Goal: Task Accomplishment & Management: Manage account settings

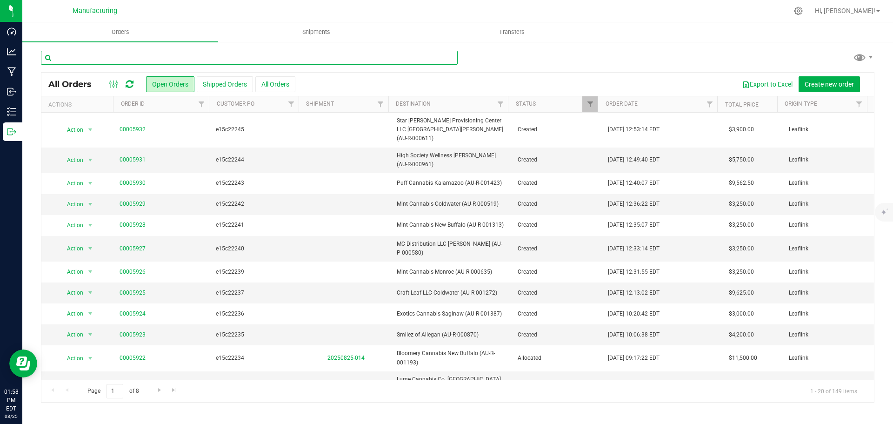
click at [127, 56] on input "text" at bounding box center [249, 58] width 417 height 14
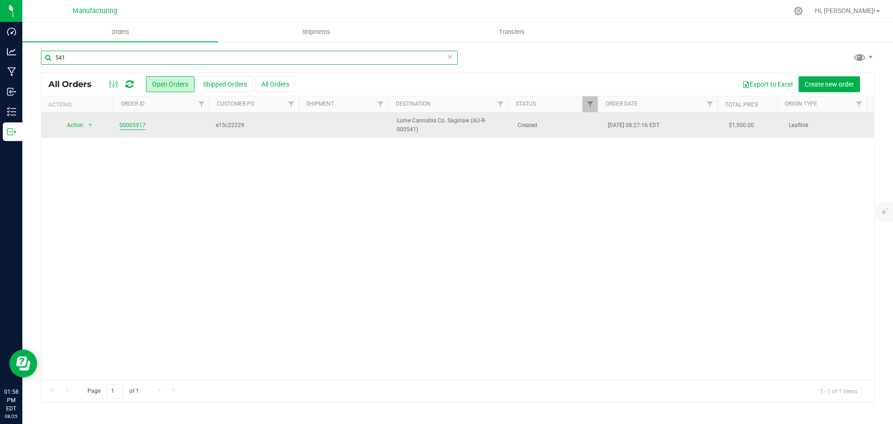
type input "541"
click at [140, 122] on link "00005917" at bounding box center [133, 125] width 26 height 9
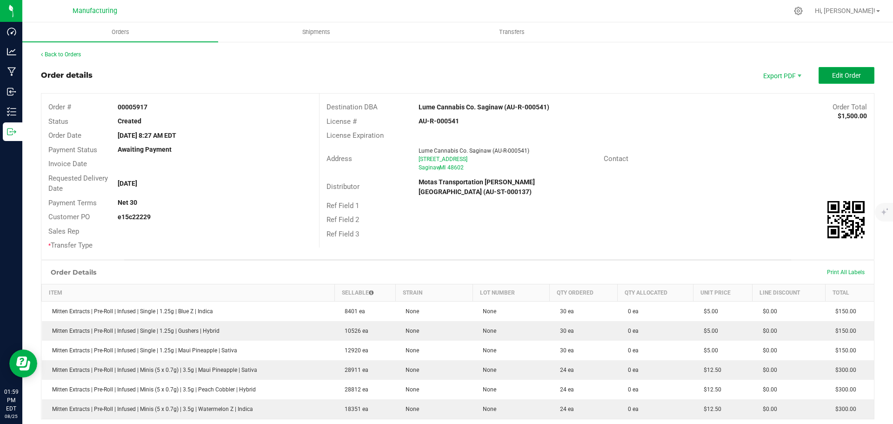
click at [845, 67] on button "Edit Order" at bounding box center [847, 75] width 56 height 17
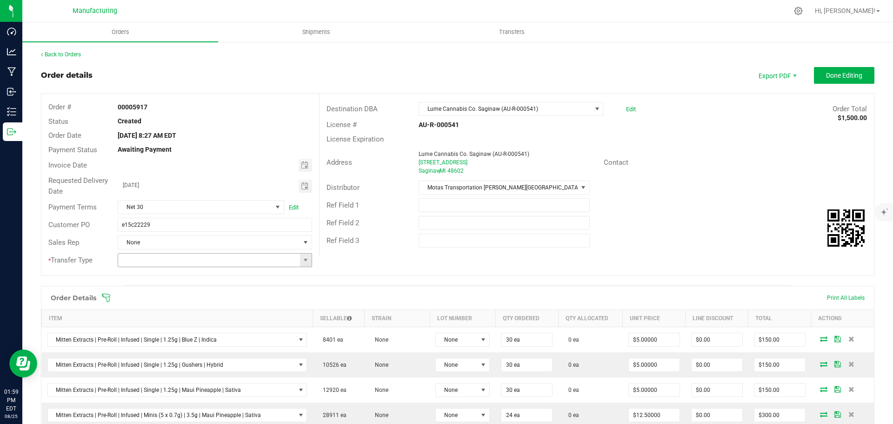
click at [308, 257] on span at bounding box center [306, 260] width 12 height 13
click at [149, 336] on li "Wholesale Transfer" at bounding box center [214, 338] width 192 height 16
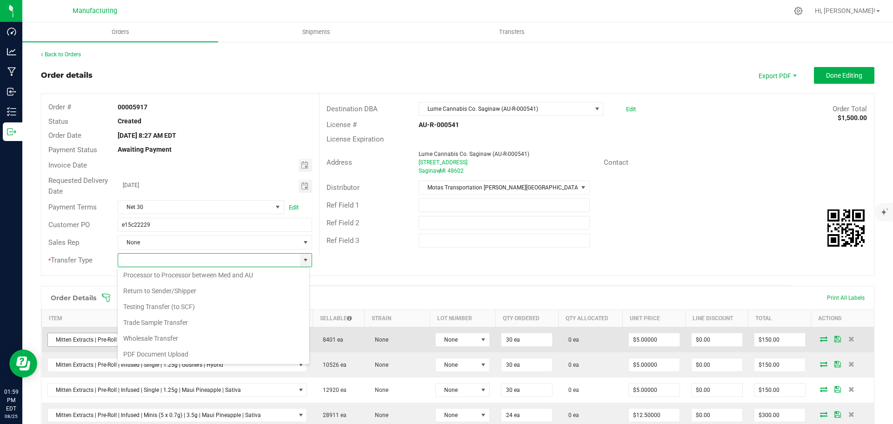
type input "Wholesale Transfer"
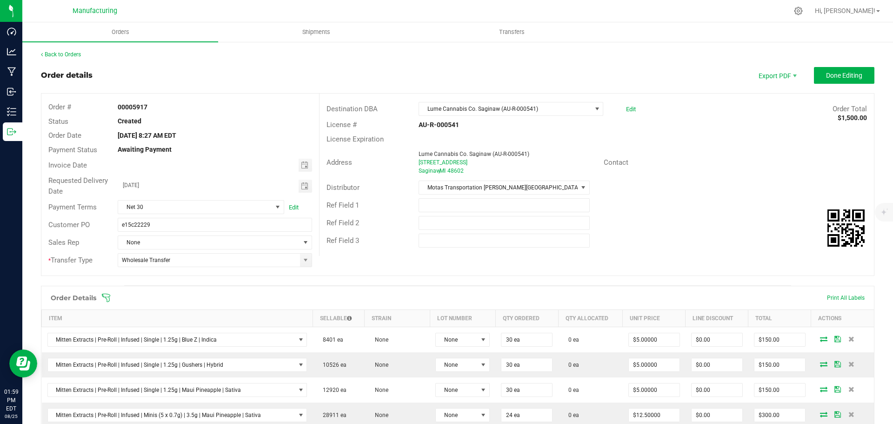
click at [109, 295] on icon at bounding box center [105, 297] width 9 height 9
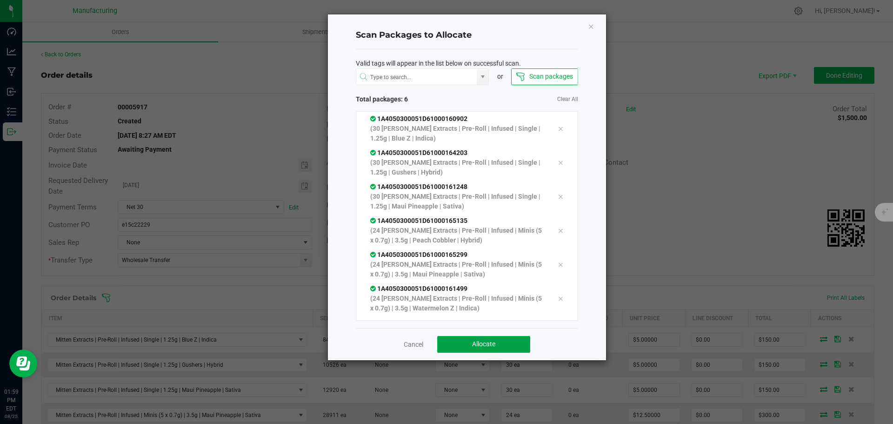
click at [474, 346] on span "Allocate" at bounding box center [483, 343] width 23 height 7
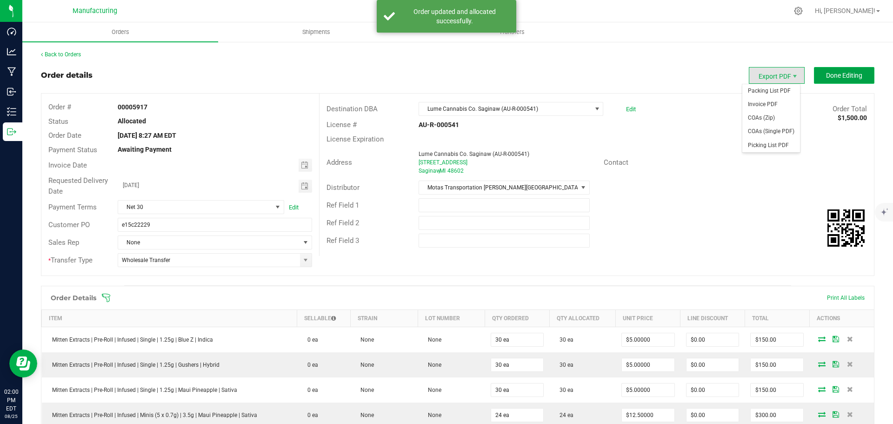
click at [839, 73] on span "Done Editing" at bounding box center [844, 75] width 36 height 7
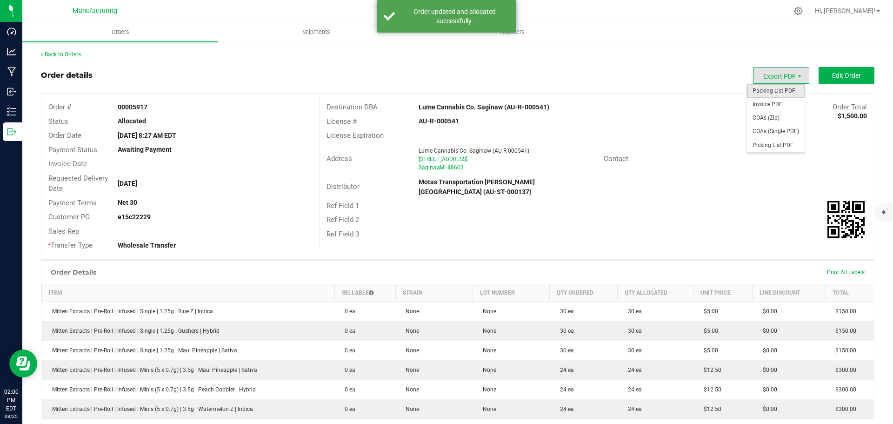
click at [772, 95] on span "Packing List PDF" at bounding box center [776, 90] width 58 height 13
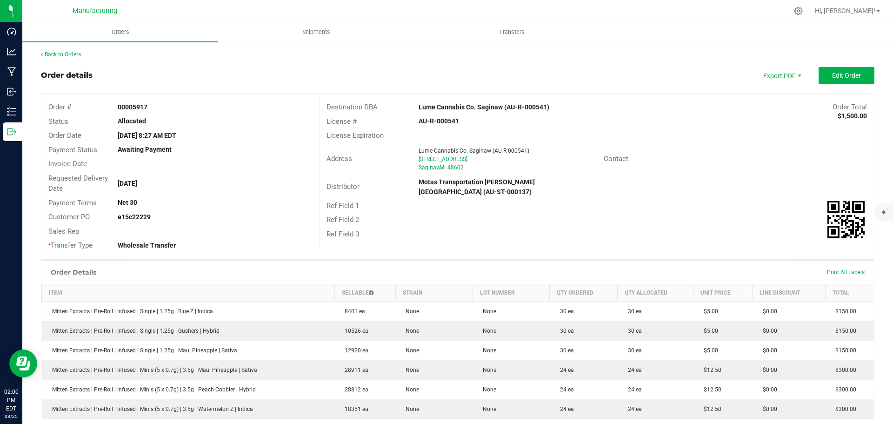
click at [67, 57] on link "Back to Orders" at bounding box center [61, 54] width 40 height 7
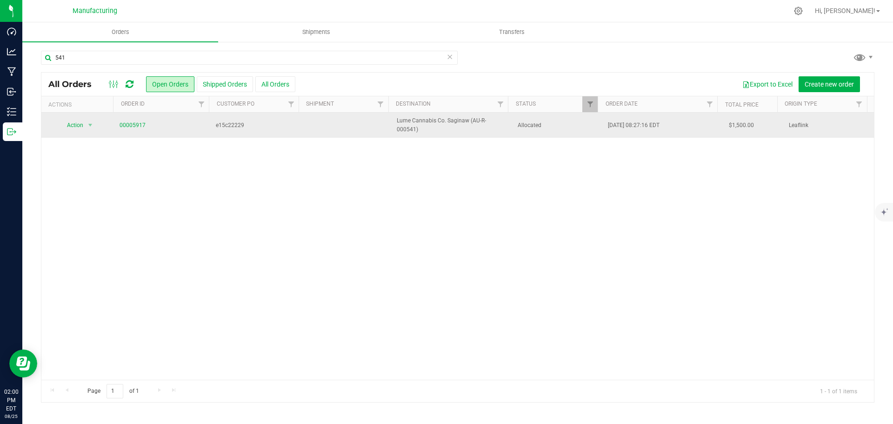
drag, startPoint x: 551, startPoint y: 125, endPoint x: 527, endPoint y: 125, distance: 24.2
click at [551, 125] on span "Allocated" at bounding box center [558, 125] width 80 height 9
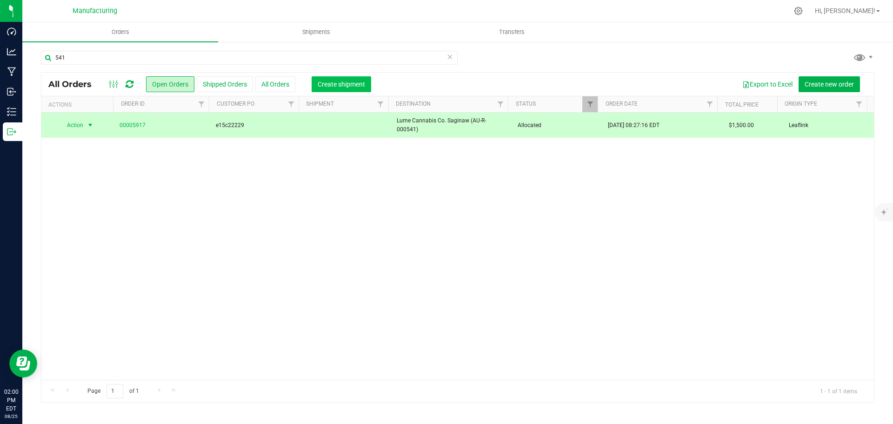
click at [365, 87] on div "Export to Excel Create new order" at bounding box center [615, 84] width 503 height 16
click at [360, 85] on span "Create shipment" at bounding box center [341, 83] width 47 height 7
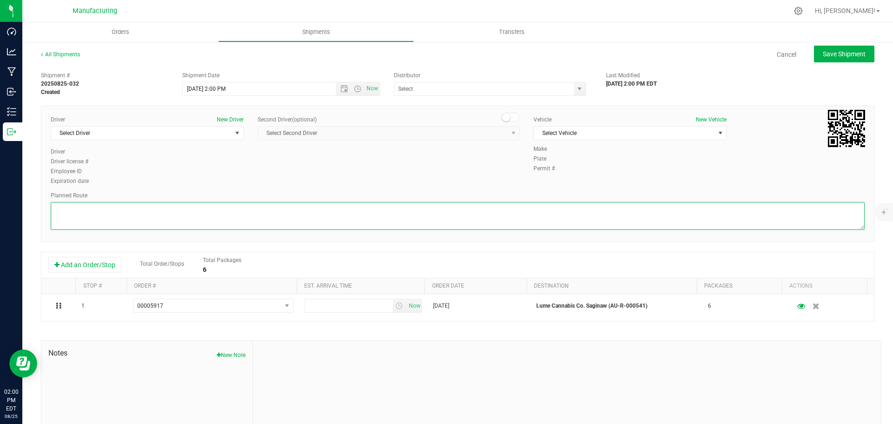
drag, startPoint x: 482, startPoint y: 209, endPoint x: 486, endPoint y: 206, distance: 4.9
click at [484, 208] on textarea at bounding box center [458, 216] width 814 height 28
paste textarea "Route Detail: Mitten Distro Dimondale To Motas -- Head south 246 ft -- Turn rig…"
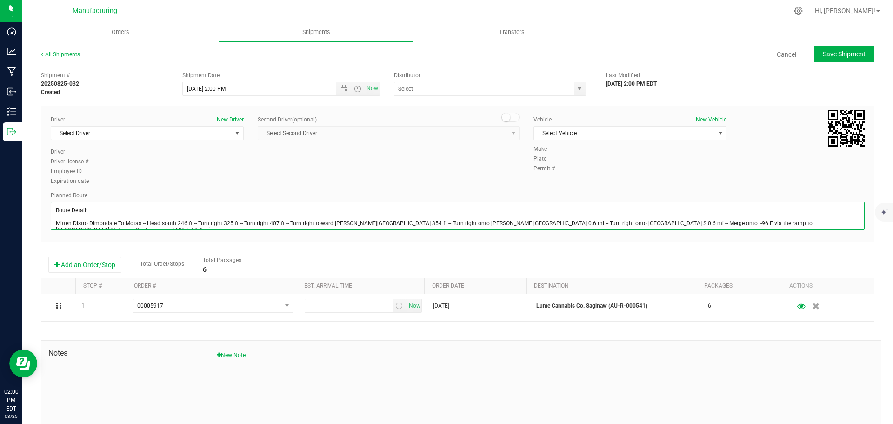
scroll to position [23, 0]
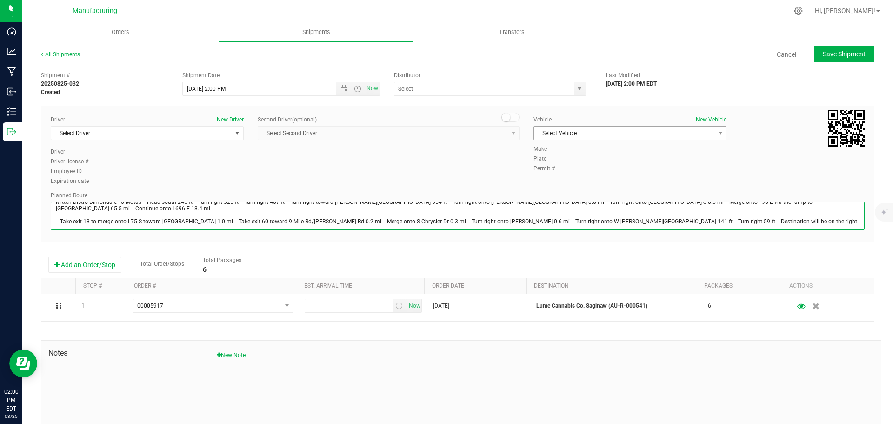
type textarea "Route Detail: Mitten Distro Dimondale To Motas -- Head south 246 ft -- Turn rig…"
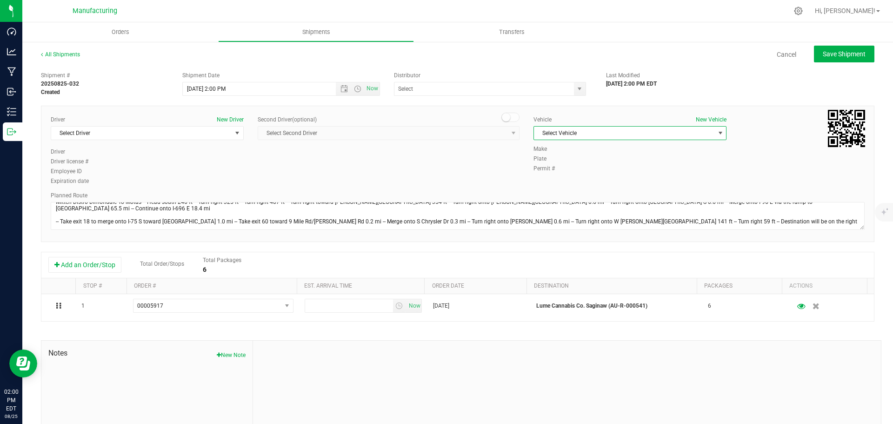
click at [616, 127] on span "Select Vehicle" at bounding box center [624, 133] width 180 height 13
click at [549, 173] on li "[MEDICAL_DATA]" at bounding box center [625, 177] width 190 height 14
click at [584, 88] on div "J&J Secure Transport Bridgman (AU-ST-000143) JK Logix Lansing (AU-ST-000104) Mo…" at bounding box center [493, 89] width 198 height 14
click at [576, 87] on span "select" at bounding box center [579, 88] width 7 height 7
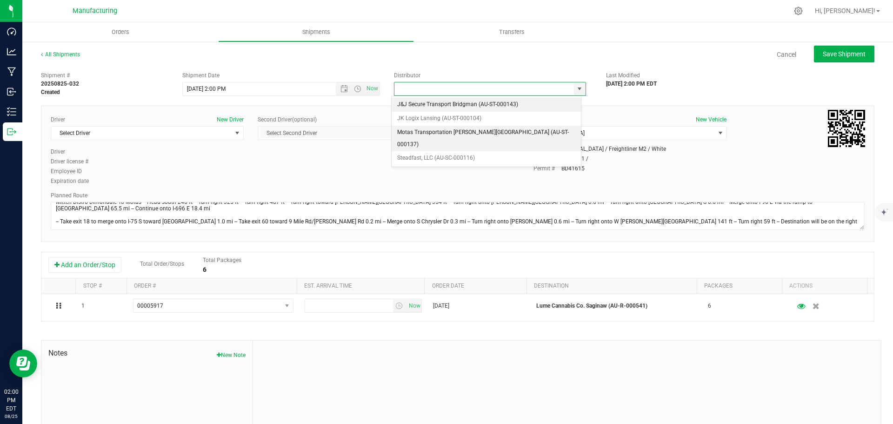
click at [467, 131] on li "Motas Transportation [PERSON_NAME][GEOGRAPHIC_DATA] (AU-ST-000137)" at bounding box center [486, 139] width 189 height 26
type input "Motas Transportation [PERSON_NAME][GEOGRAPHIC_DATA] (AU-ST-000137)"
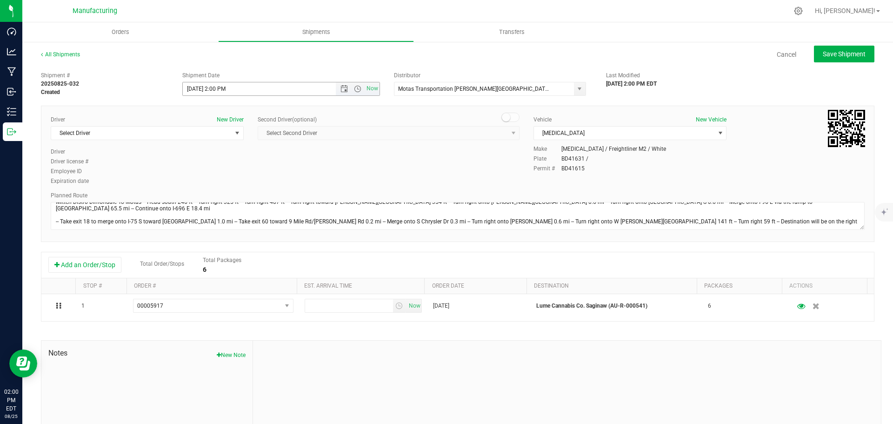
click at [353, 83] on span "Now" at bounding box center [358, 88] width 44 height 13
click at [354, 91] on span "Open the time view" at bounding box center [357, 88] width 7 height 7
click at [220, 124] on li "11:30 AM" at bounding box center [278, 128] width 194 height 12
click at [157, 130] on span "Select Driver" at bounding box center [141, 133] width 180 height 13
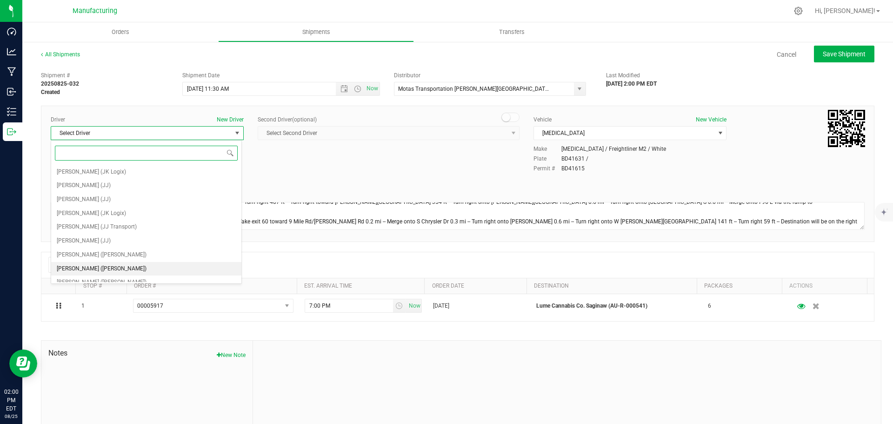
click at [78, 263] on span "[PERSON_NAME] ([PERSON_NAME])" at bounding box center [102, 269] width 90 height 12
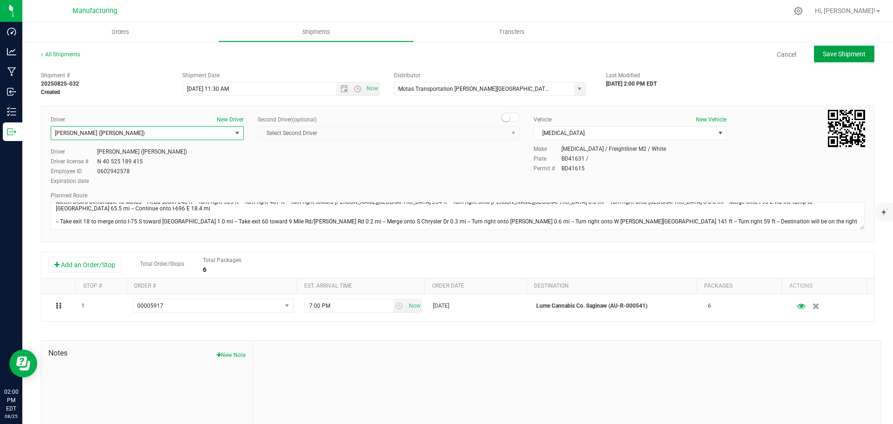
click at [851, 52] on span "Save Shipment" at bounding box center [844, 53] width 43 height 7
type input "[DATE] 3:30 PM"
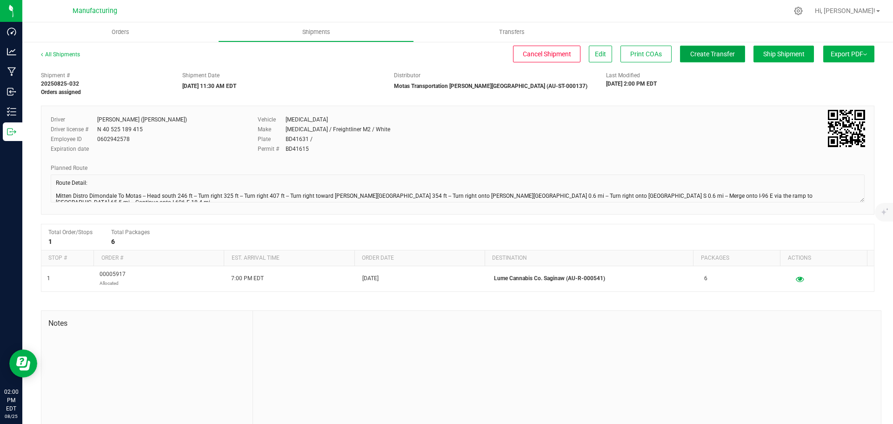
click at [706, 54] on span "Create Transfer" at bounding box center [712, 53] width 45 height 7
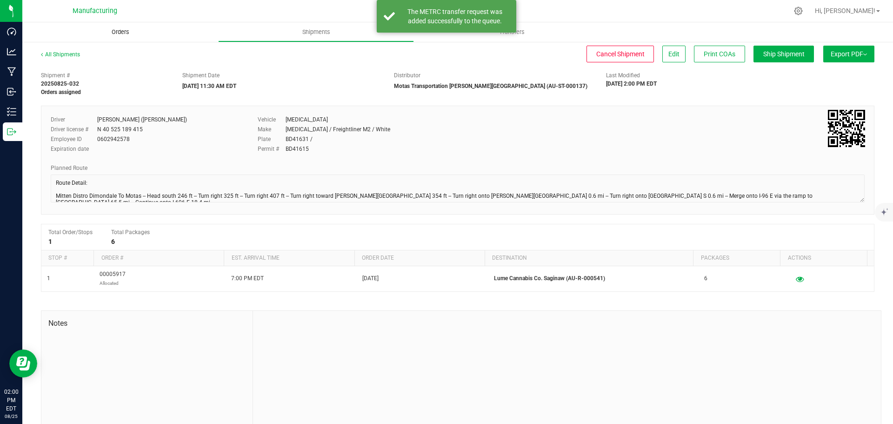
click at [120, 32] on span "Orders" at bounding box center [120, 32] width 43 height 8
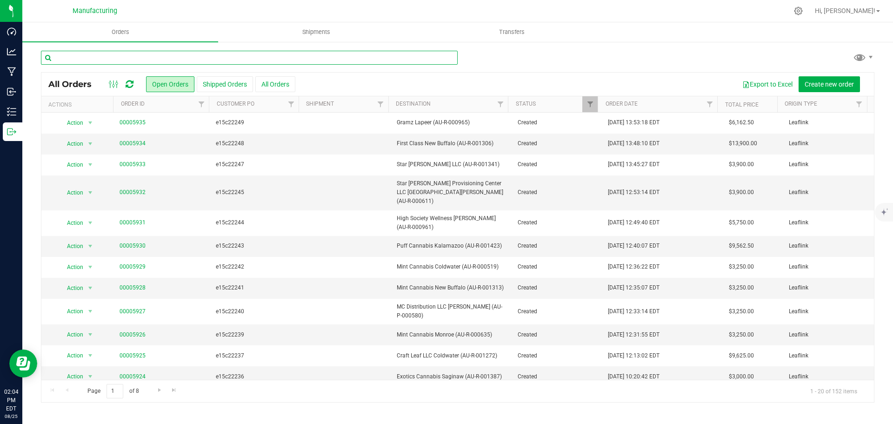
click at [156, 59] on input "text" at bounding box center [249, 58] width 417 height 14
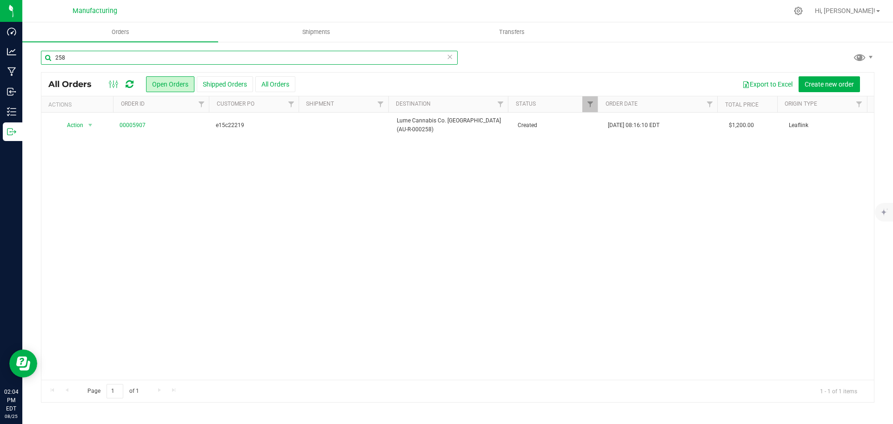
type input "258"
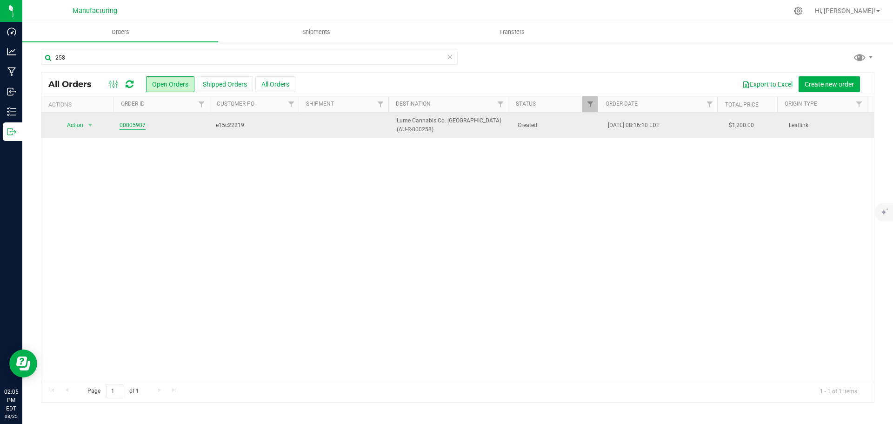
click at [123, 125] on link "00005907" at bounding box center [133, 125] width 26 height 9
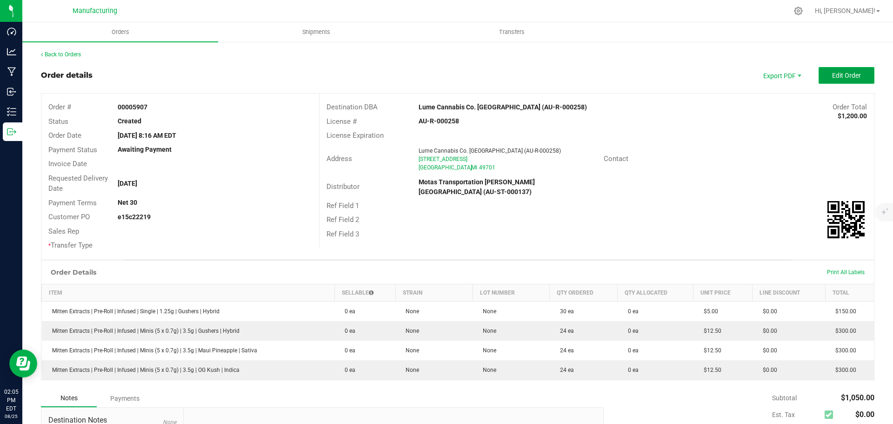
click at [851, 80] on button "Edit Order" at bounding box center [847, 75] width 56 height 17
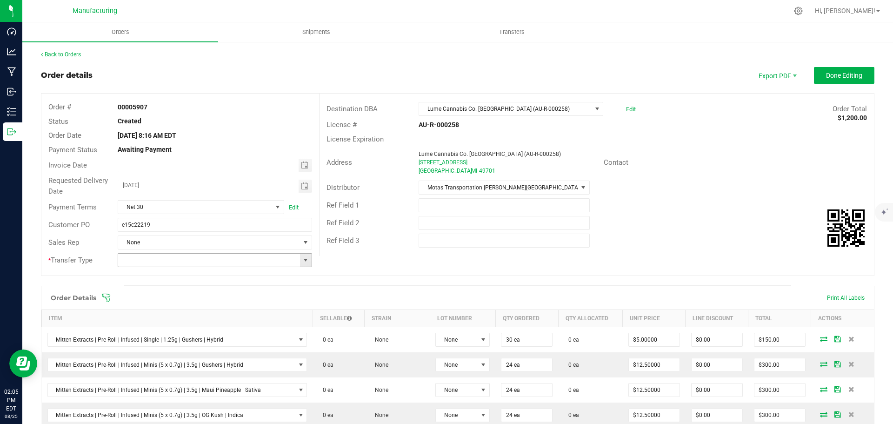
click at [302, 258] on span at bounding box center [305, 259] width 7 height 7
click at [151, 336] on li "Wholesale Transfer" at bounding box center [214, 338] width 192 height 16
type input "Wholesale Transfer"
click at [104, 294] on icon at bounding box center [105, 297] width 9 height 9
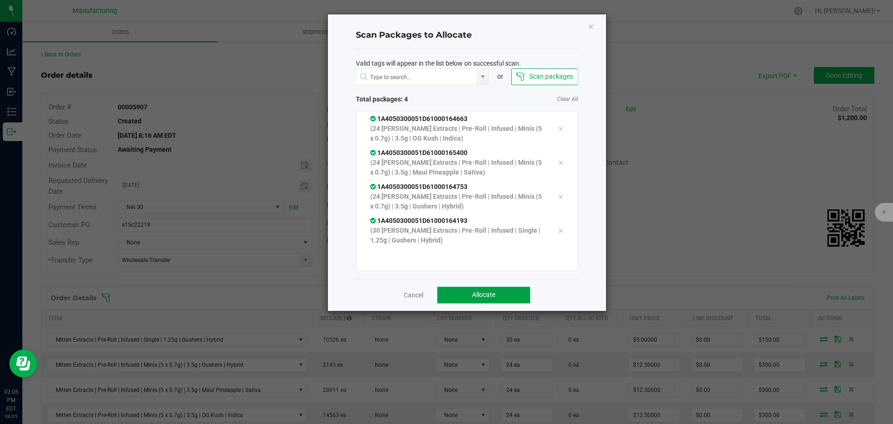
click at [492, 297] on span "Allocate" at bounding box center [483, 294] width 23 height 7
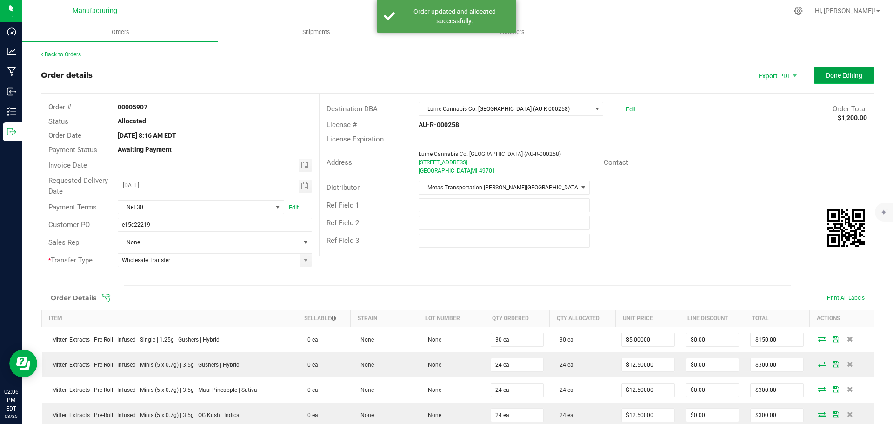
click at [844, 75] on span "Done Editing" at bounding box center [844, 75] width 36 height 7
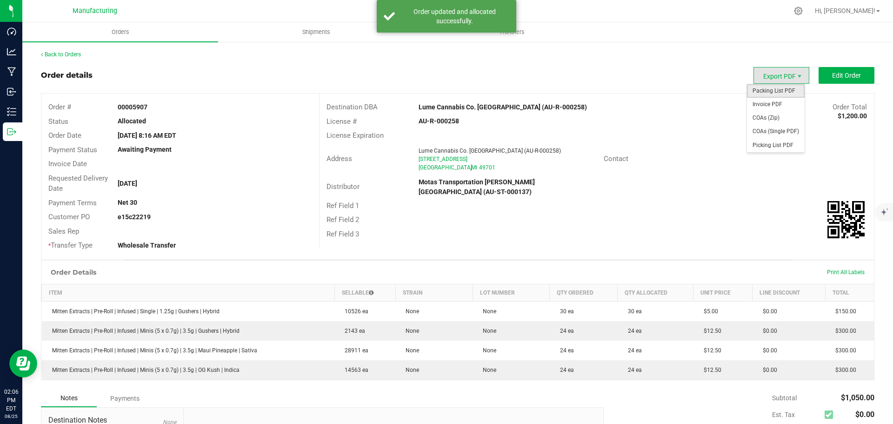
click at [775, 95] on span "Packing List PDF" at bounding box center [776, 90] width 58 height 13
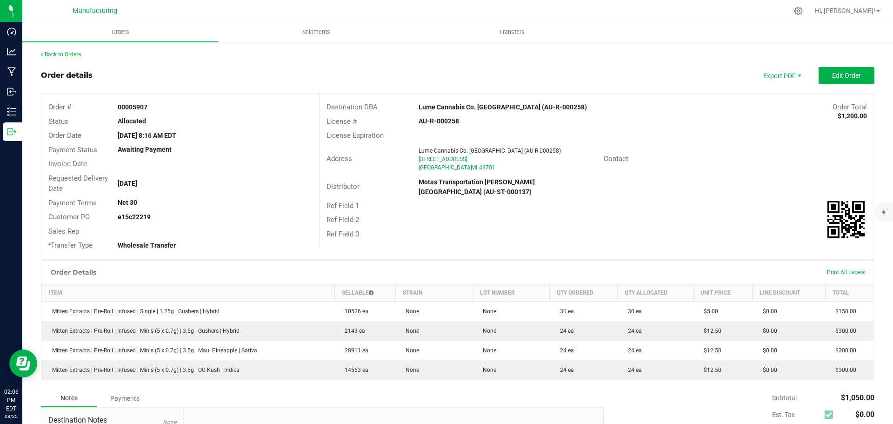
click at [71, 55] on link "Back to Orders" at bounding box center [61, 54] width 40 height 7
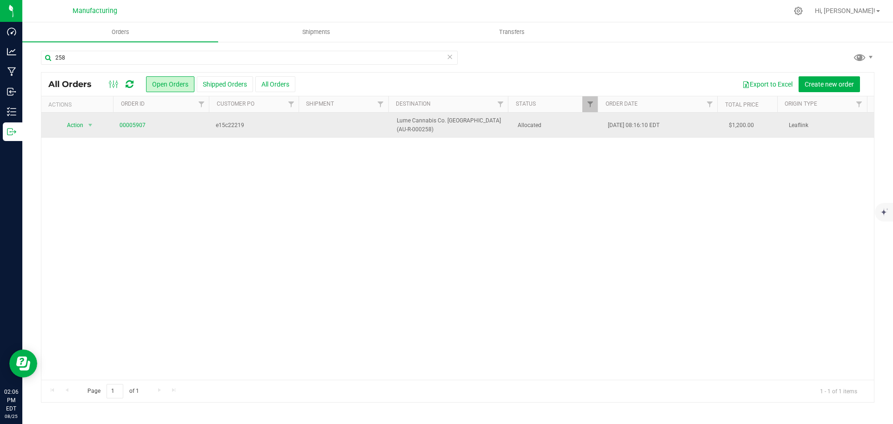
click at [689, 126] on td "Aug 25, 2025 08:16:10 EDT" at bounding box center [662, 125] width 120 height 25
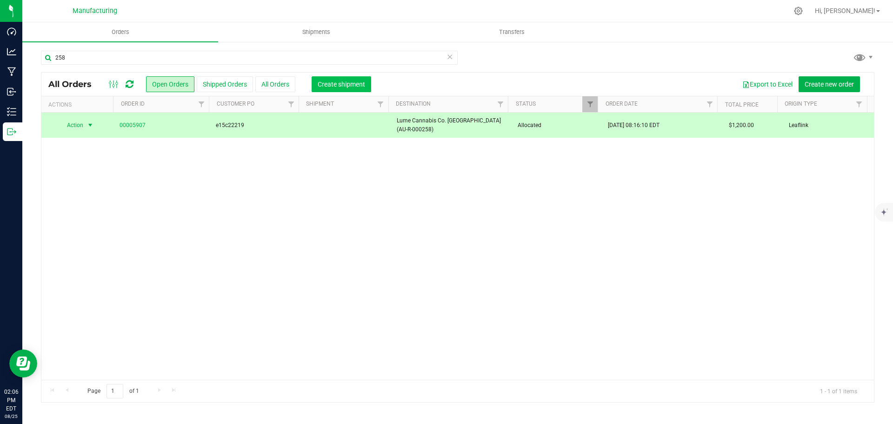
click at [342, 83] on span "Create shipment" at bounding box center [341, 83] width 47 height 7
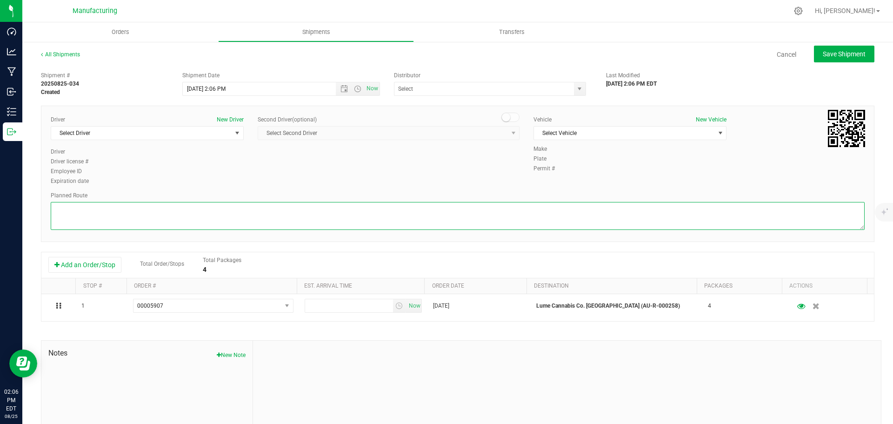
click at [652, 222] on textarea at bounding box center [458, 216] width 814 height 28
paste textarea "Route Detail: Mitten Distro Dimondale To Motas -- Head south 246 ft -- Turn rig…"
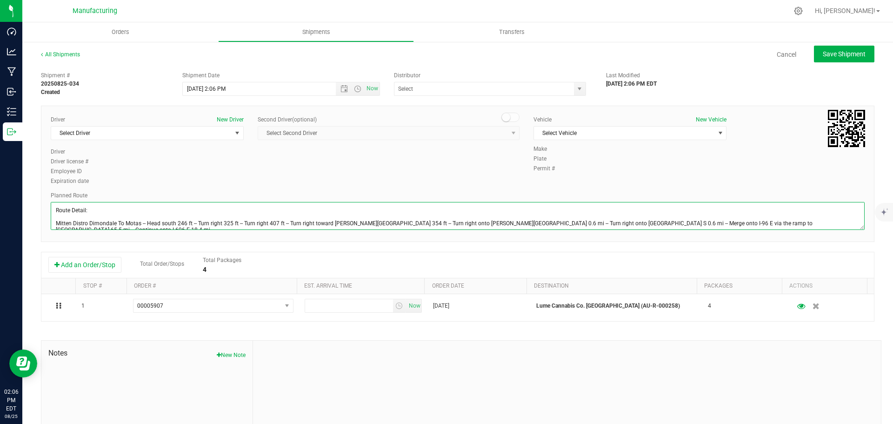
scroll to position [23, 0]
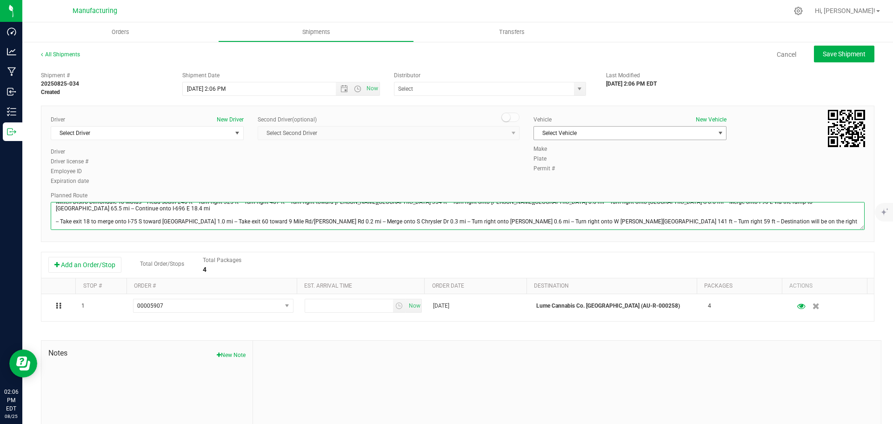
type textarea "Route Detail: Mitten Distro Dimondale To Motas -- Head south 246 ft -- Turn rig…"
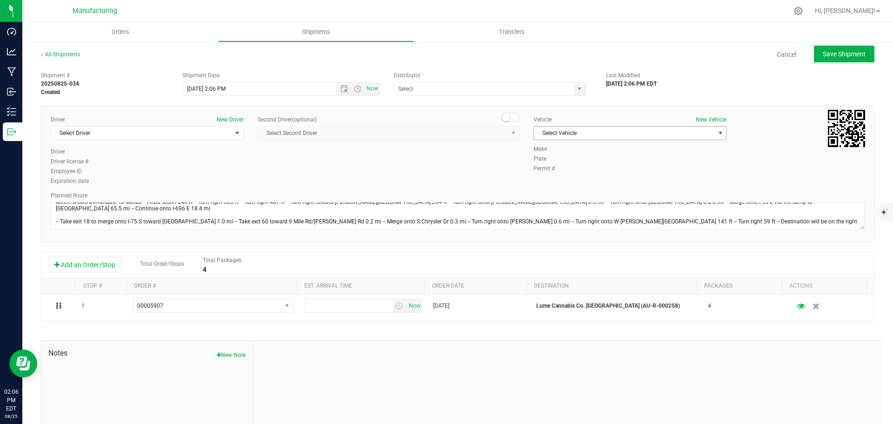
click at [565, 134] on span "Select Vehicle" at bounding box center [624, 133] width 180 height 13
click at [549, 172] on li "[MEDICAL_DATA]" at bounding box center [625, 177] width 190 height 14
click at [576, 91] on span "select" at bounding box center [579, 88] width 7 height 7
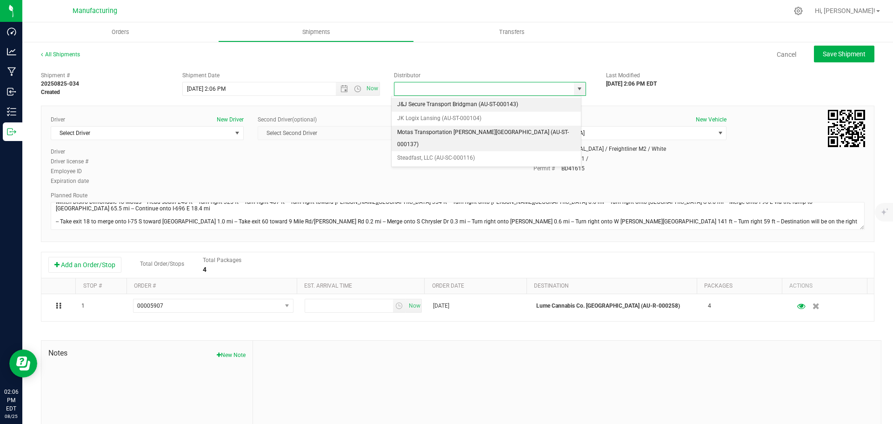
click at [426, 134] on li "Motas Transportation [PERSON_NAME][GEOGRAPHIC_DATA] (AU-ST-000137)" at bounding box center [486, 139] width 189 height 26
type input "Motas Transportation [PERSON_NAME][GEOGRAPHIC_DATA] (AU-ST-000137)"
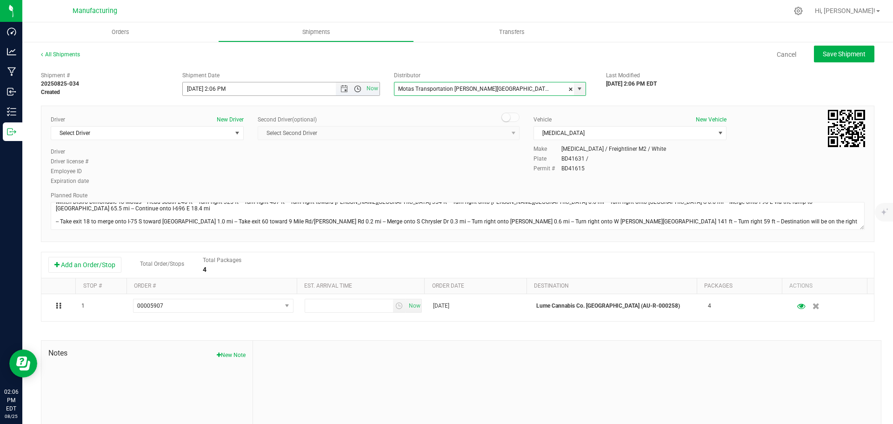
click at [355, 89] on span "Open the time view" at bounding box center [357, 88] width 7 height 7
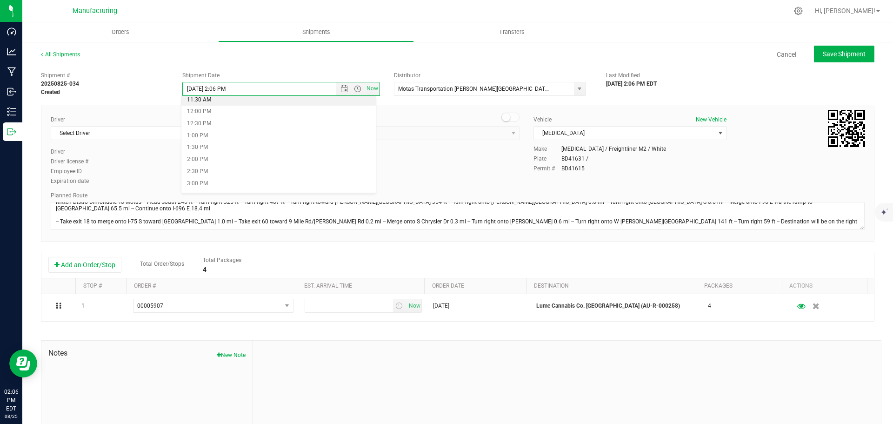
click at [202, 100] on li "11:30 AM" at bounding box center [278, 100] width 194 height 12
click at [194, 139] on span "Select Driver" at bounding box center [141, 133] width 180 height 13
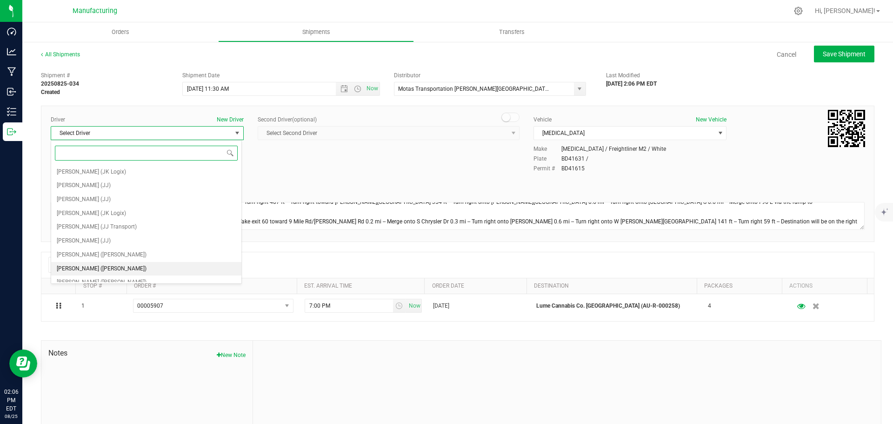
click at [85, 268] on span "[PERSON_NAME] ([PERSON_NAME])" at bounding box center [102, 269] width 90 height 12
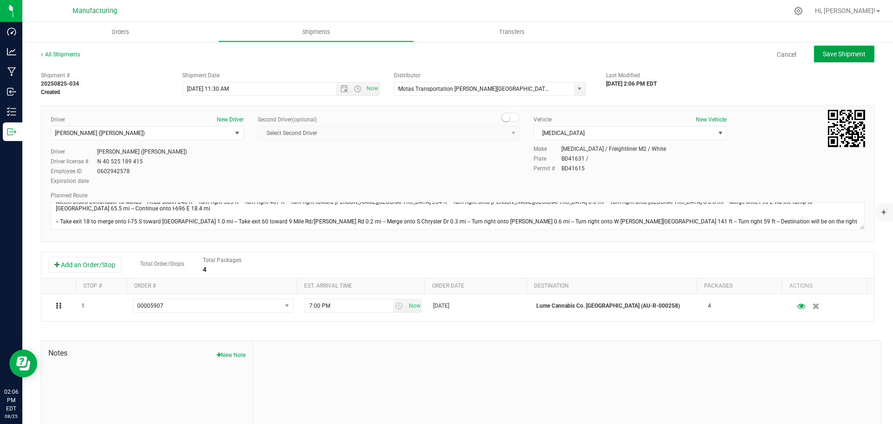
click at [834, 50] on span "Save Shipment" at bounding box center [844, 53] width 43 height 7
type input "[DATE] 3:30 PM"
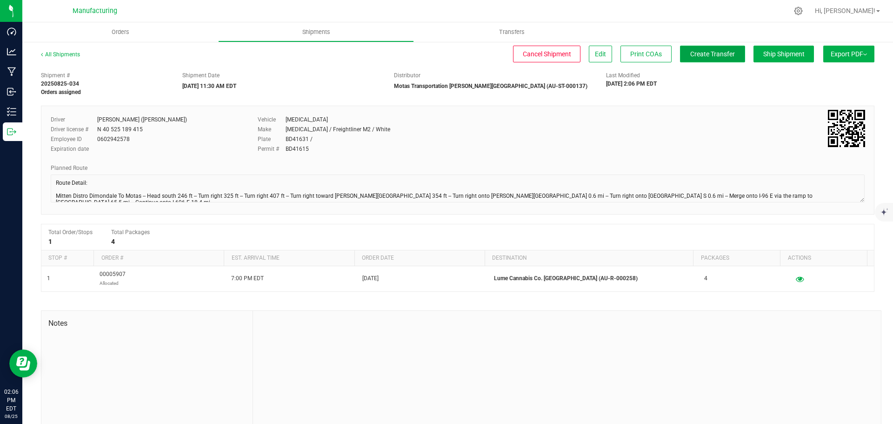
click at [719, 54] on span "Create Transfer" at bounding box center [712, 53] width 45 height 7
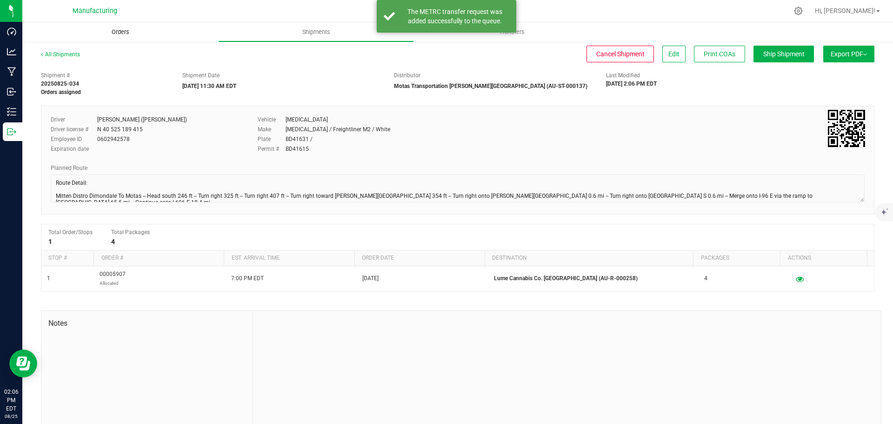
click at [118, 33] on span "Orders" at bounding box center [120, 32] width 43 height 8
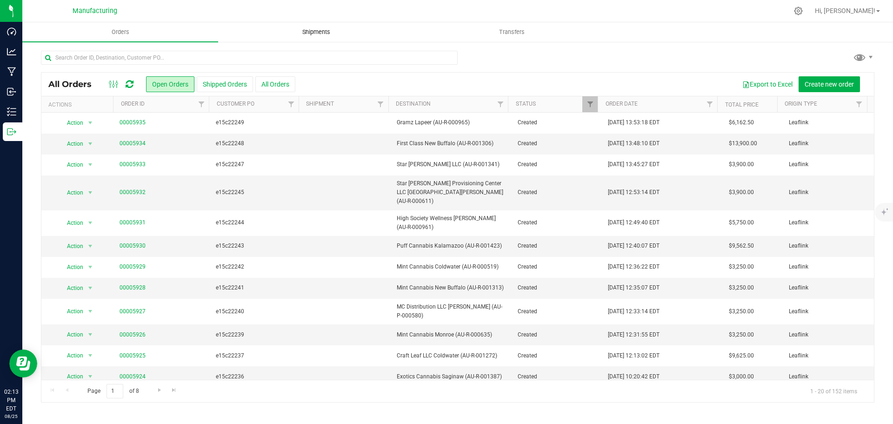
click at [315, 32] on span "Shipments" at bounding box center [316, 32] width 53 height 8
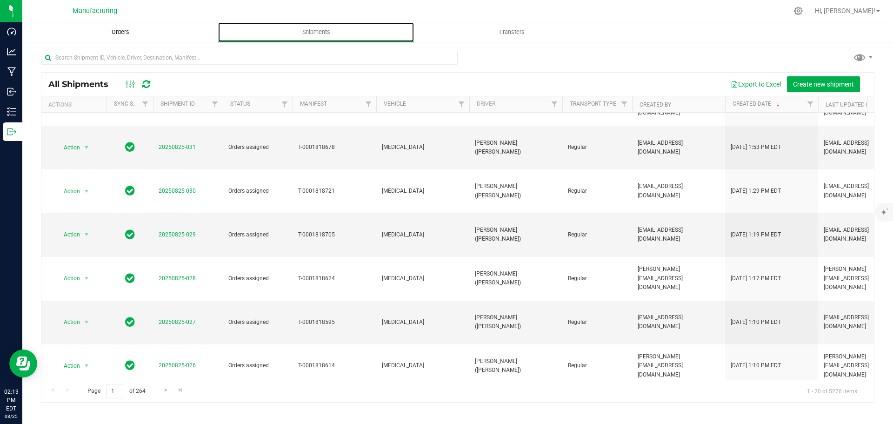
scroll to position [47, 0]
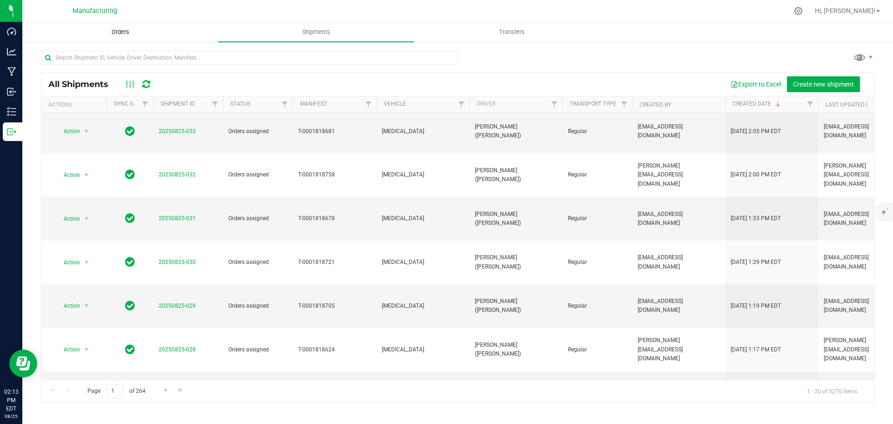
click at [120, 30] on span "Orders" at bounding box center [120, 32] width 43 height 8
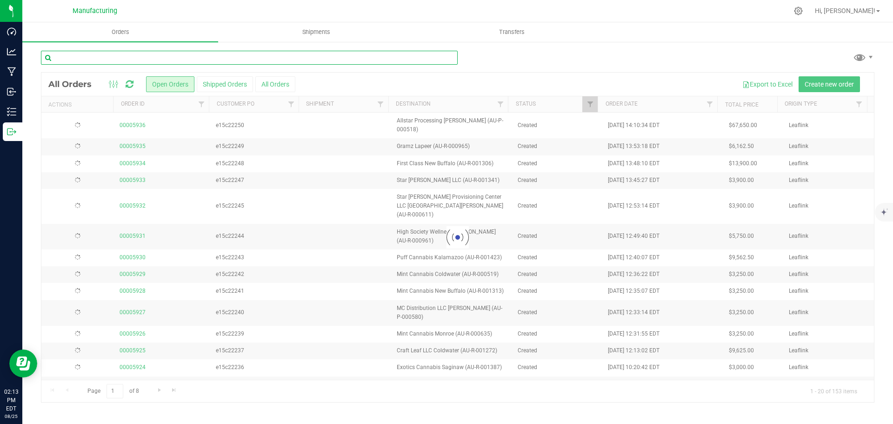
click at [145, 58] on input "text" at bounding box center [249, 58] width 417 height 14
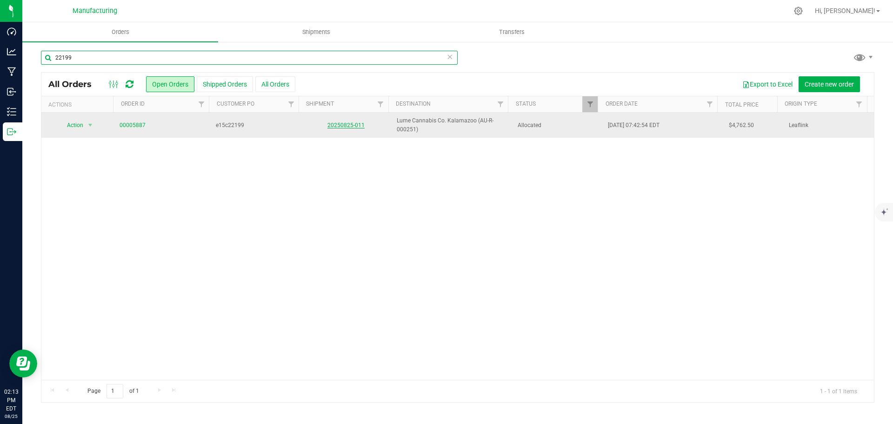
type input "22199"
click at [339, 122] on link "20250825-011" at bounding box center [345, 125] width 37 height 7
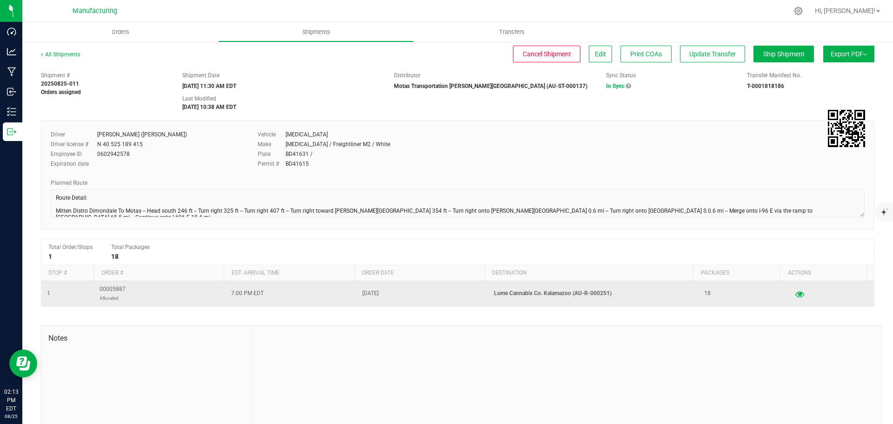
click at [795, 297] on icon "button" at bounding box center [799, 293] width 9 height 7
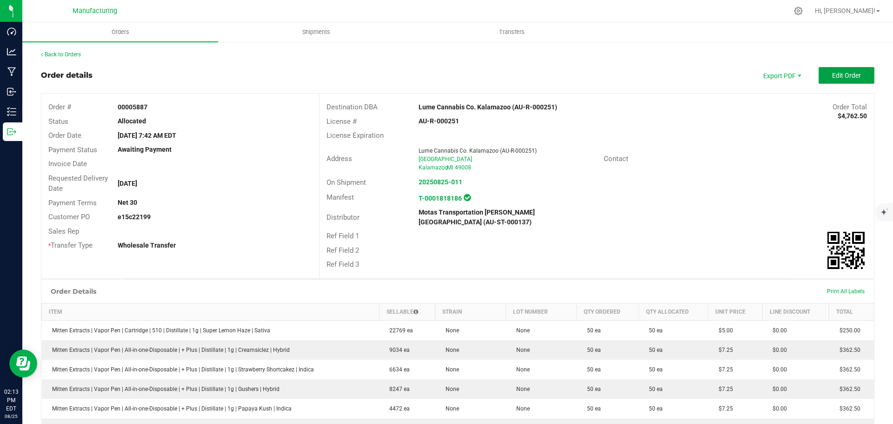
click at [854, 81] on button "Edit Order" at bounding box center [847, 75] width 56 height 17
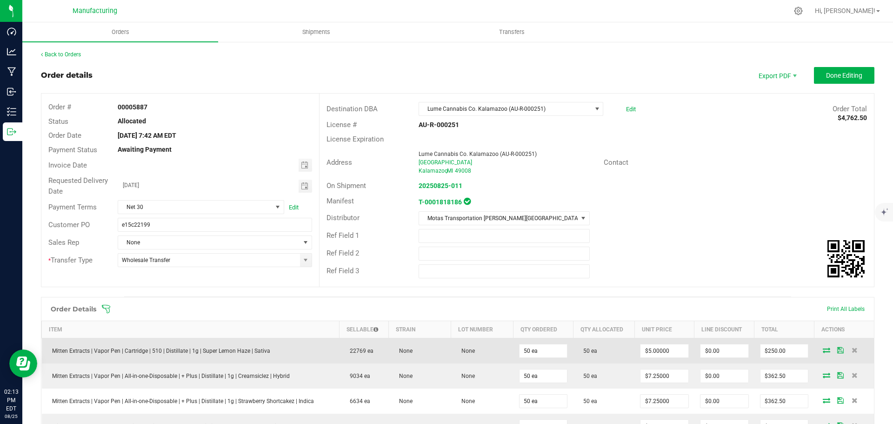
click at [823, 348] on icon at bounding box center [826, 350] width 7 height 6
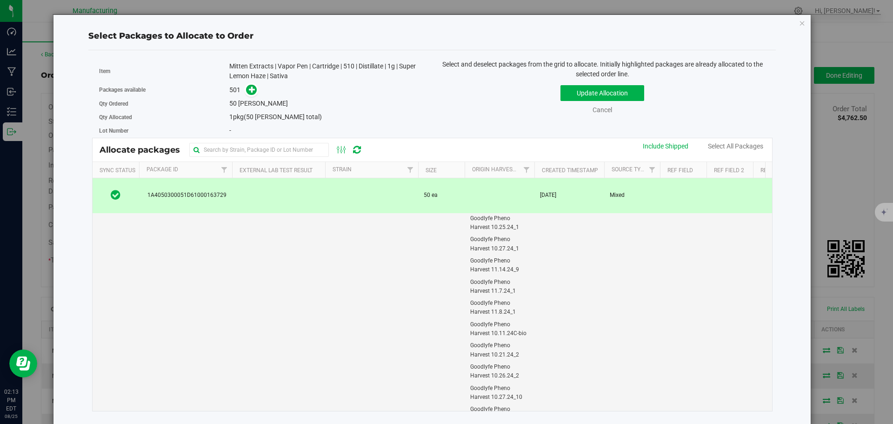
click at [799, 20] on icon "button" at bounding box center [802, 22] width 7 height 11
click at [794, 24] on ul "Orders Shipments Transfers" at bounding box center [468, 32] width 893 height 20
click at [594, 109] on span at bounding box center [597, 108] width 7 height 7
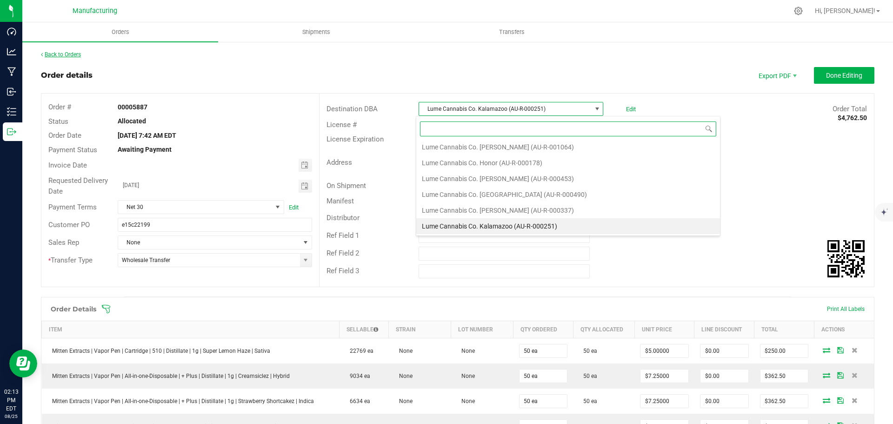
scroll to position [14, 183]
click at [72, 54] on link "Back to Orders" at bounding box center [61, 54] width 40 height 7
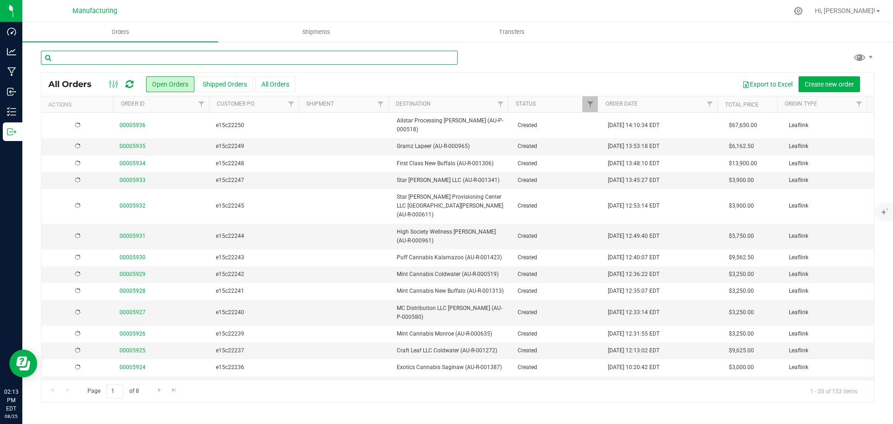
click at [294, 60] on input "text" at bounding box center [249, 58] width 417 height 14
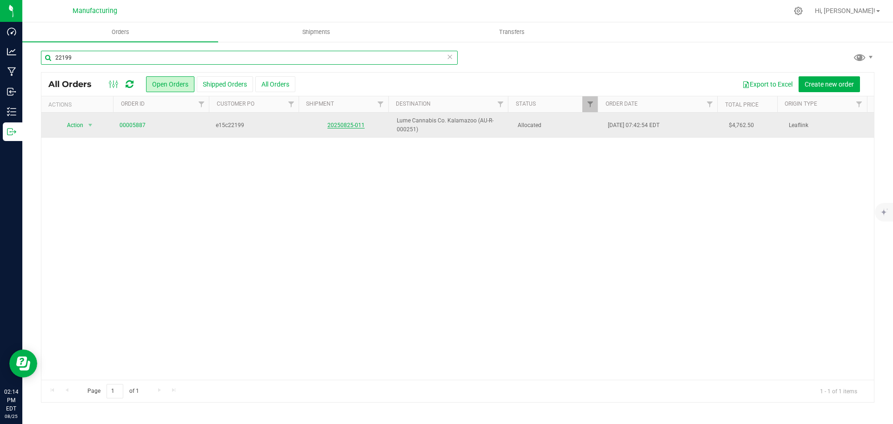
type input "22199"
click at [355, 125] on link "20250825-011" at bounding box center [345, 125] width 37 height 7
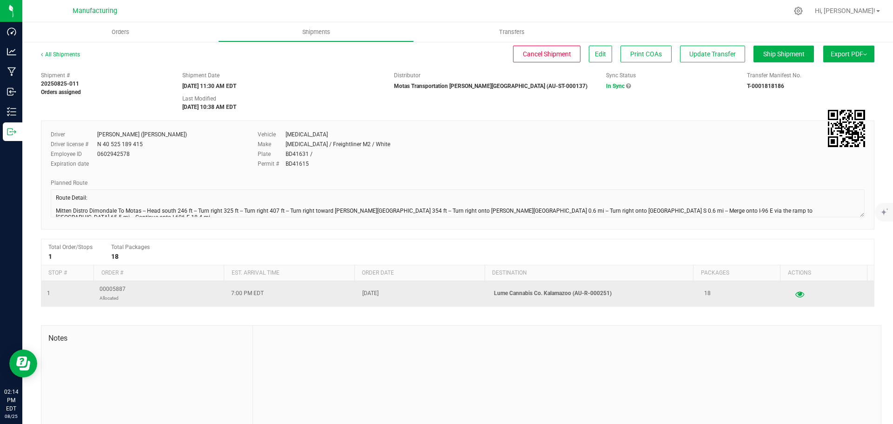
click at [795, 296] on icon "button" at bounding box center [799, 293] width 9 height 7
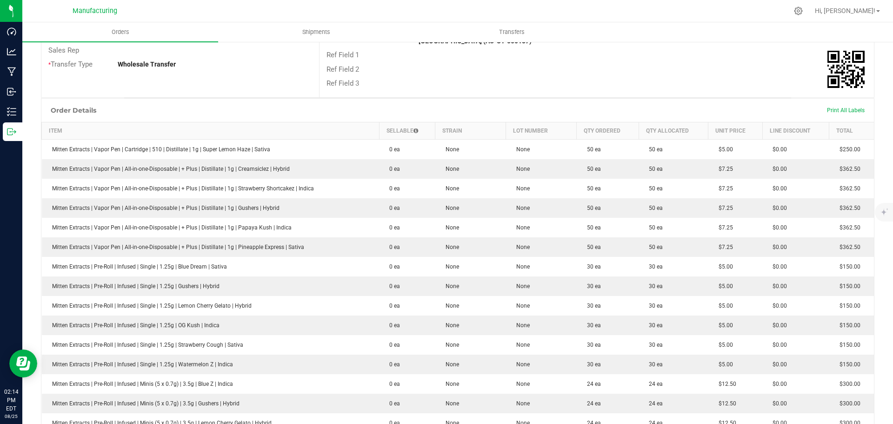
scroll to position [186, 0]
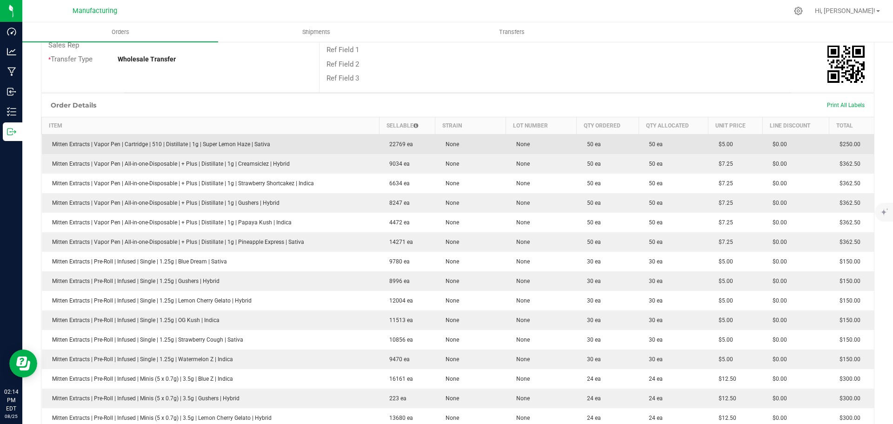
click at [436, 136] on td "None" at bounding box center [470, 144] width 71 height 20
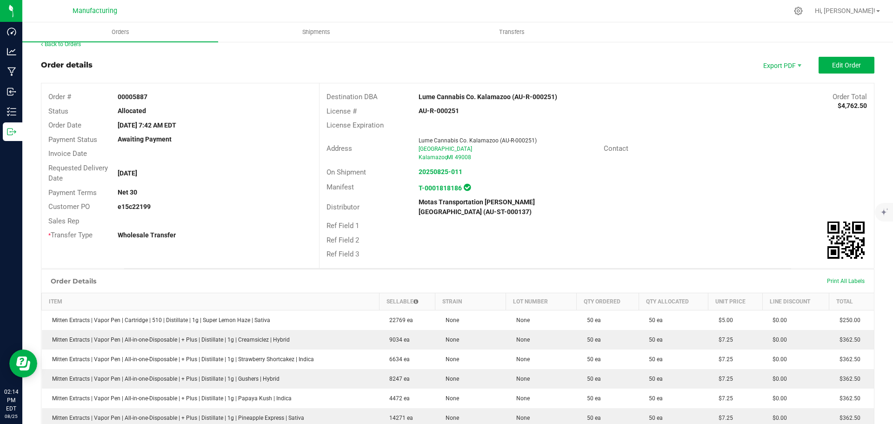
scroll to position [0, 0]
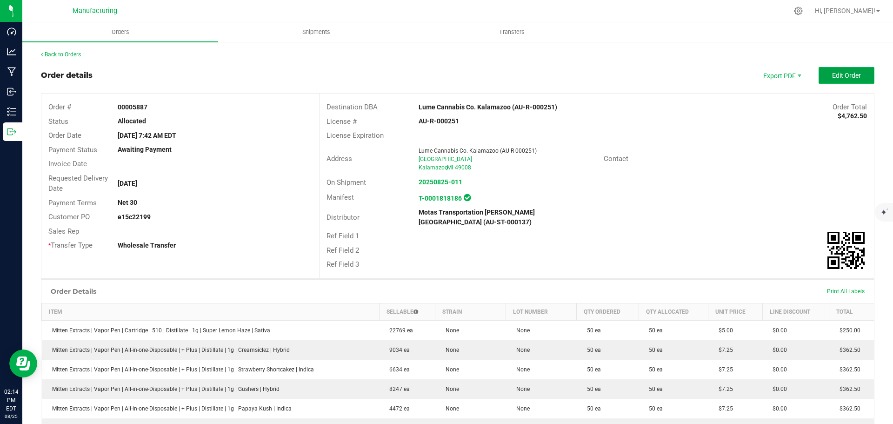
click at [833, 73] on span "Edit Order" at bounding box center [846, 75] width 29 height 7
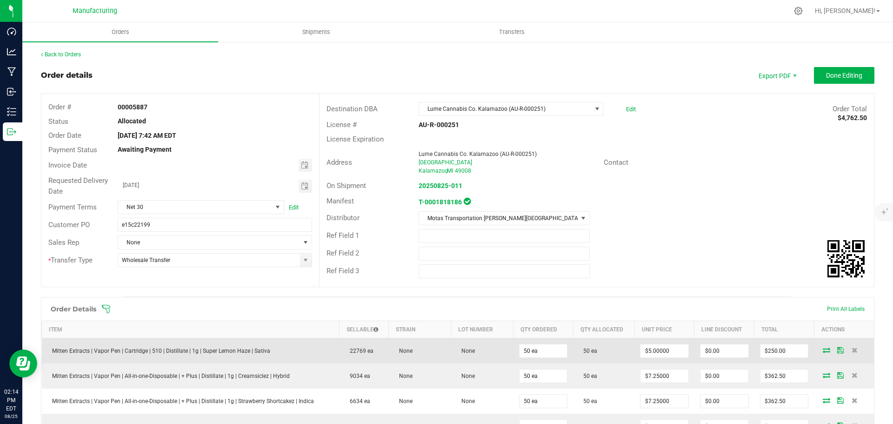
click at [823, 349] on icon at bounding box center [826, 350] width 7 height 6
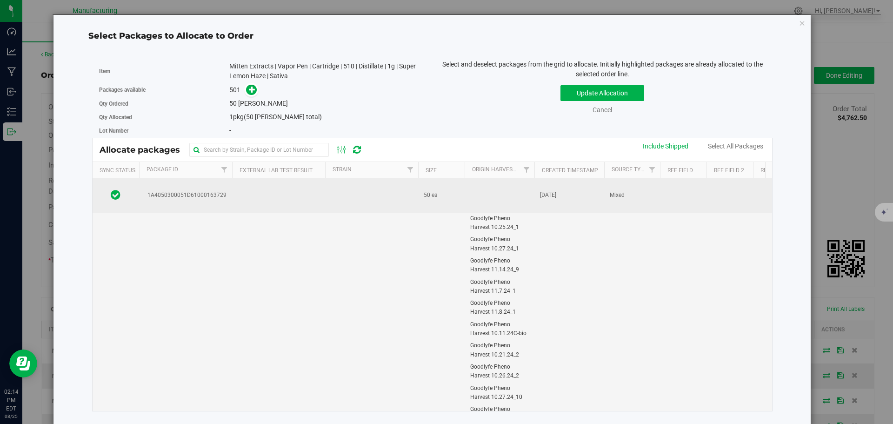
drag, startPoint x: 456, startPoint y: 127, endPoint x: 117, endPoint y: 197, distance: 346.7
click at [92, 199] on div "Item Mitten Extracts | Vapor Pen | Cartridge | 510 | Distillate | 1g | Super Le…" at bounding box center [432, 235] width 688 height 355
click at [117, 197] on icon at bounding box center [116, 194] width 10 height 11
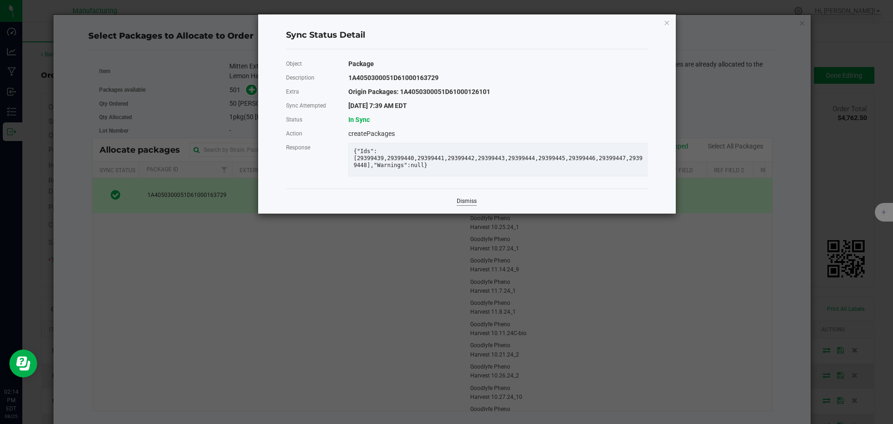
click at [473, 205] on link "Dismiss" at bounding box center [467, 201] width 20 height 8
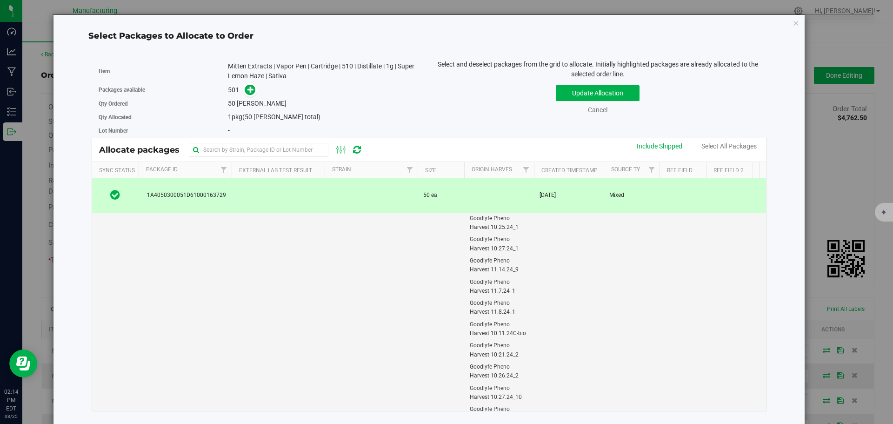
click at [467, 208] on td at bounding box center [499, 195] width 70 height 35
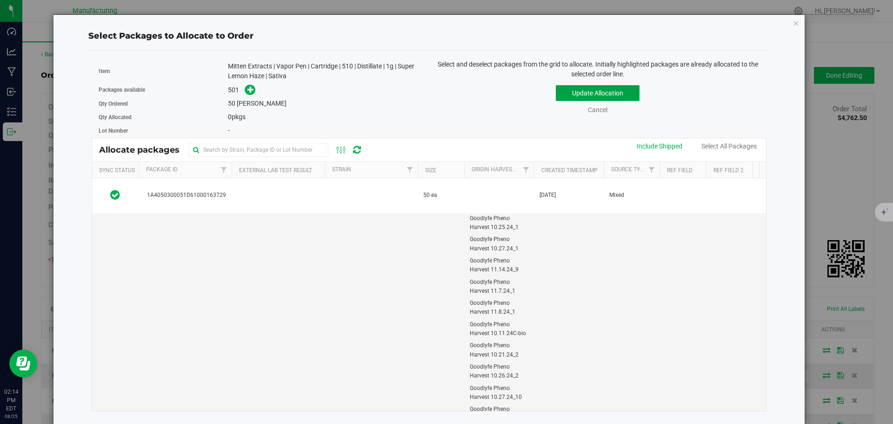
drag, startPoint x: 595, startPoint y: 89, endPoint x: 553, endPoint y: 137, distance: 63.6
click at [595, 89] on button "Update Allocation" at bounding box center [598, 93] width 84 height 16
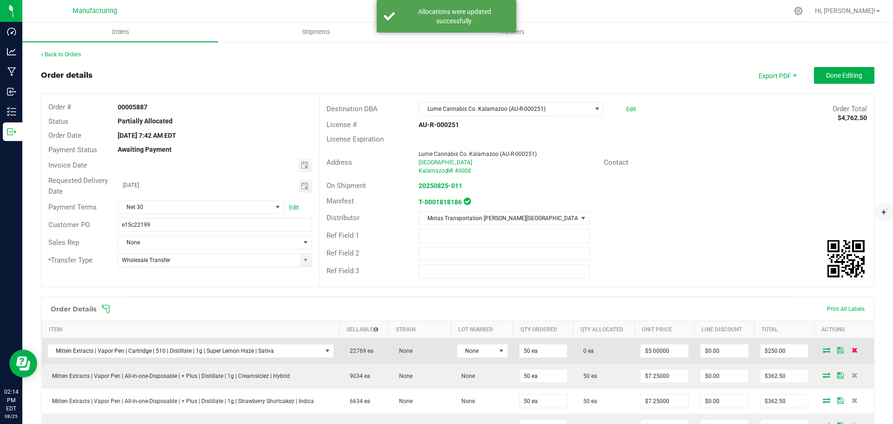
click at [852, 349] on icon at bounding box center [855, 350] width 6 height 6
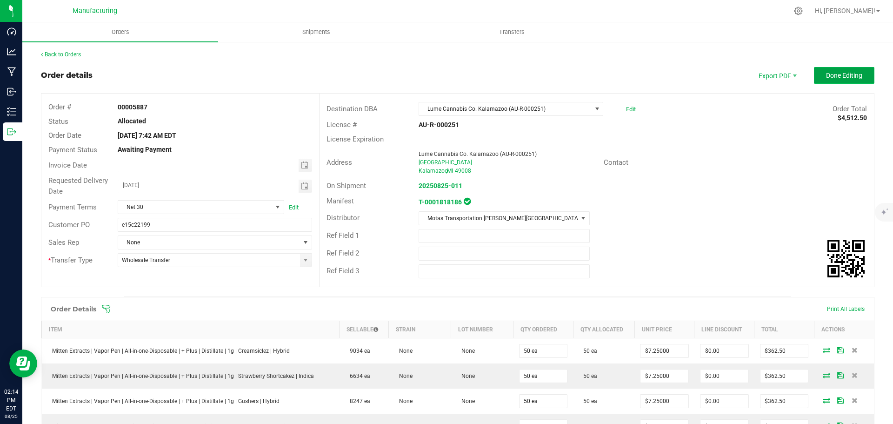
click at [826, 73] on span "Done Editing" at bounding box center [844, 75] width 36 height 7
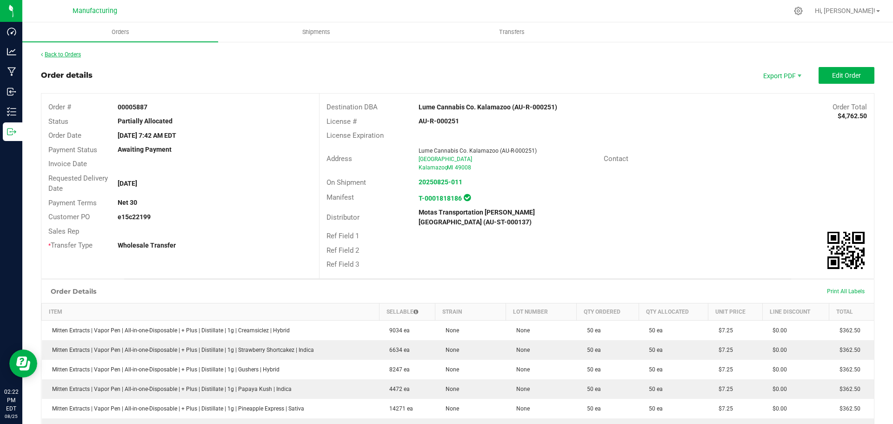
click at [60, 53] on link "Back to Orders" at bounding box center [61, 54] width 40 height 7
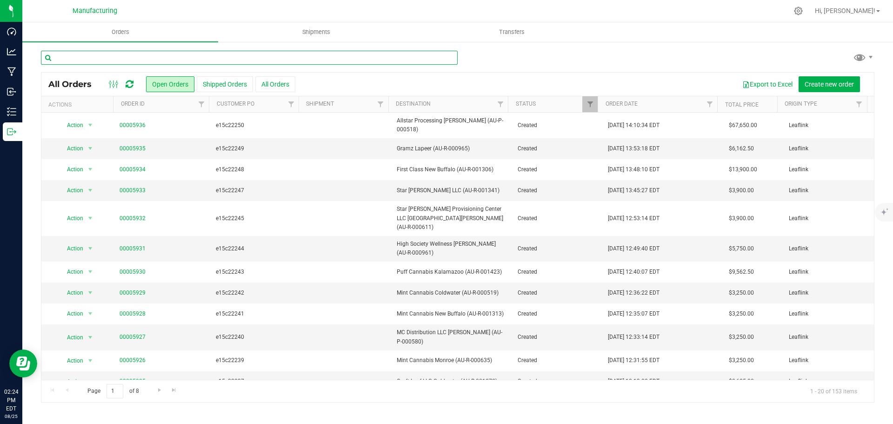
click at [107, 60] on input "text" at bounding box center [249, 58] width 417 height 14
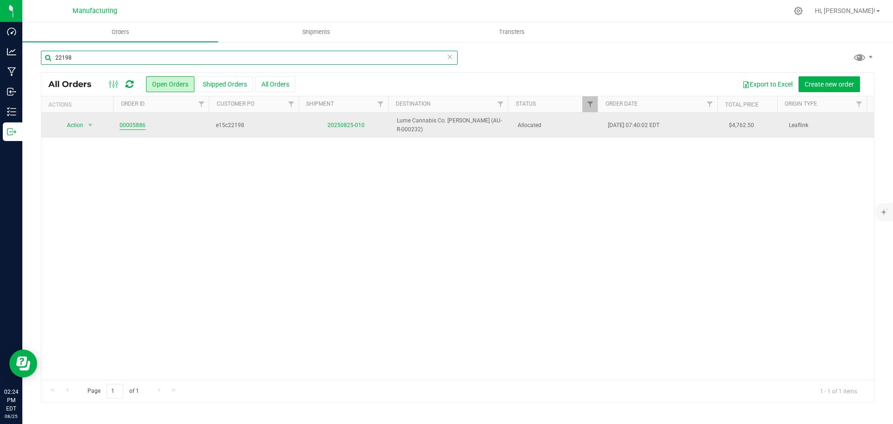
type input "22198"
click at [136, 123] on link "00005886" at bounding box center [133, 125] width 26 height 9
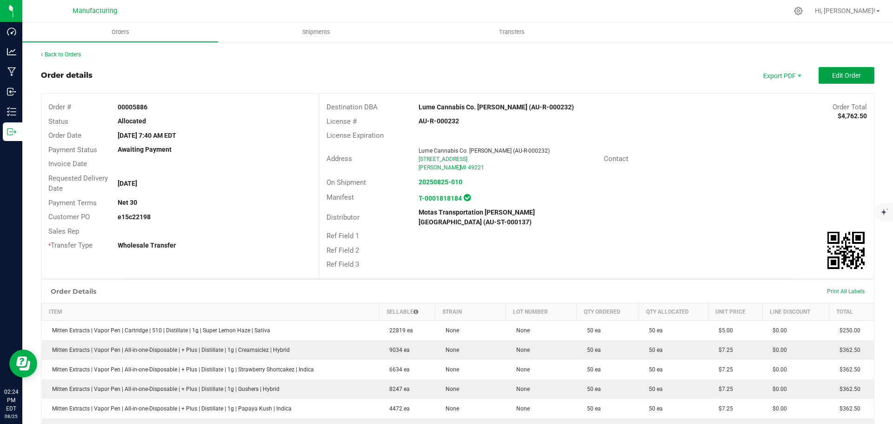
click at [844, 73] on span "Edit Order" at bounding box center [846, 75] width 29 height 7
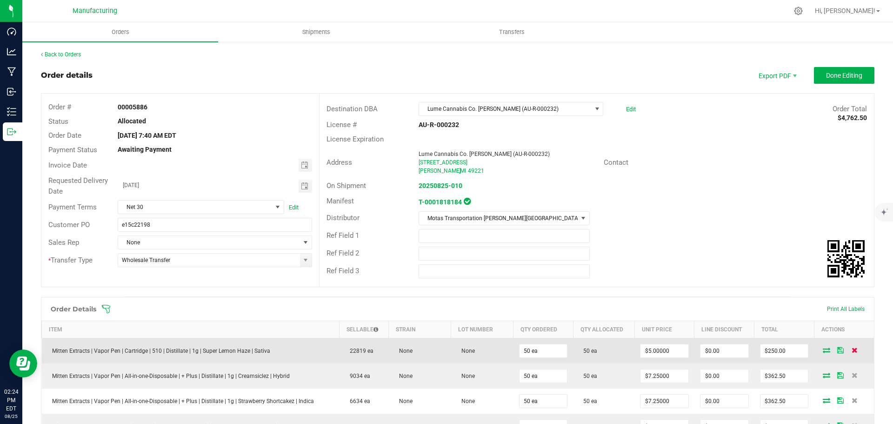
click at [852, 351] on icon at bounding box center [855, 350] width 6 height 6
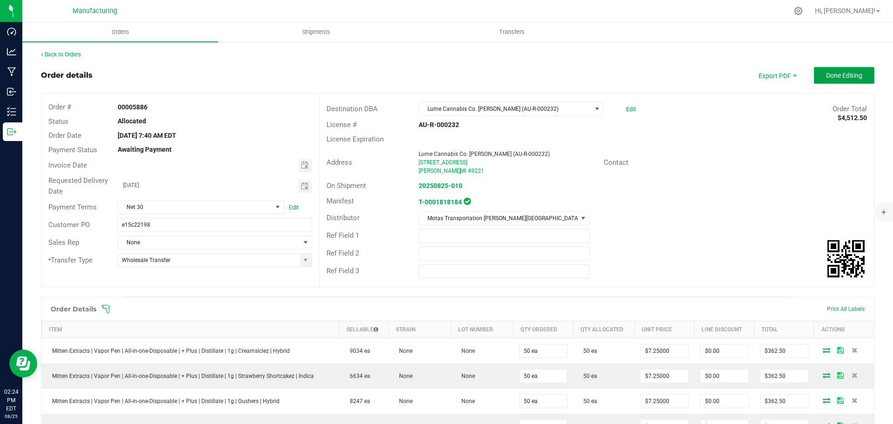
click at [830, 77] on span "Done Editing" at bounding box center [844, 75] width 36 height 7
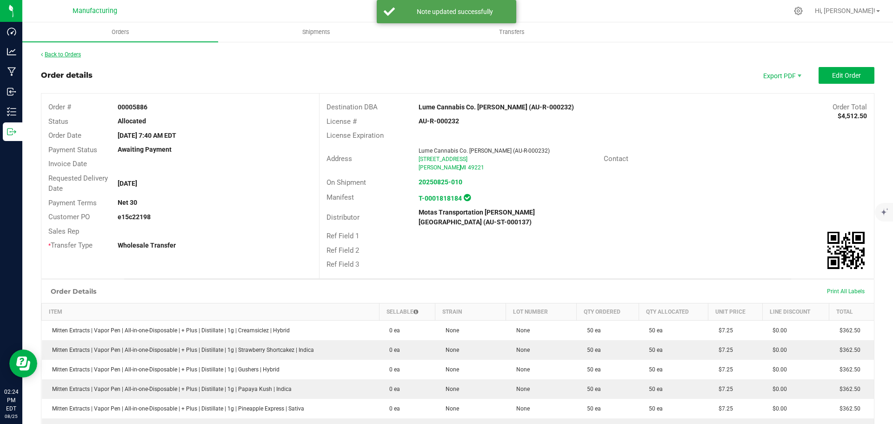
click at [62, 55] on link "Back to Orders" at bounding box center [61, 54] width 40 height 7
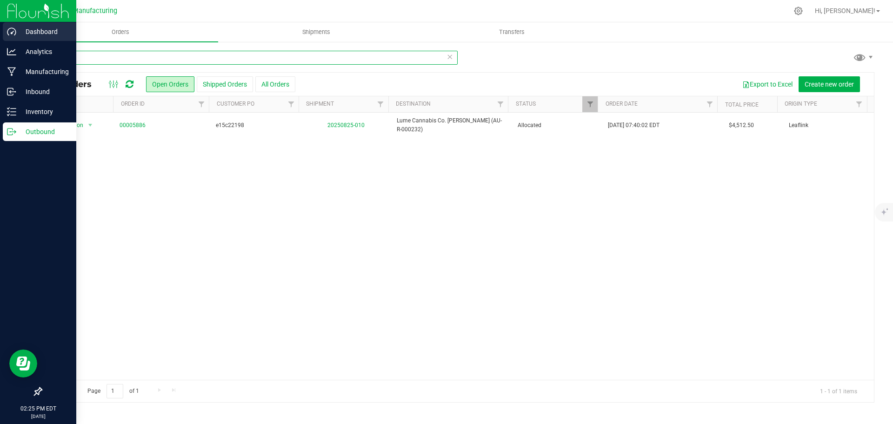
drag, startPoint x: 126, startPoint y: 58, endPoint x: 0, endPoint y: 40, distance: 126.9
click at [0, 40] on div "Dashboard Analytics Manufacturing Inbound Inventory Outbound 02:25 PM EDT 08/25…" at bounding box center [446, 212] width 893 height 424
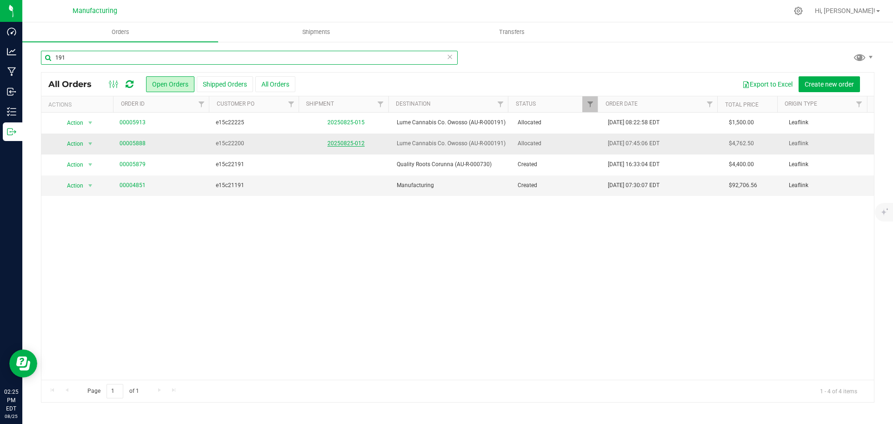
type input "191"
click at [339, 141] on link "20250825-012" at bounding box center [345, 143] width 37 height 7
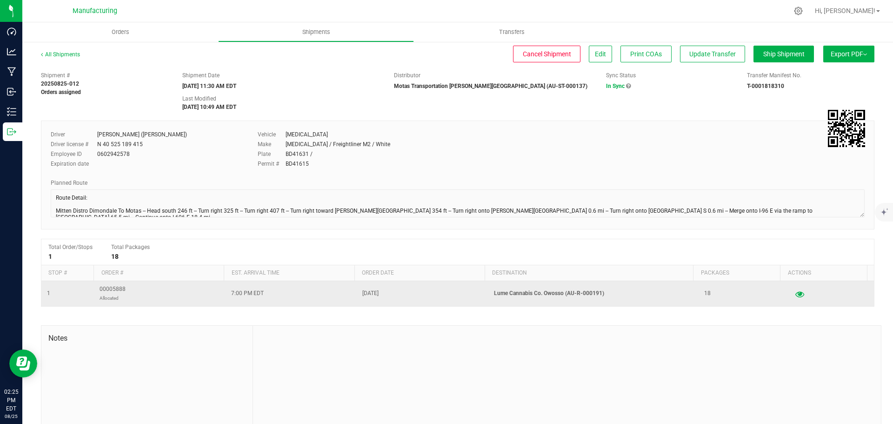
click at [795, 294] on icon "button" at bounding box center [799, 293] width 9 height 7
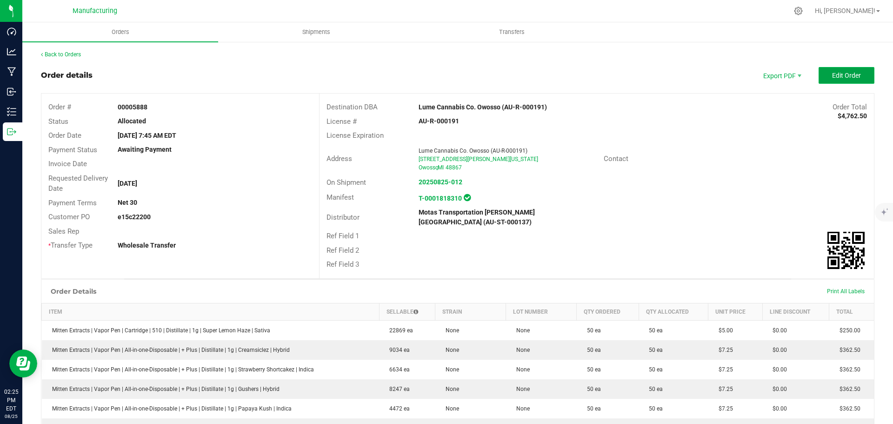
click at [833, 76] on span "Edit Order" at bounding box center [846, 75] width 29 height 7
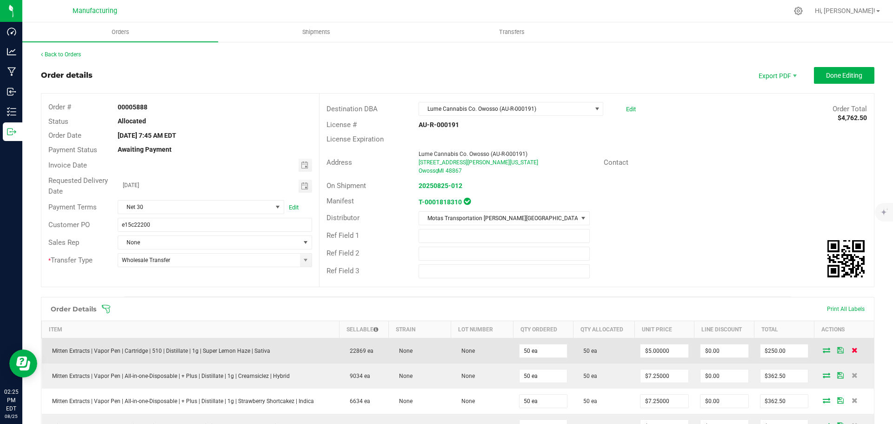
click at [852, 348] on icon at bounding box center [855, 350] width 6 height 6
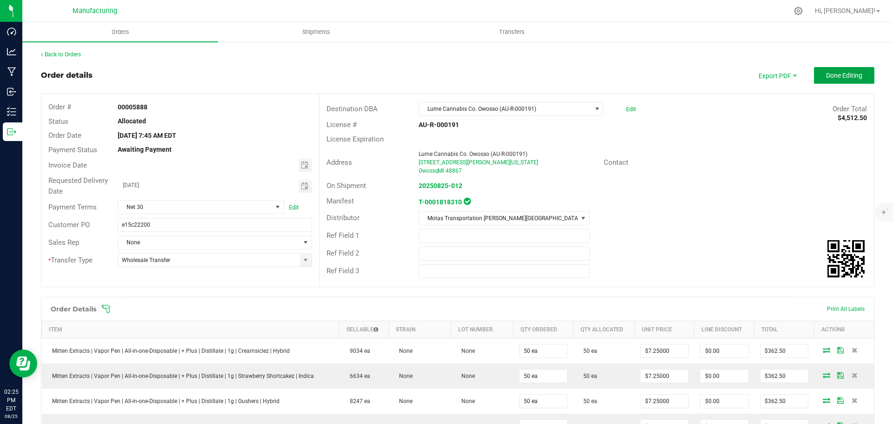
click at [837, 76] on span "Done Editing" at bounding box center [844, 75] width 36 height 7
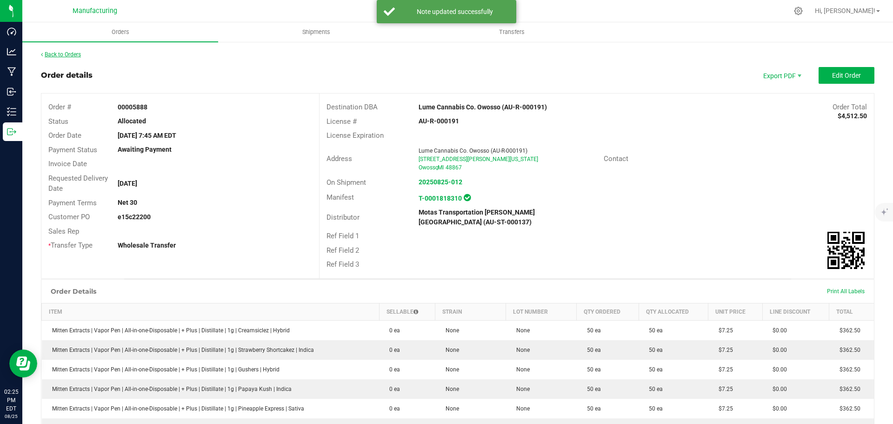
click at [79, 55] on link "Back to Orders" at bounding box center [61, 54] width 40 height 7
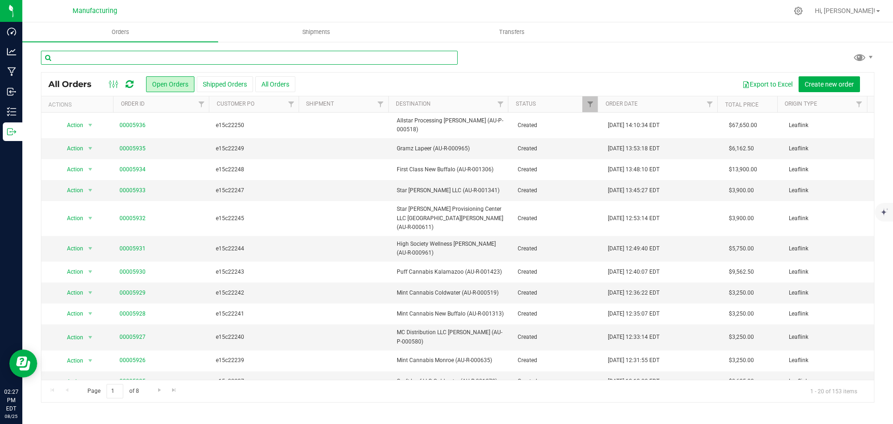
click at [76, 55] on input "text" at bounding box center [249, 58] width 417 height 14
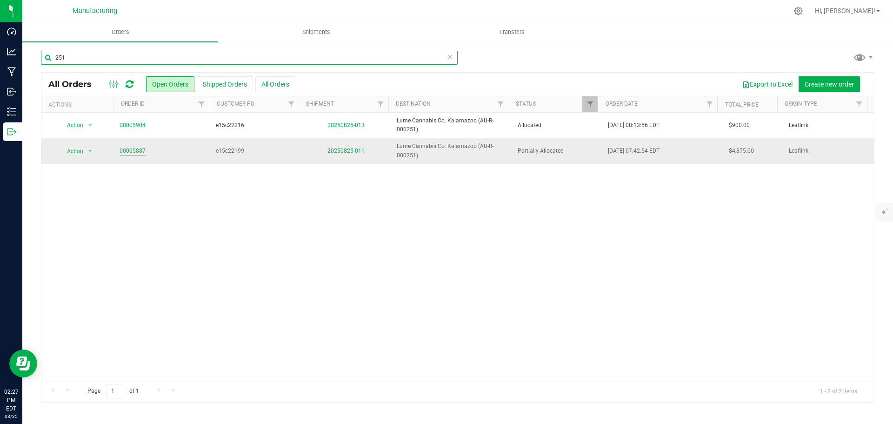
type input "251"
click at [131, 152] on link "00005887" at bounding box center [133, 151] width 26 height 9
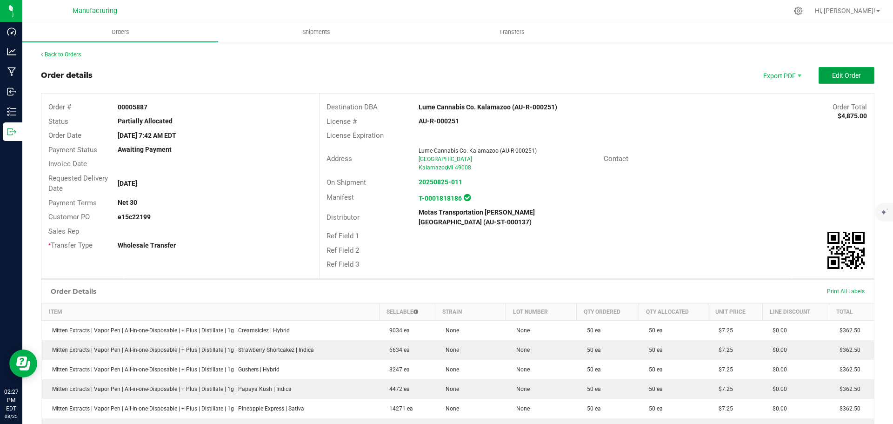
click at [838, 69] on button "Edit Order" at bounding box center [847, 75] width 56 height 17
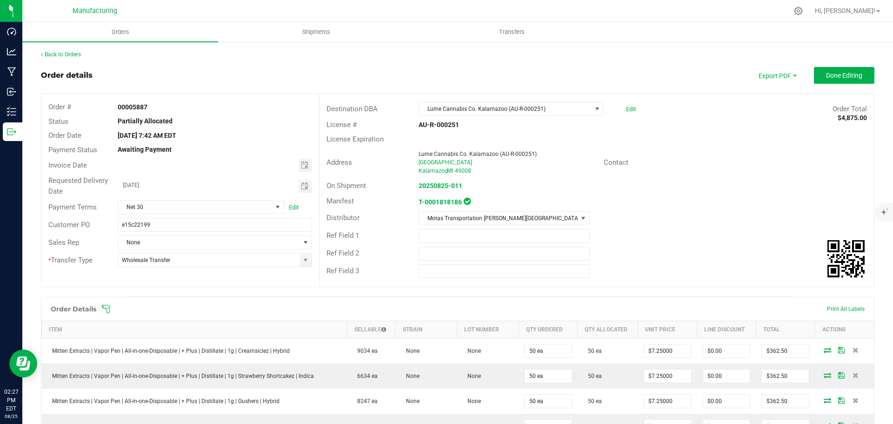
click at [107, 308] on icon at bounding box center [106, 308] width 8 height 8
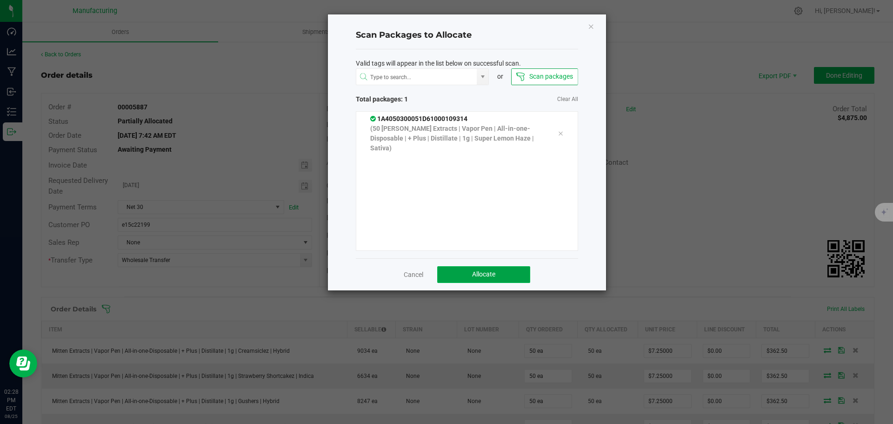
click at [502, 276] on button "Allocate" at bounding box center [483, 274] width 93 height 17
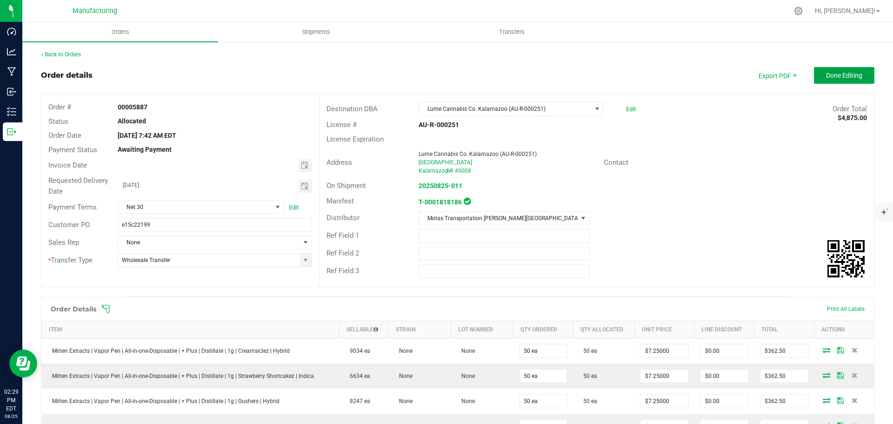
click at [826, 77] on span "Done Editing" at bounding box center [844, 75] width 36 height 7
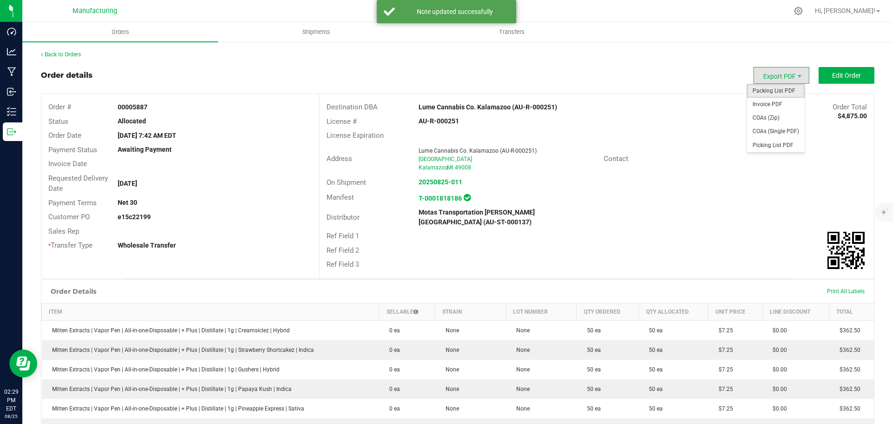
click at [769, 92] on span "Packing List PDF" at bounding box center [776, 90] width 58 height 13
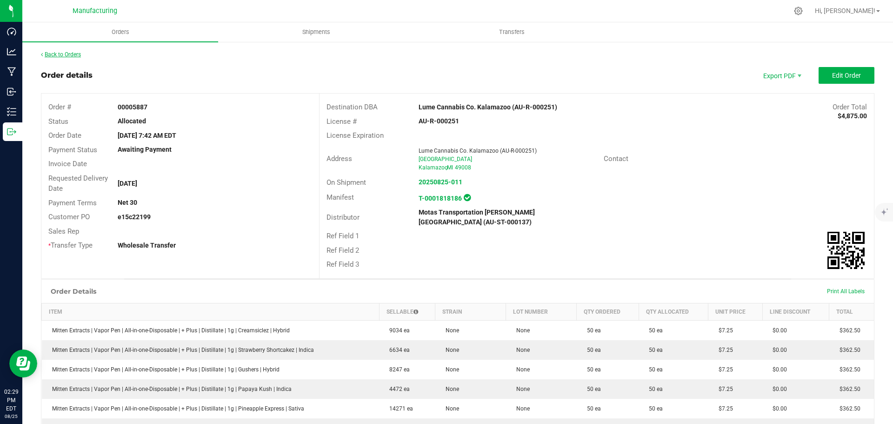
click at [71, 54] on link "Back to Orders" at bounding box center [61, 54] width 40 height 7
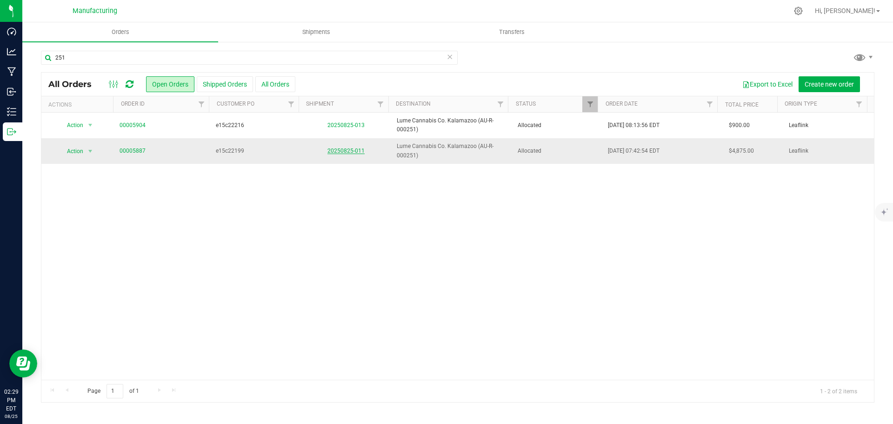
click at [341, 149] on link "20250825-011" at bounding box center [345, 150] width 37 height 7
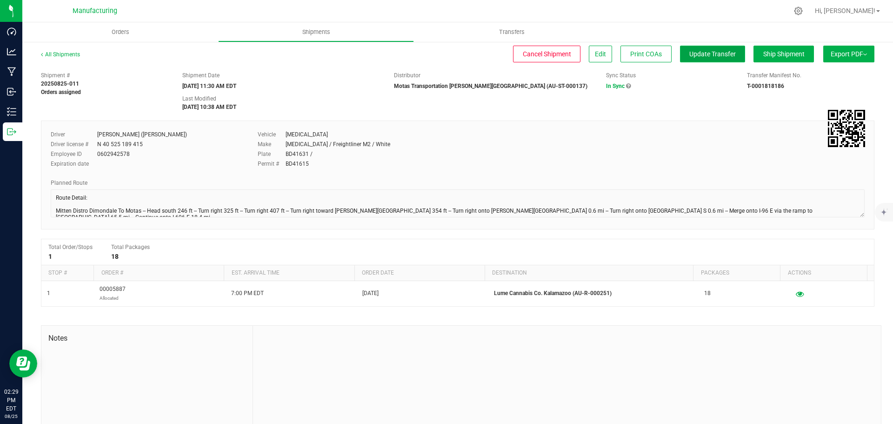
click at [689, 55] on span "Update Transfer" at bounding box center [712, 53] width 47 height 7
click at [67, 53] on link "All Shipments" at bounding box center [60, 54] width 39 height 7
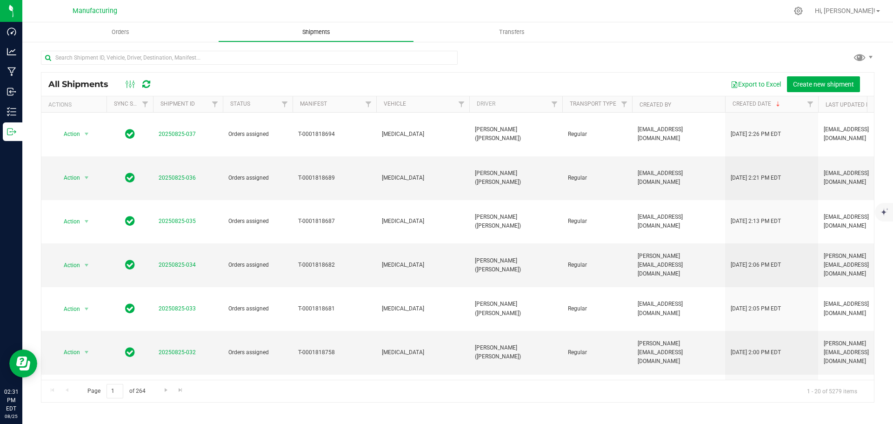
click at [318, 30] on span "Shipments" at bounding box center [316, 32] width 53 height 8
click at [126, 32] on span "Orders" at bounding box center [120, 32] width 43 height 8
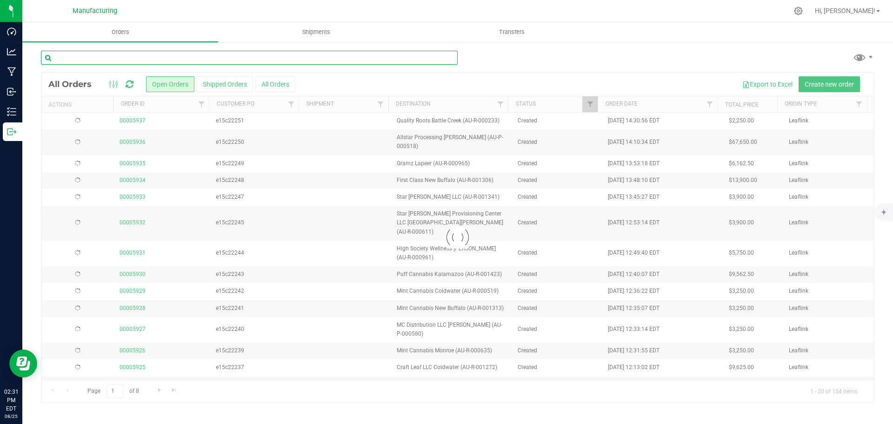
click at [105, 59] on input "text" at bounding box center [249, 58] width 417 height 14
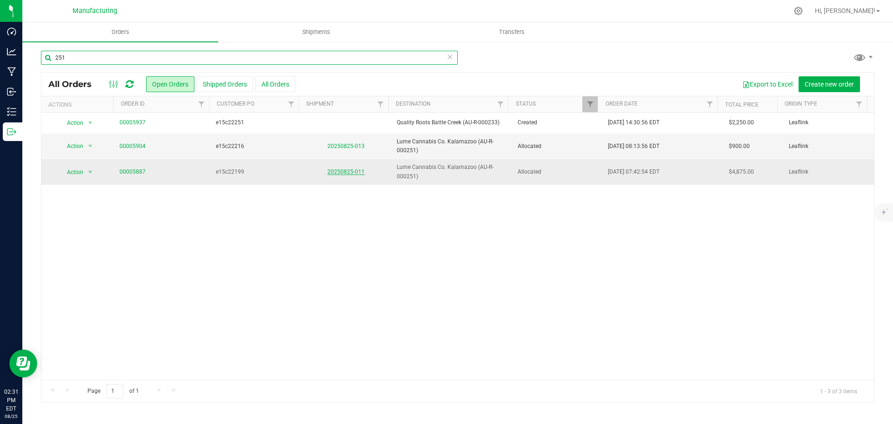
type input "251"
click at [349, 170] on link "20250825-011" at bounding box center [345, 171] width 37 height 7
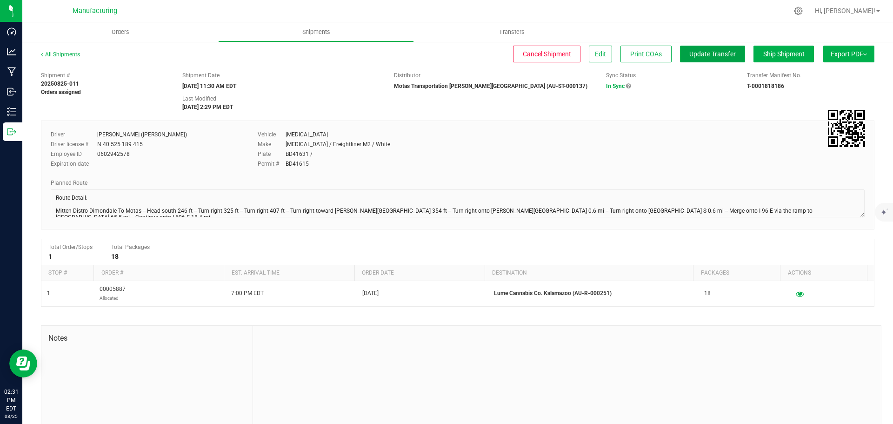
click at [707, 52] on span "Update Transfer" at bounding box center [712, 53] width 47 height 7
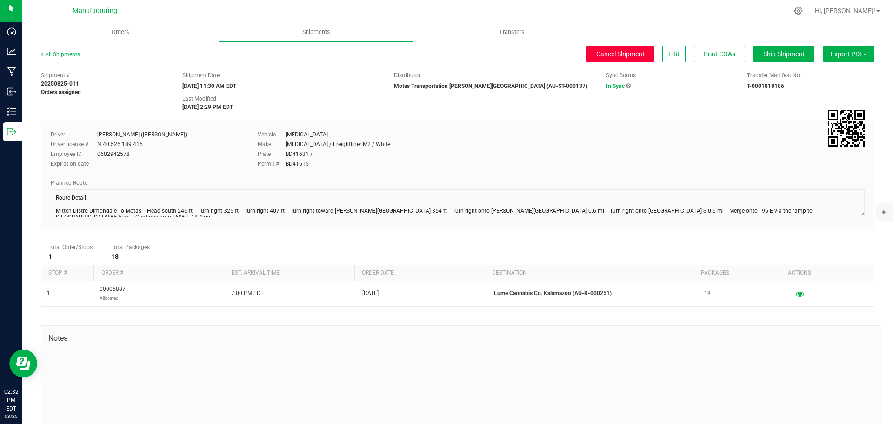
click at [612, 53] on span "Cancel Shipment" at bounding box center [620, 53] width 48 height 7
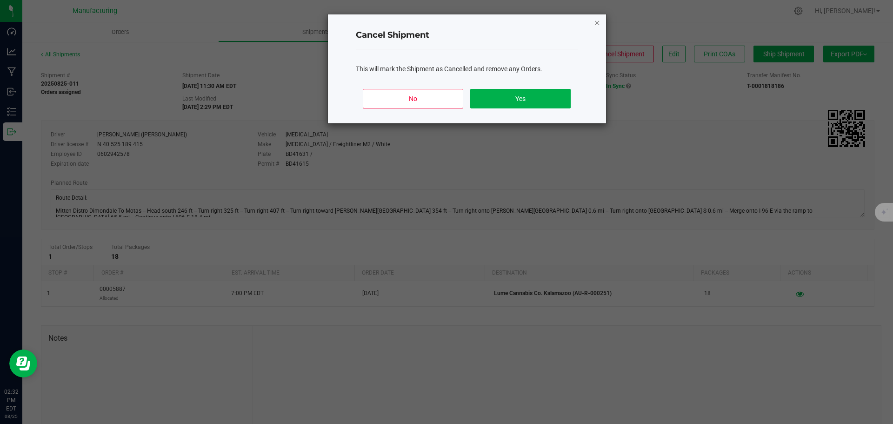
click at [597, 21] on icon "Close" at bounding box center [597, 22] width 7 height 11
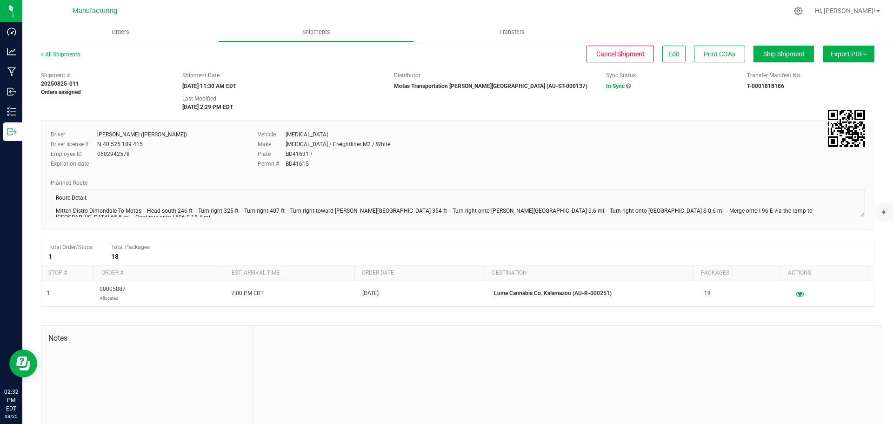
click at [684, 23] on ul "Orders Shipments Transfers" at bounding box center [468, 32] width 893 height 20
click at [117, 28] on span "Orders" at bounding box center [120, 32] width 43 height 8
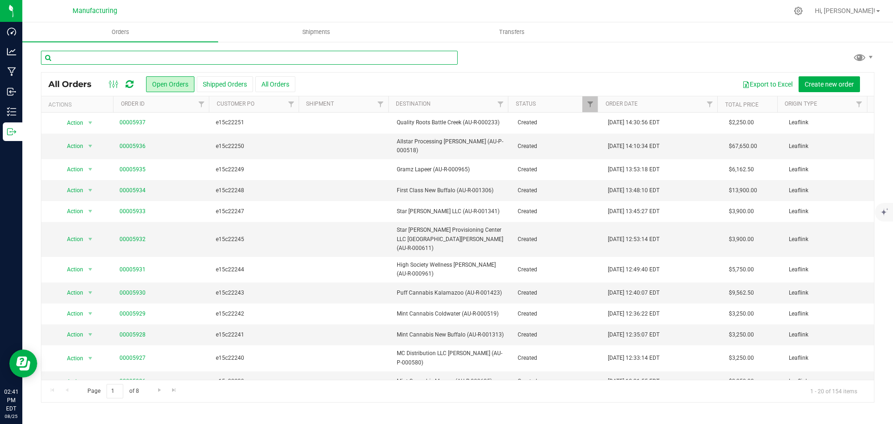
click at [120, 56] on input "text" at bounding box center [249, 58] width 417 height 14
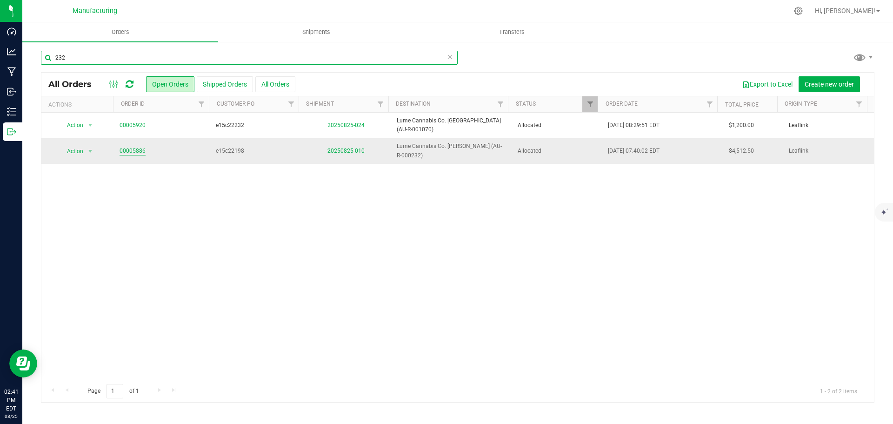
type input "232"
click at [135, 148] on link "00005886" at bounding box center [133, 151] width 26 height 9
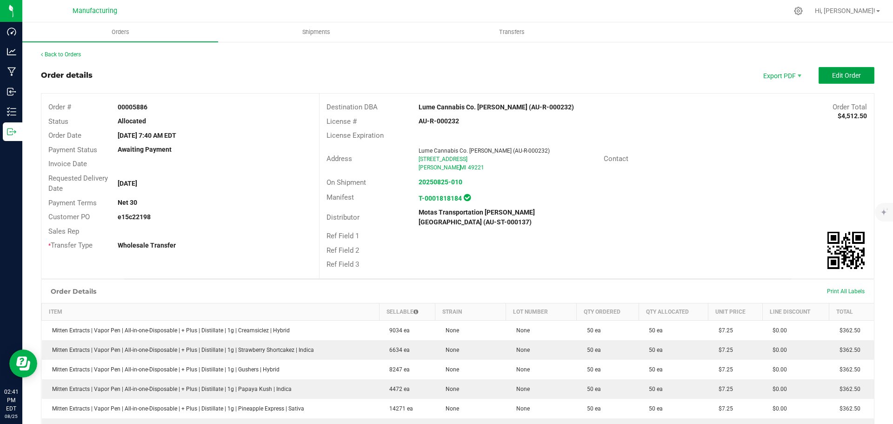
click at [856, 70] on button "Edit Order" at bounding box center [847, 75] width 56 height 17
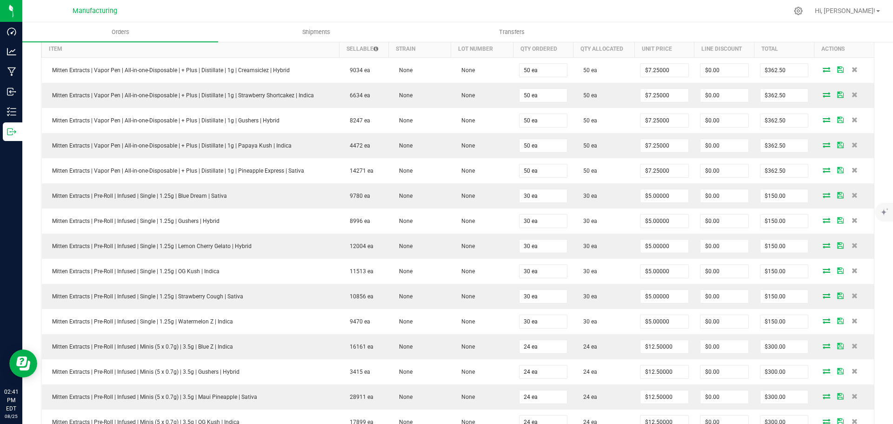
scroll to position [186, 0]
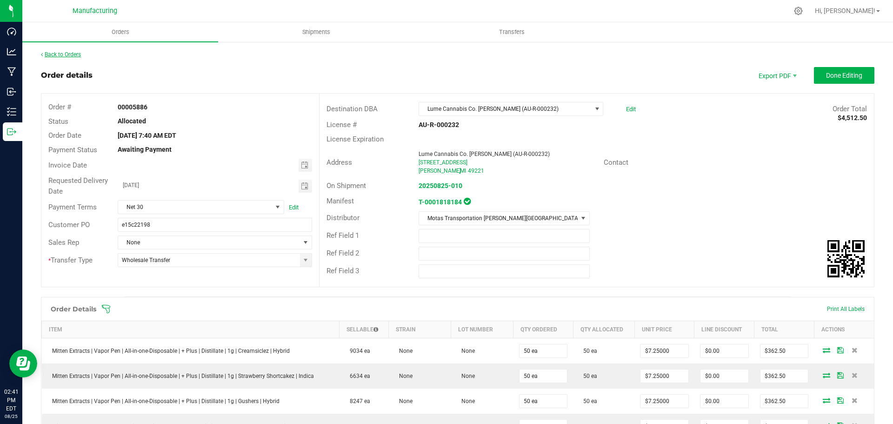
click at [60, 55] on link "Back to Orders" at bounding box center [61, 54] width 40 height 7
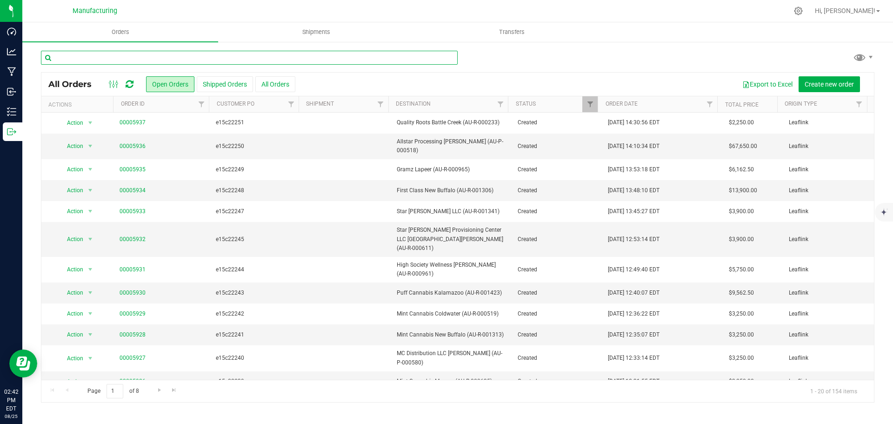
click at [217, 59] on input "text" at bounding box center [249, 58] width 417 height 14
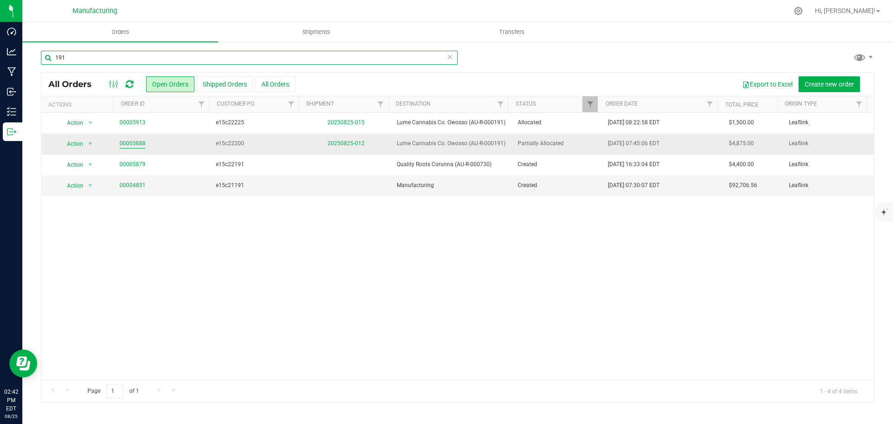
type input "191"
click at [134, 145] on link "00005888" at bounding box center [133, 143] width 26 height 9
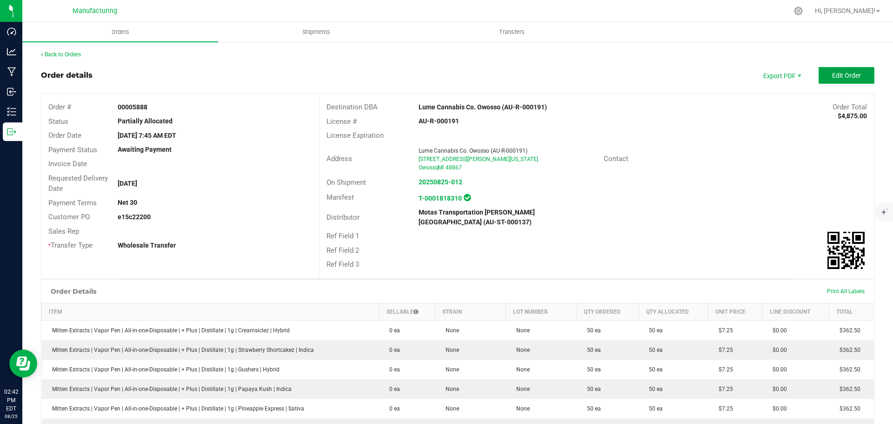
click at [848, 71] on button "Edit Order" at bounding box center [847, 75] width 56 height 17
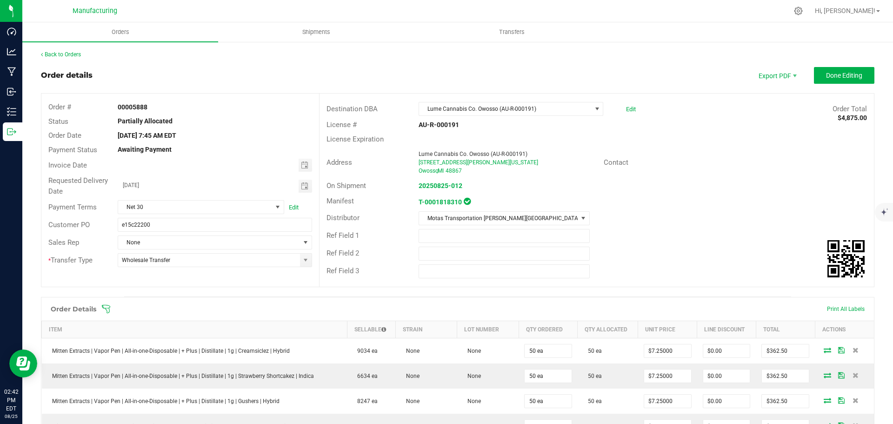
click at [105, 307] on icon at bounding box center [105, 308] width 9 height 9
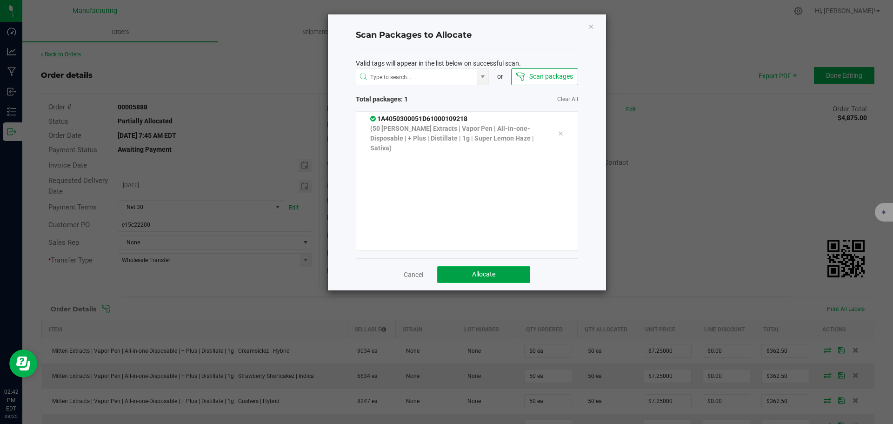
click at [498, 273] on button "Allocate" at bounding box center [483, 274] width 93 height 17
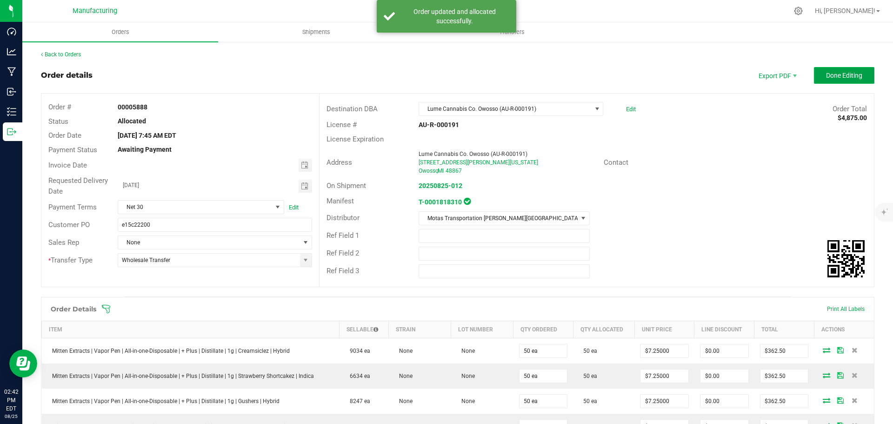
click at [826, 73] on span "Done Editing" at bounding box center [844, 75] width 36 height 7
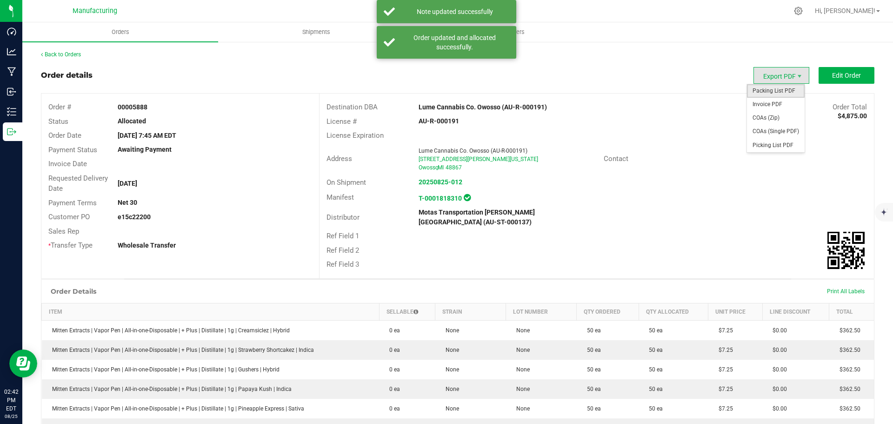
click at [761, 88] on span "Packing List PDF" at bounding box center [776, 90] width 58 height 13
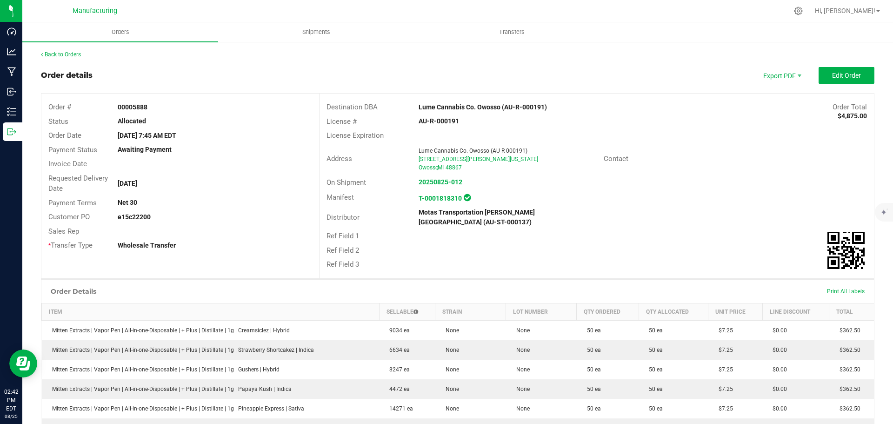
click at [63, 51] on link "Back to Orders" at bounding box center [61, 54] width 40 height 7
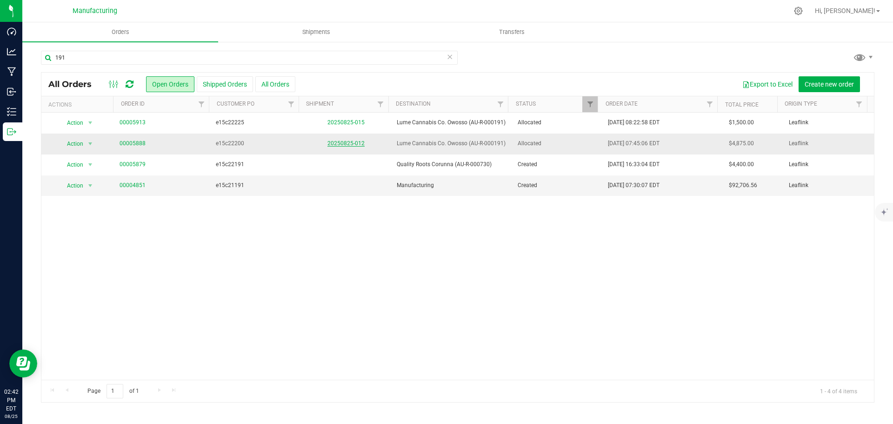
click at [353, 144] on link "20250825-012" at bounding box center [345, 143] width 37 height 7
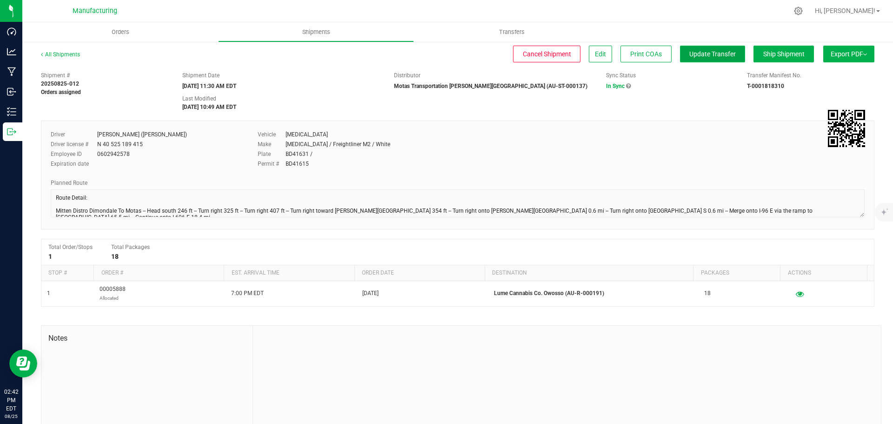
click at [708, 52] on span "Update Transfer" at bounding box center [712, 53] width 47 height 7
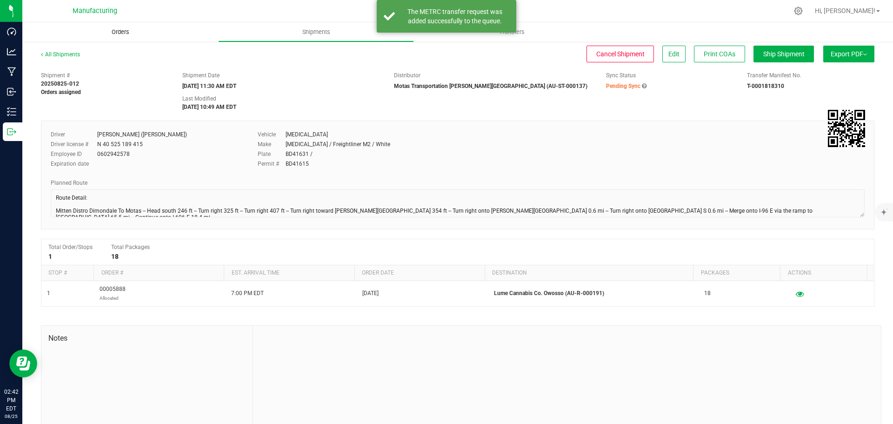
click at [118, 29] on span "Orders" at bounding box center [120, 32] width 43 height 8
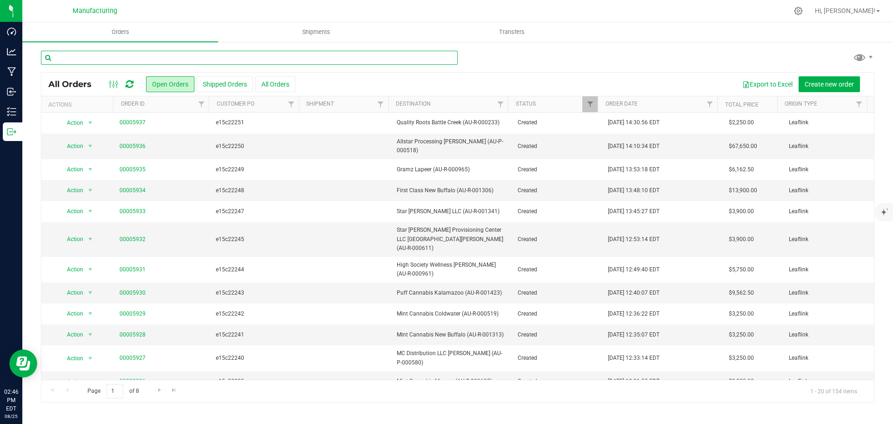
click at [87, 56] on input "text" at bounding box center [249, 58] width 417 height 14
type input "232"
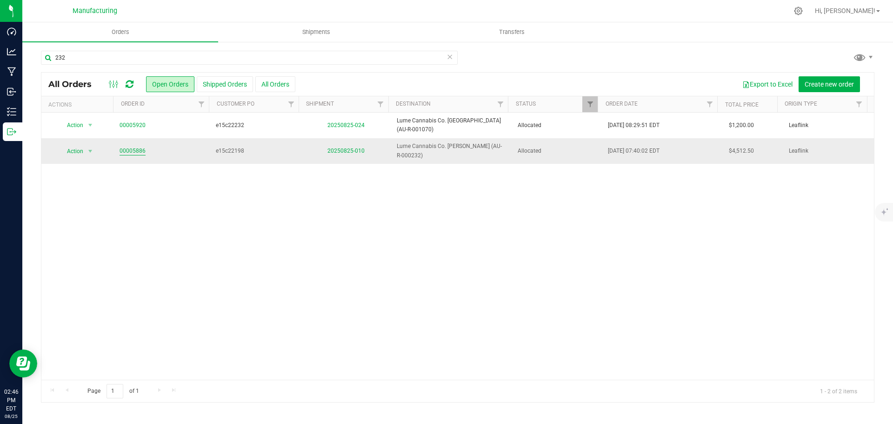
click at [140, 149] on link "00005886" at bounding box center [133, 151] width 26 height 9
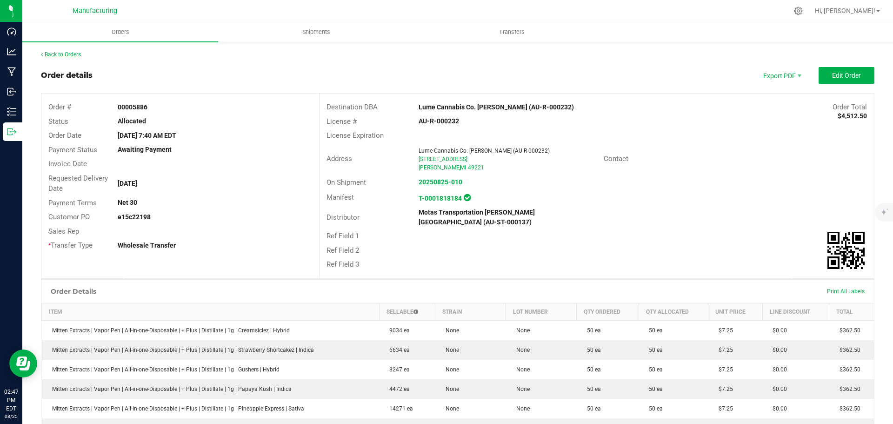
click at [63, 52] on link "Back to Orders" at bounding box center [61, 54] width 40 height 7
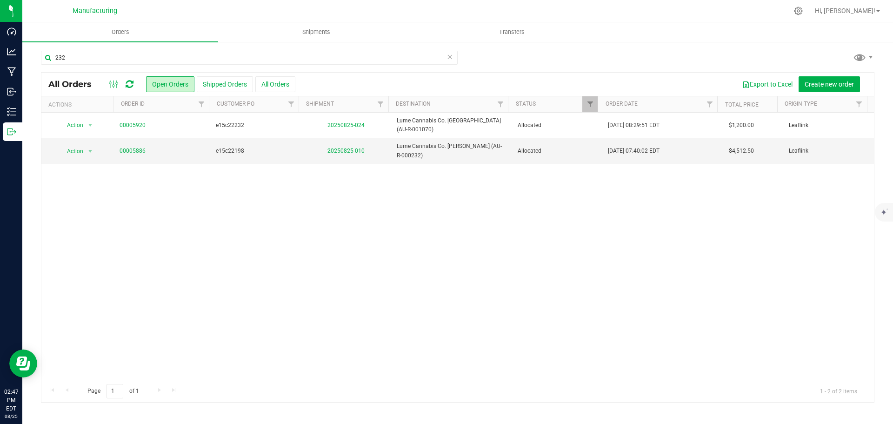
click at [131, 82] on icon at bounding box center [130, 84] width 8 height 9
click at [131, 147] on link "00005886" at bounding box center [133, 151] width 26 height 9
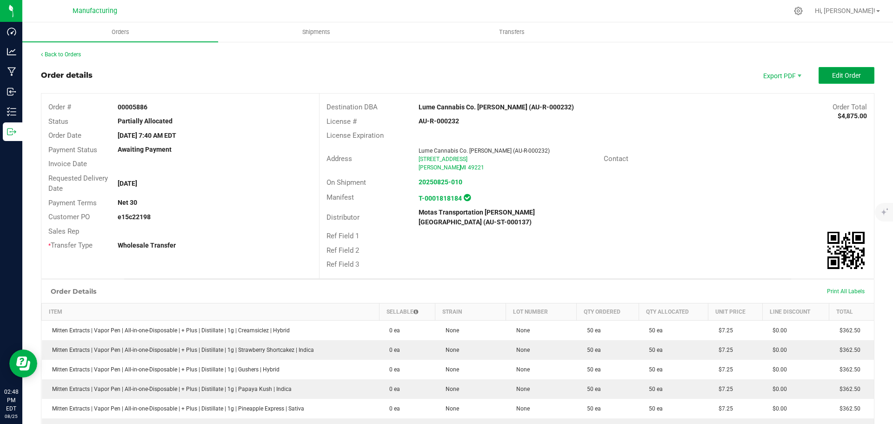
click at [848, 74] on span "Edit Order" at bounding box center [846, 75] width 29 height 7
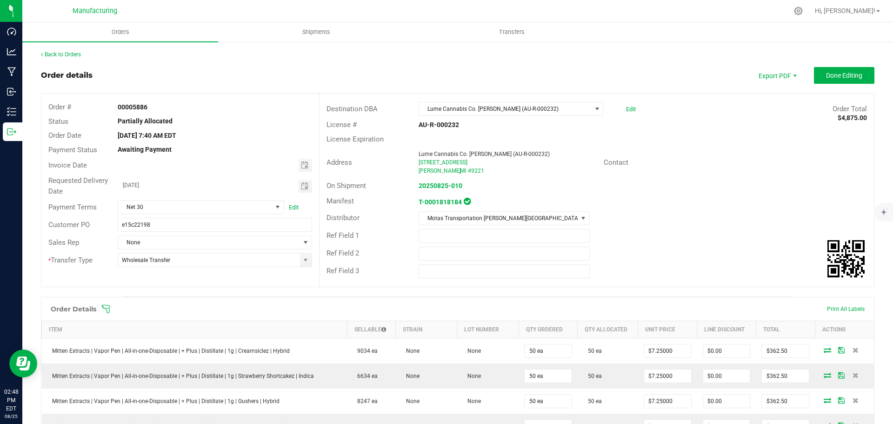
click at [107, 307] on icon at bounding box center [105, 308] width 9 height 9
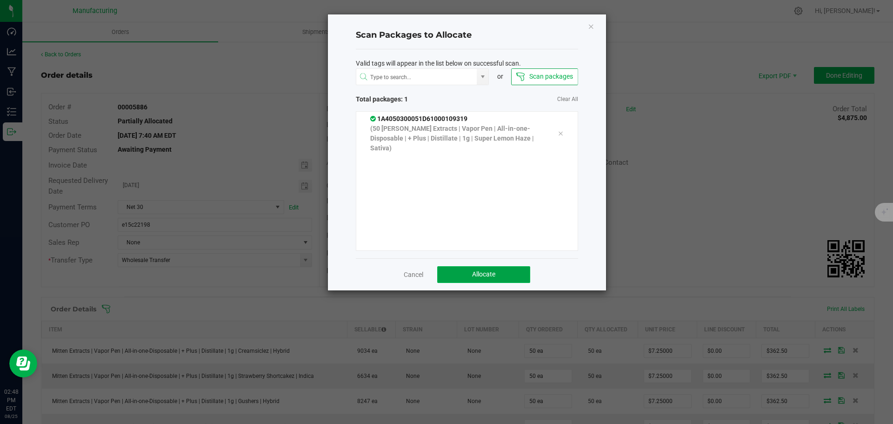
click at [499, 271] on button "Allocate" at bounding box center [483, 274] width 93 height 17
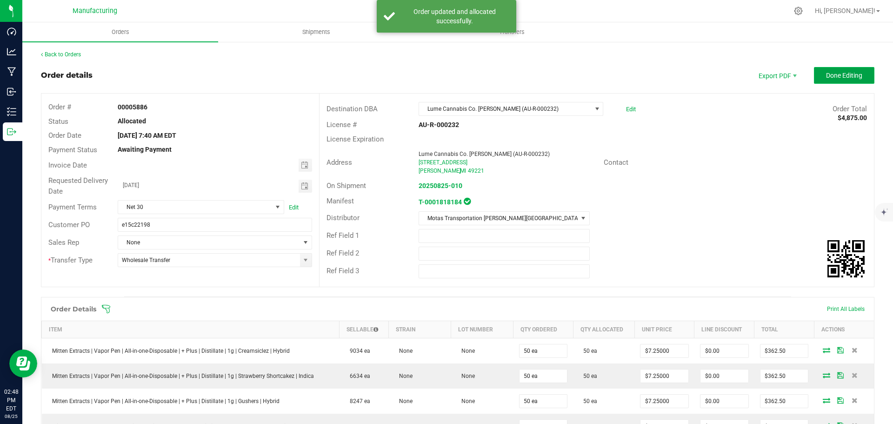
click at [858, 76] on button "Done Editing" at bounding box center [844, 75] width 60 height 17
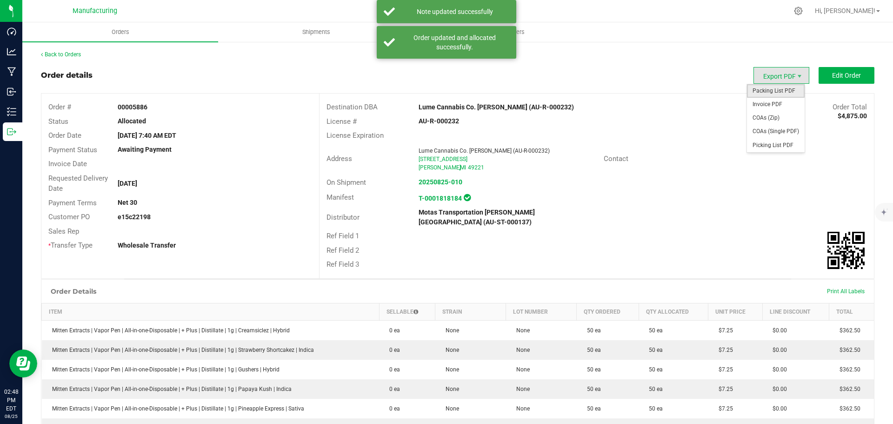
click at [775, 91] on span "Packing List PDF" at bounding box center [776, 90] width 58 height 13
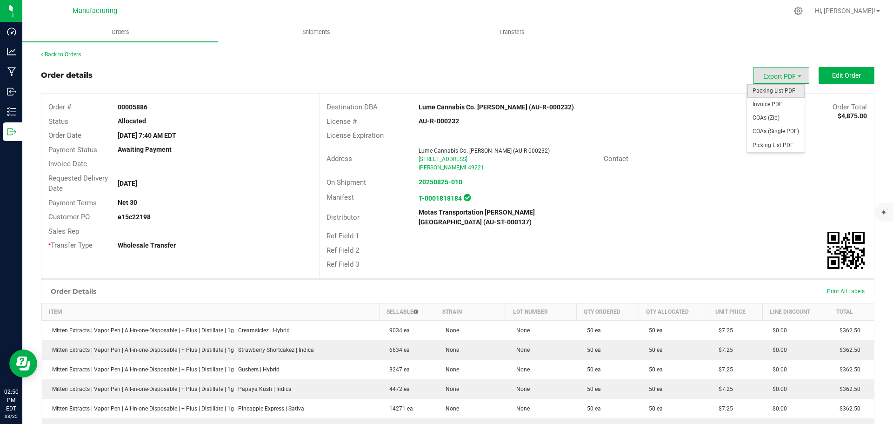
click at [775, 89] on span "Packing List PDF" at bounding box center [776, 90] width 58 height 13
click at [68, 54] on link "Back to Orders" at bounding box center [61, 54] width 40 height 7
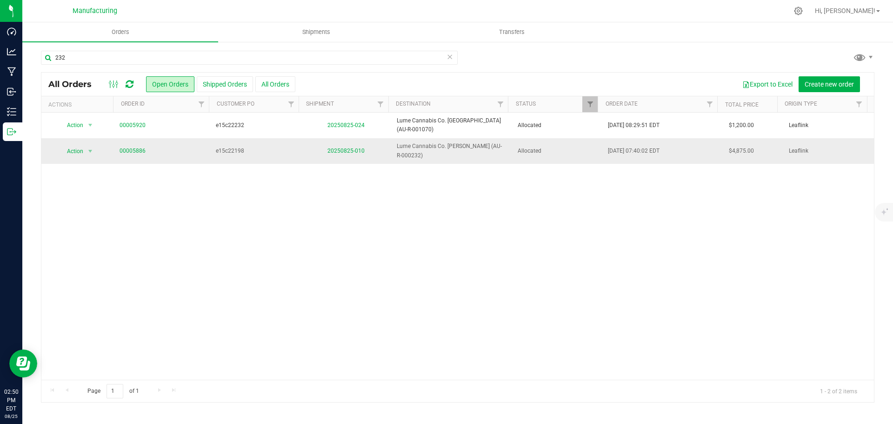
click at [338, 152] on td "20250825-010" at bounding box center [346, 150] width 91 height 25
click at [338, 149] on link "20250825-010" at bounding box center [345, 150] width 37 height 7
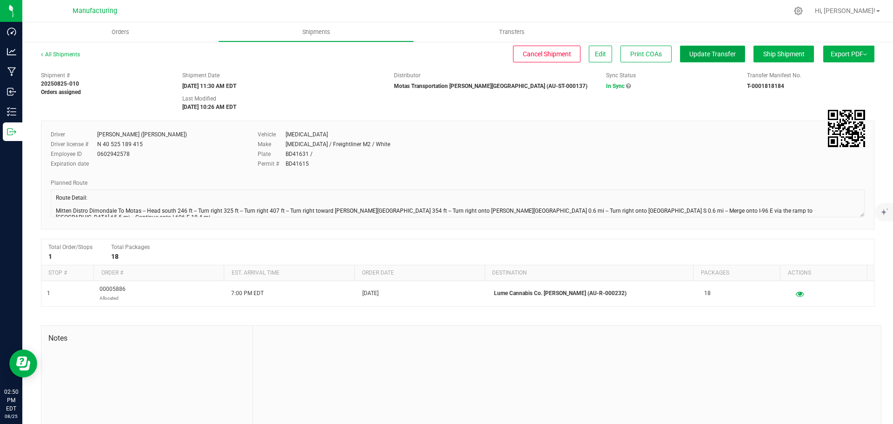
click at [699, 53] on span "Update Transfer" at bounding box center [712, 53] width 47 height 7
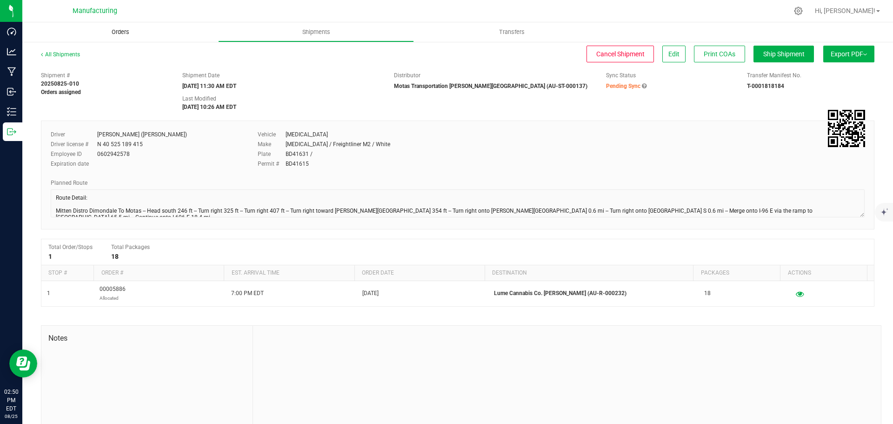
click at [120, 30] on span "Orders" at bounding box center [120, 32] width 43 height 8
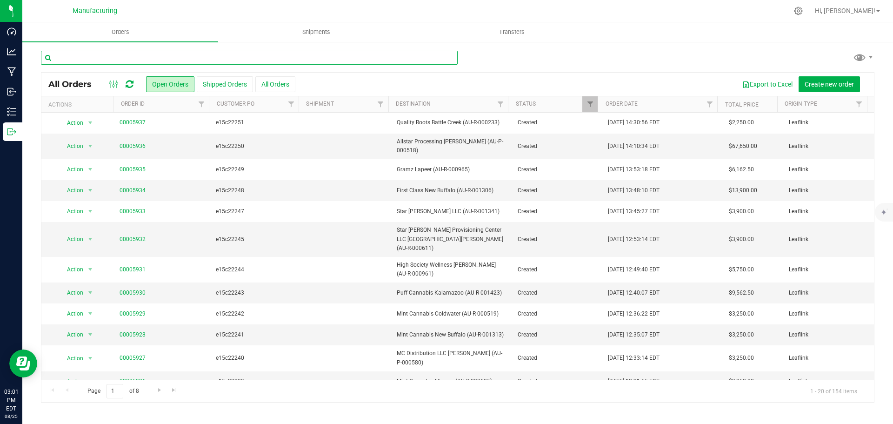
click at [111, 53] on input "text" at bounding box center [249, 58] width 417 height 14
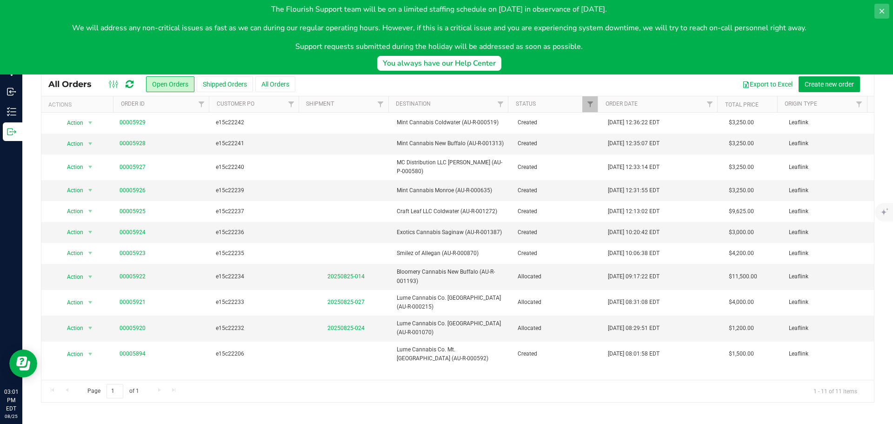
click at [878, 7] on icon at bounding box center [881, 10] width 7 height 7
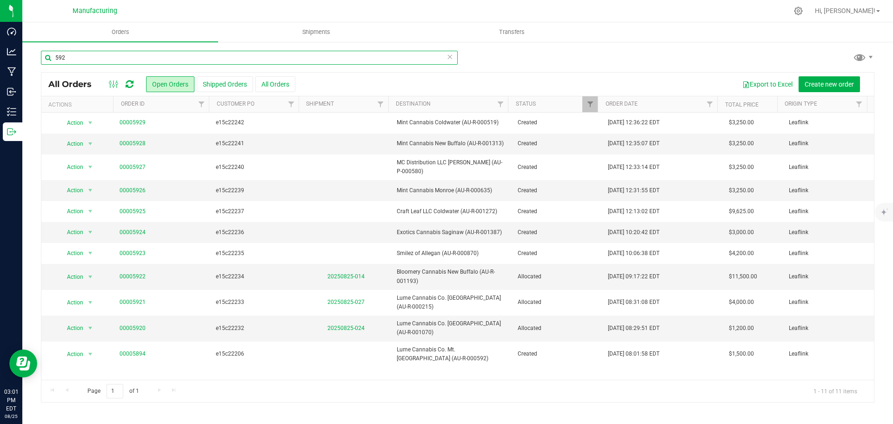
click at [80, 58] on input "592" at bounding box center [249, 58] width 417 height 14
click at [53, 57] on input "592" at bounding box center [249, 58] width 417 height 14
drag, startPoint x: 122, startPoint y: 60, endPoint x: 129, endPoint y: 60, distance: 7.0
click at [122, 60] on input "0592" at bounding box center [249, 58] width 417 height 14
type input "0"
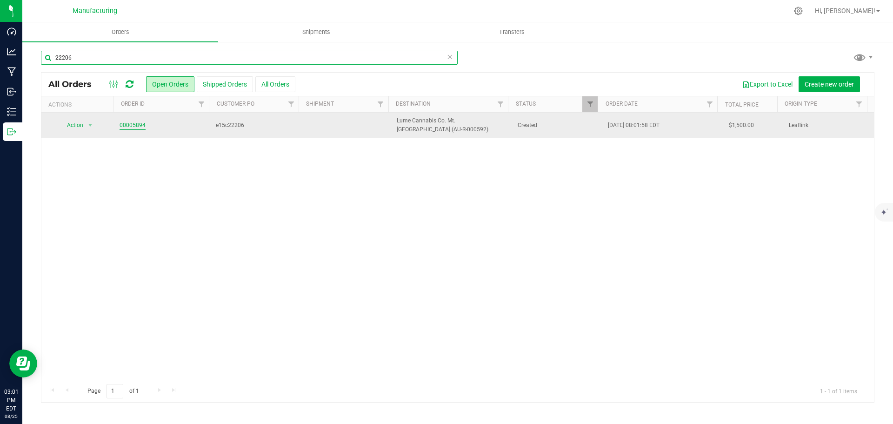
type input "22206"
click at [132, 125] on link "00005894" at bounding box center [133, 125] width 26 height 9
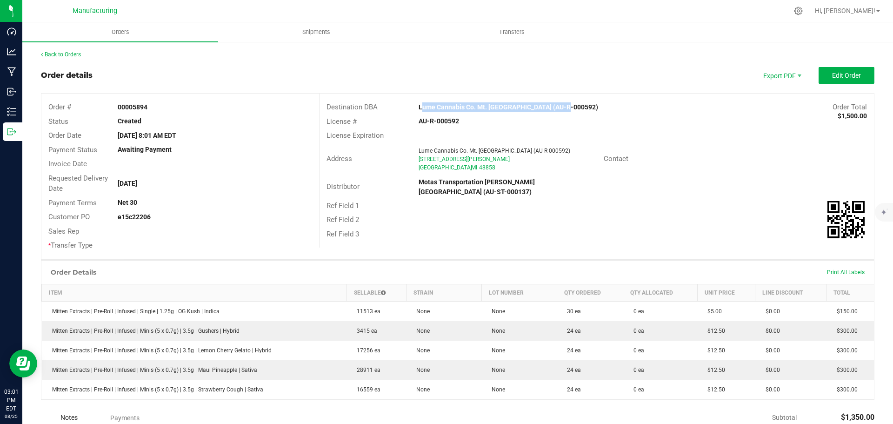
drag, startPoint x: 409, startPoint y: 109, endPoint x: 554, endPoint y: 108, distance: 144.2
click at [554, 108] on div "Lume Cannabis Co. Mt. [GEOGRAPHIC_DATA] (AU-R-000592)" at bounding box center [527, 107] width 231 height 10
copy strong "Lume Cannabis Co. Mt. [GEOGRAPHIC_DATA]"
drag, startPoint x: 406, startPoint y: 120, endPoint x: 447, endPoint y: 121, distance: 41.9
click at [462, 121] on div "License # AU-R-000592" at bounding box center [597, 121] width 554 height 14
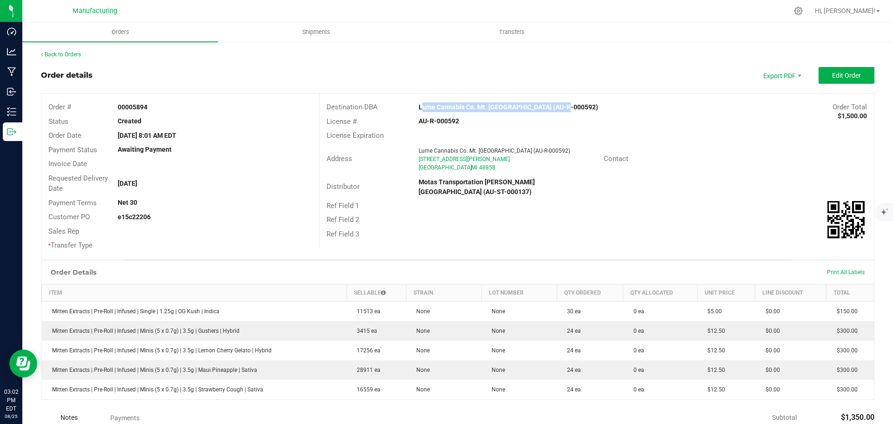
copy div "AU-R-000592"
click at [443, 126] on div "AU-R-000592" at bounding box center [504, 121] width 185 height 10
click at [412, 124] on div "AU-R-000592" at bounding box center [504, 121] width 185 height 10
drag, startPoint x: 415, startPoint y: 121, endPoint x: 454, endPoint y: 121, distance: 39.5
click at [454, 121] on div "AU-R-000592" at bounding box center [504, 121] width 185 height 10
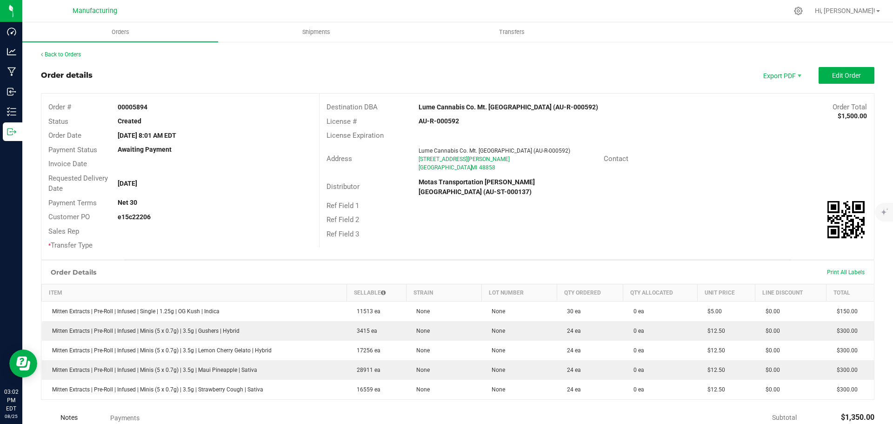
click at [451, 121] on strong "AU-R-000592" at bounding box center [439, 120] width 40 height 7
drag, startPoint x: 409, startPoint y: 121, endPoint x: 457, endPoint y: 121, distance: 47.9
click at [457, 121] on div "AU-R-000592" at bounding box center [504, 121] width 185 height 10
copy strong "AU-R-000592"
click at [708, 138] on div "License Expiration" at bounding box center [597, 135] width 554 height 14
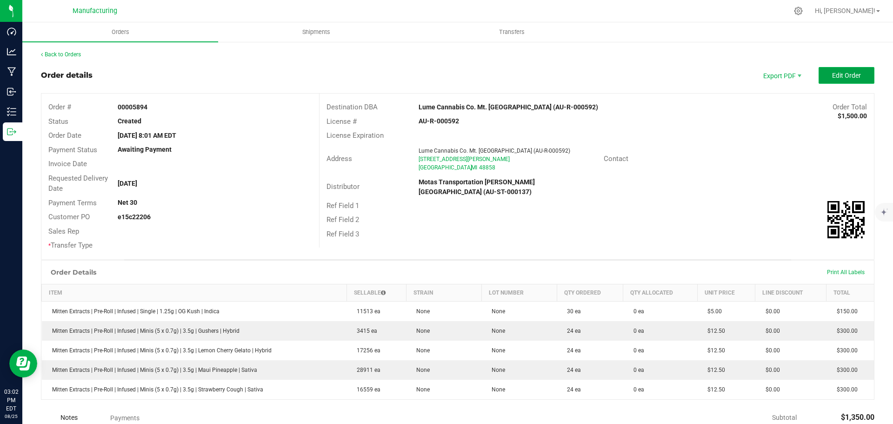
click at [852, 70] on button "Edit Order" at bounding box center [847, 75] width 56 height 17
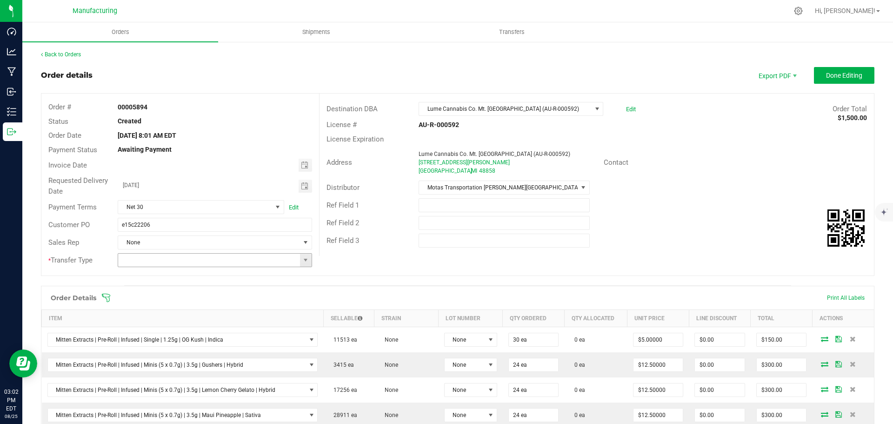
drag, startPoint x: 301, startPoint y: 257, endPoint x: 275, endPoint y: 264, distance: 27.4
click at [302, 257] on span at bounding box center [305, 259] width 7 height 7
click at [169, 339] on li "Wholesale Transfer" at bounding box center [214, 338] width 192 height 16
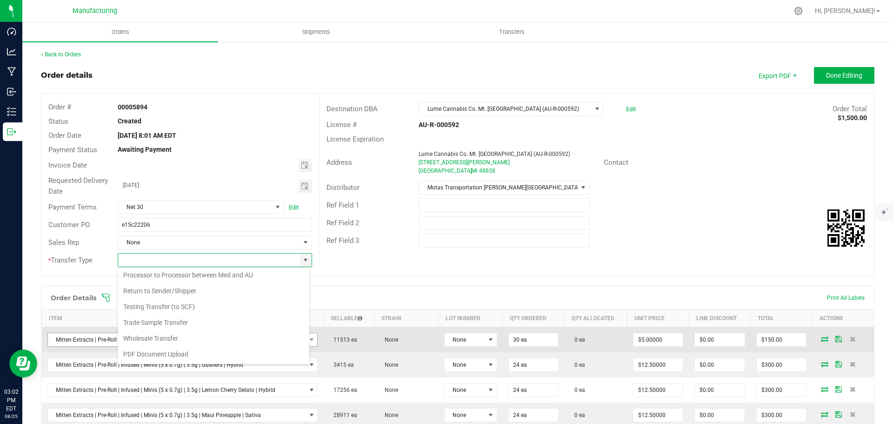
type input "Wholesale Transfer"
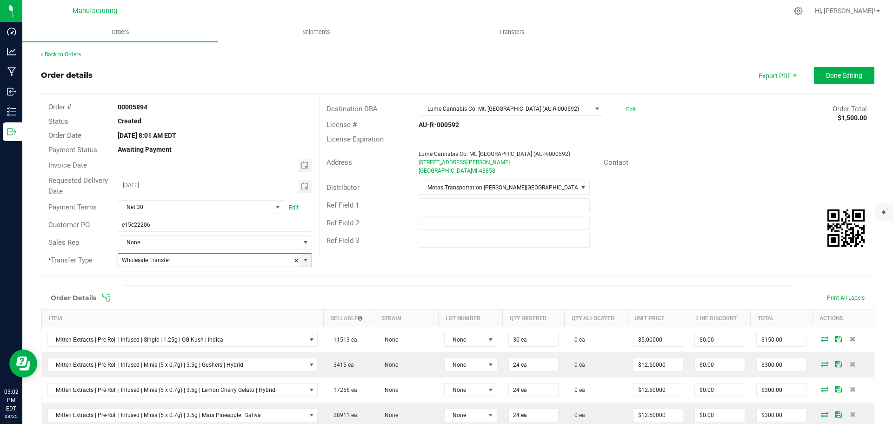
click at [107, 295] on icon at bounding box center [105, 297] width 9 height 9
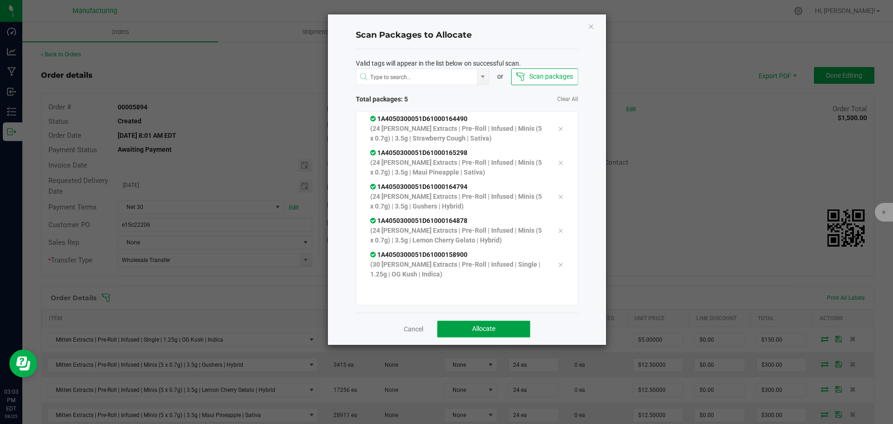
click at [471, 327] on button "Allocate" at bounding box center [483, 329] width 93 height 17
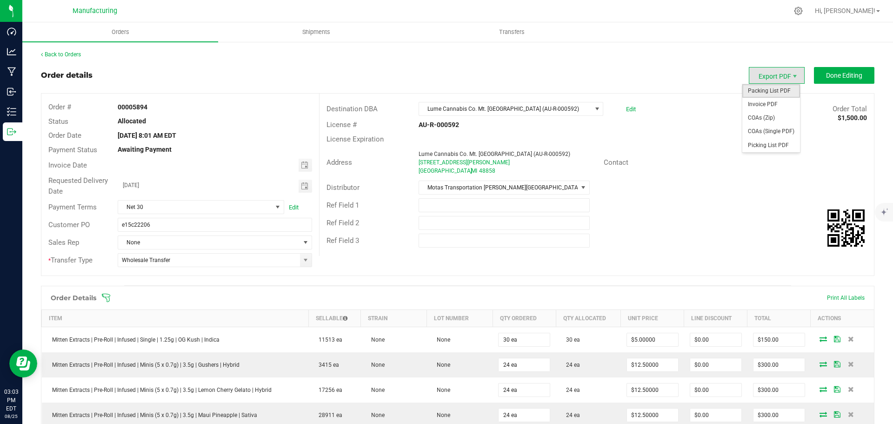
click at [776, 92] on span "Packing List PDF" at bounding box center [771, 90] width 58 height 13
click at [53, 52] on link "Back to Orders" at bounding box center [61, 54] width 40 height 7
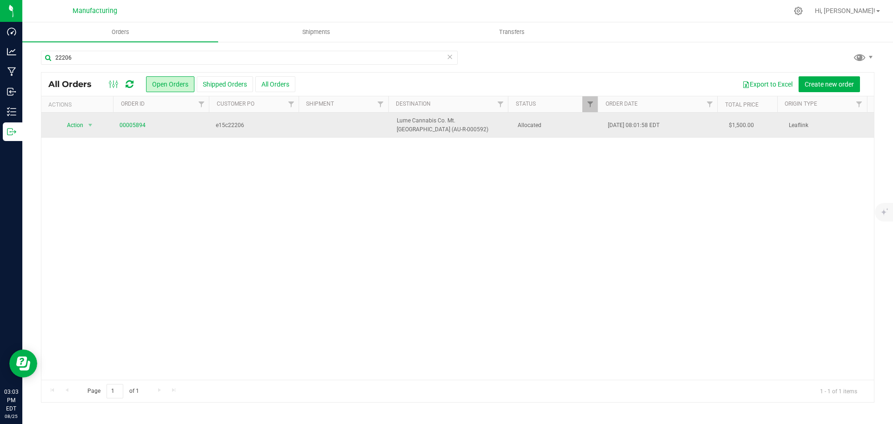
drag, startPoint x: 574, startPoint y: 127, endPoint x: 515, endPoint y: 117, distance: 59.6
click at [574, 127] on span "Allocated" at bounding box center [558, 125] width 80 height 9
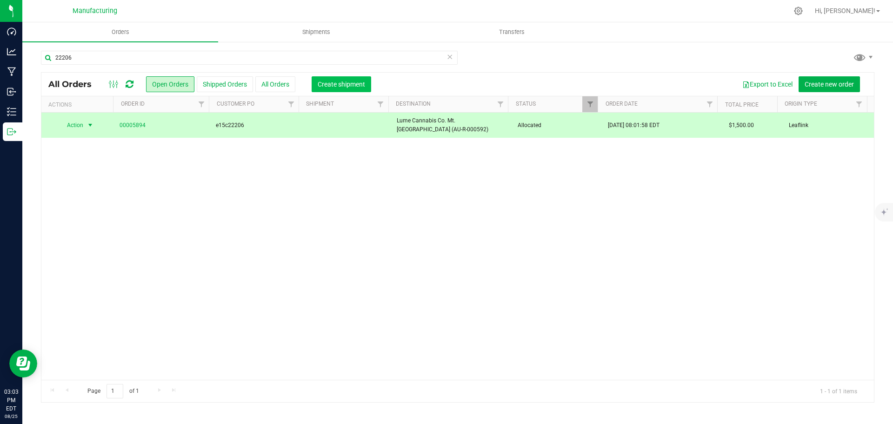
click at [352, 82] on span "Create shipment" at bounding box center [341, 83] width 47 height 7
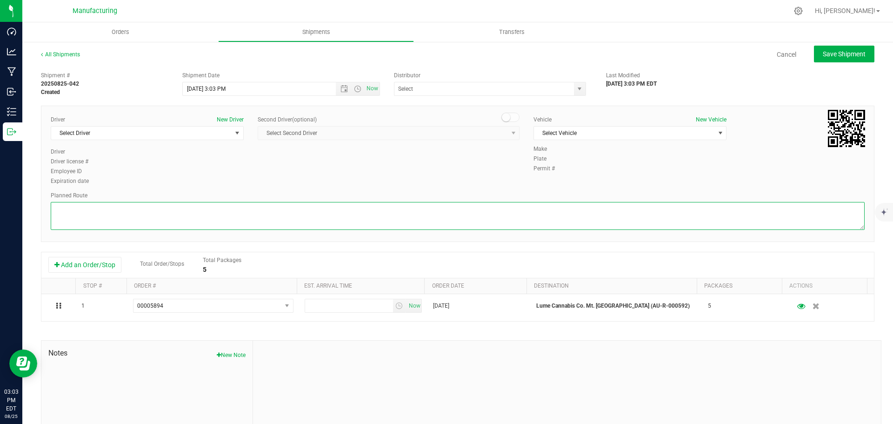
click at [432, 216] on textarea at bounding box center [458, 216] width 814 height 28
paste textarea "Mitten Distro Dimondale To Motas -- Head south 246 ft -- Turn right 325 ft -- T…"
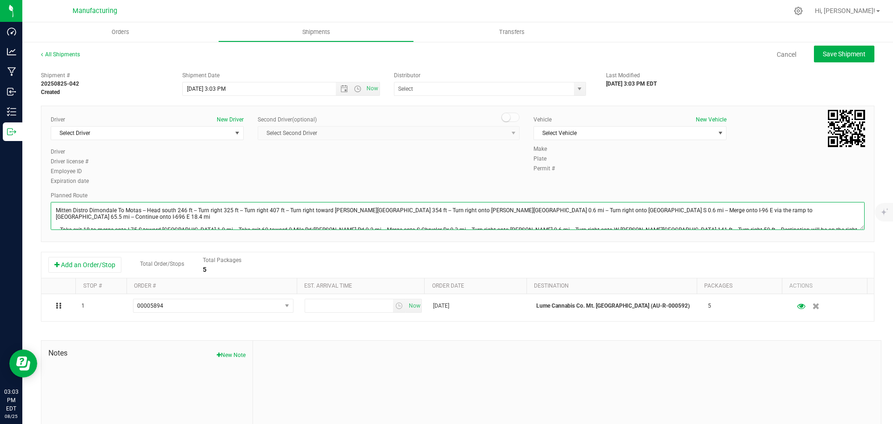
scroll to position [10, 0]
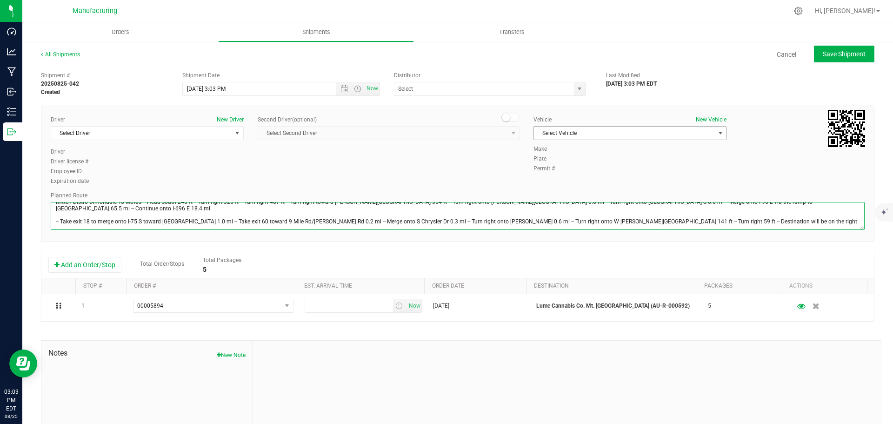
type textarea "Mitten Distro Dimondale To Motas -- Head south 246 ft -- Turn right 325 ft -- T…"
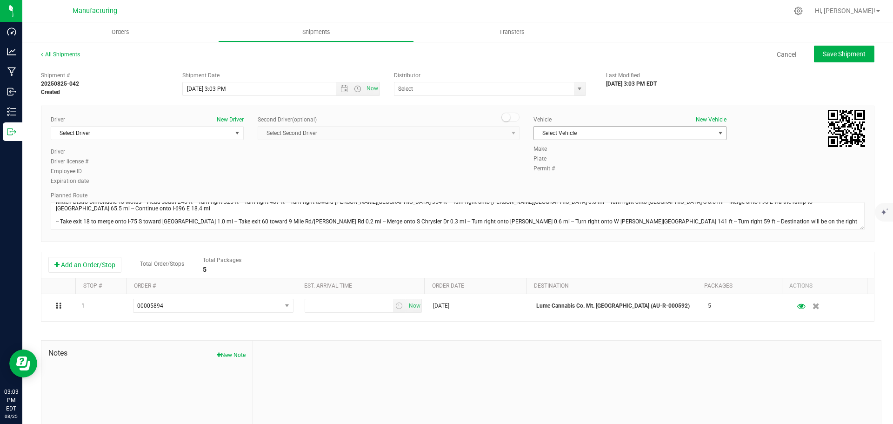
click at [583, 129] on span "Select Vehicle" at bounding box center [624, 133] width 180 height 13
click at [541, 176] on li "[MEDICAL_DATA]" at bounding box center [625, 177] width 190 height 14
click at [576, 89] on span "select" at bounding box center [579, 88] width 7 height 7
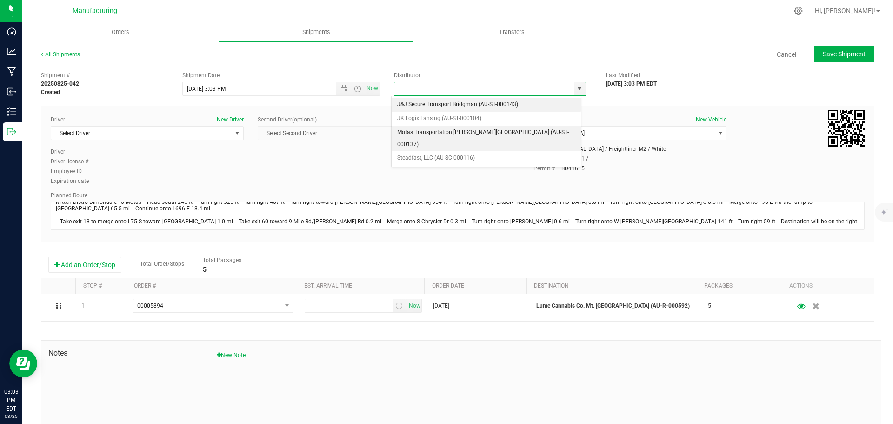
click at [451, 127] on li "Motas Transportation [PERSON_NAME][GEOGRAPHIC_DATA] (AU-ST-000137)" at bounding box center [486, 139] width 189 height 26
type input "Motas Transportation [PERSON_NAME][GEOGRAPHIC_DATA] (AU-ST-000137)"
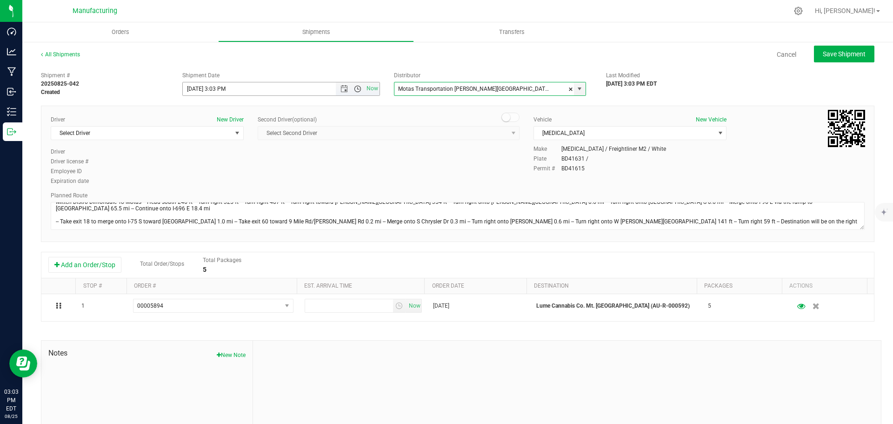
click at [354, 86] on span "Open the time view" at bounding box center [357, 88] width 7 height 7
click at [204, 147] on li "11:30 AM" at bounding box center [278, 146] width 194 height 12
click at [179, 135] on span "Select Driver" at bounding box center [141, 133] width 180 height 13
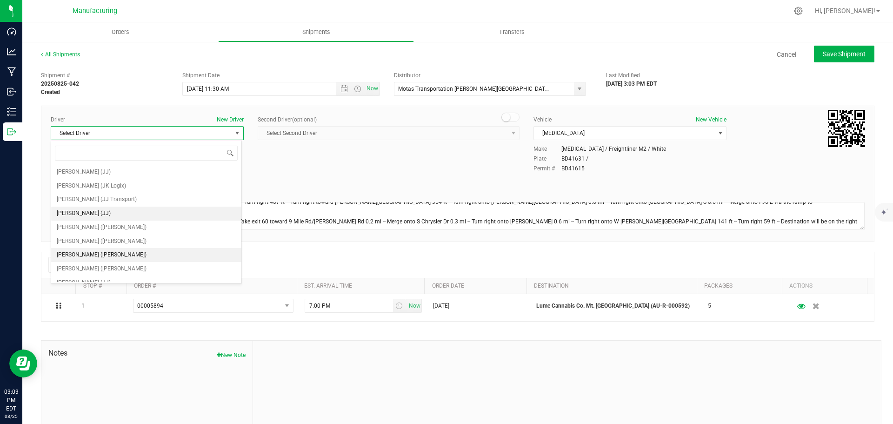
scroll to position [49, 0]
click at [76, 221] on span "[PERSON_NAME] ([PERSON_NAME])" at bounding box center [102, 220] width 90 height 12
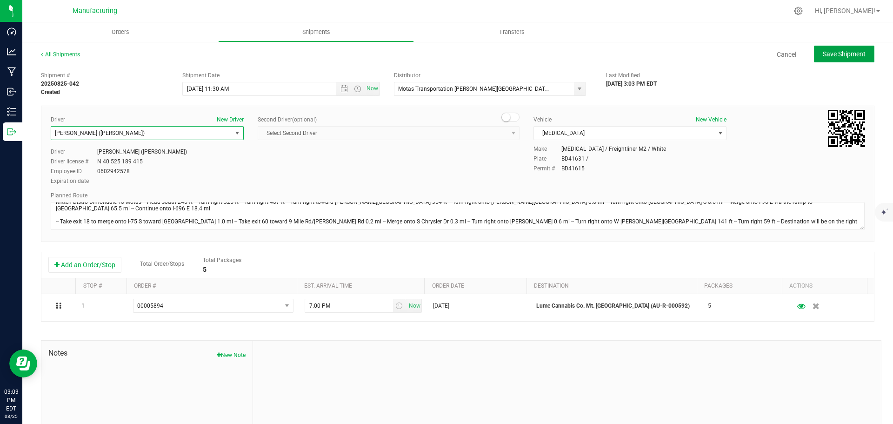
click at [833, 52] on span "Save Shipment" at bounding box center [844, 53] width 43 height 7
type input "[DATE] 3:30 PM"
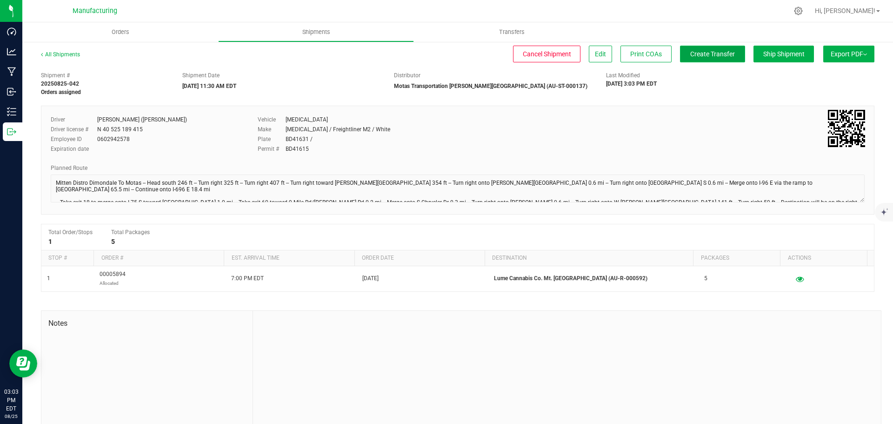
click at [715, 54] on span "Create Transfer" at bounding box center [712, 53] width 45 height 7
click at [65, 56] on link "All Shipments" at bounding box center [60, 54] width 39 height 7
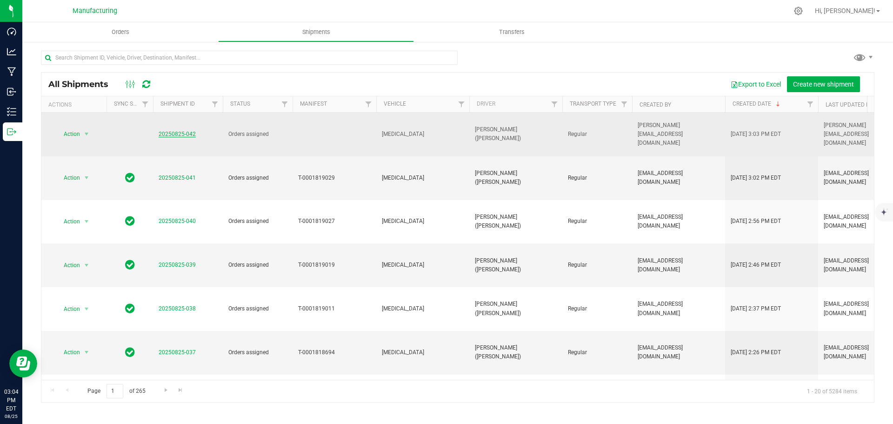
click at [173, 131] on link "20250825-042" at bounding box center [177, 134] width 37 height 7
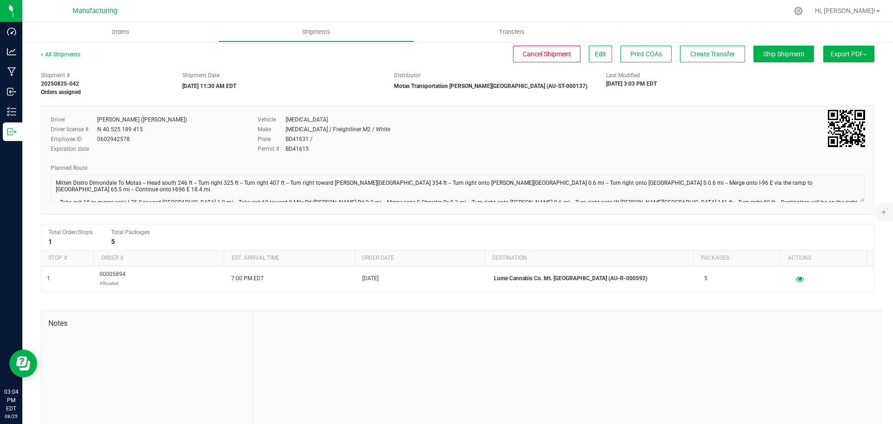
click at [58, 49] on div "All Shipments Cancel Shipment Edit Print COAs Create Transfer Ship Shipment Exp…" at bounding box center [457, 243] width 871 height 404
click at [60, 56] on link "All Shipments" at bounding box center [60, 54] width 39 height 7
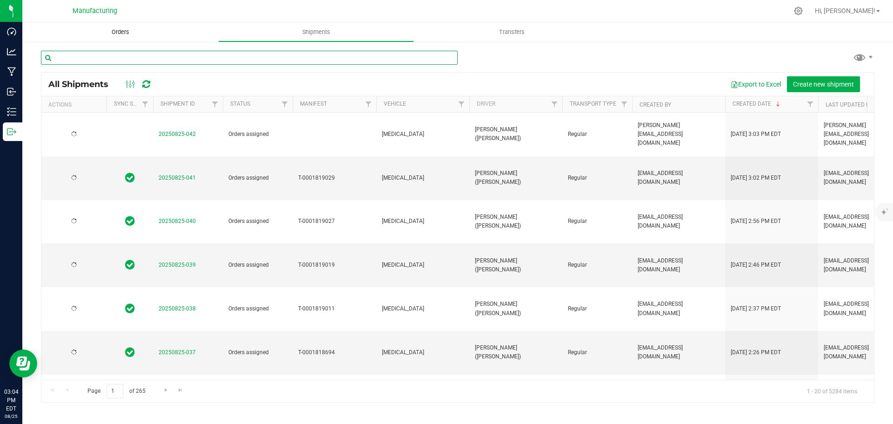
click at [132, 55] on input "text" at bounding box center [249, 58] width 417 height 14
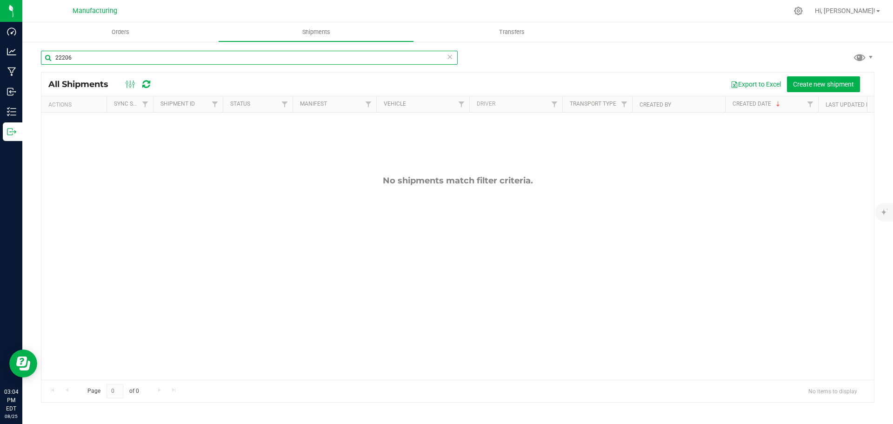
click at [62, 58] on input "22206" at bounding box center [249, 58] width 417 height 14
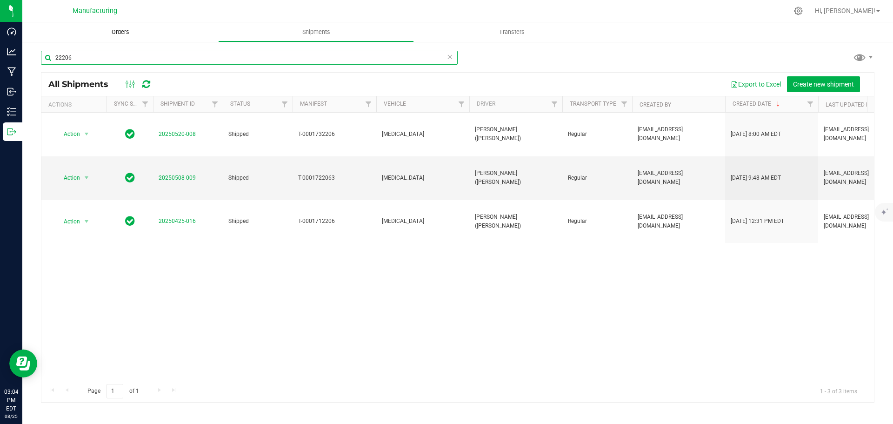
type input "22206"
click at [131, 33] on span "Orders" at bounding box center [120, 32] width 43 height 8
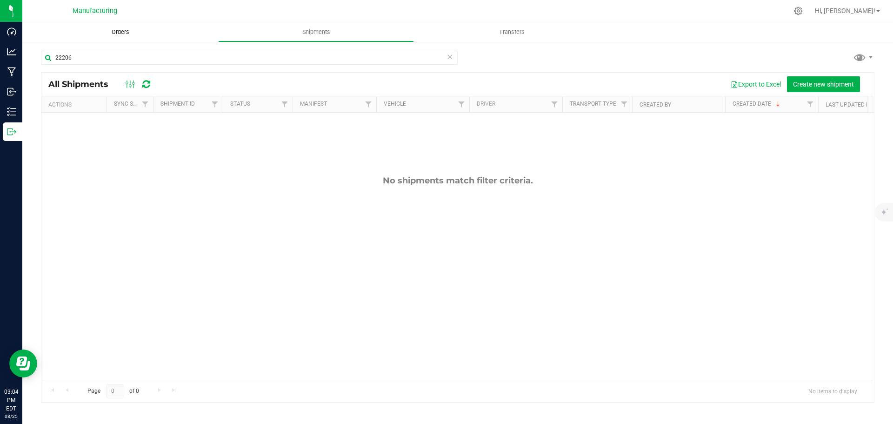
click at [121, 32] on span "Orders" at bounding box center [120, 32] width 43 height 8
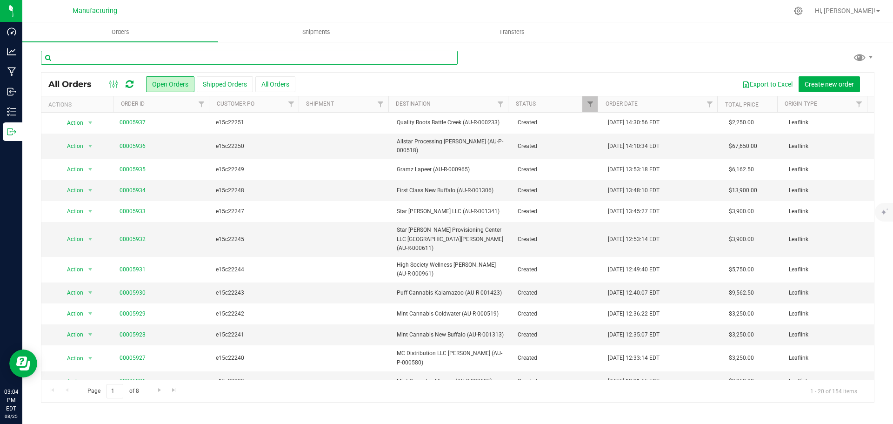
click at [100, 55] on input "text" at bounding box center [249, 58] width 417 height 14
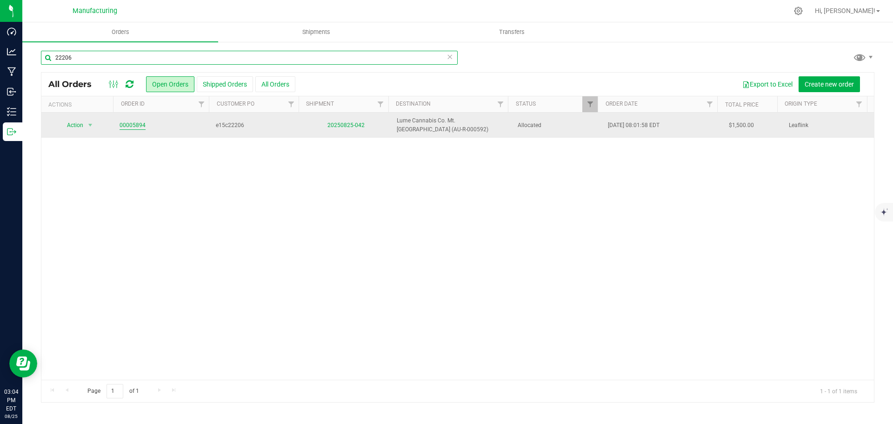
type input "22206"
click at [140, 121] on link "00005894" at bounding box center [133, 125] width 26 height 9
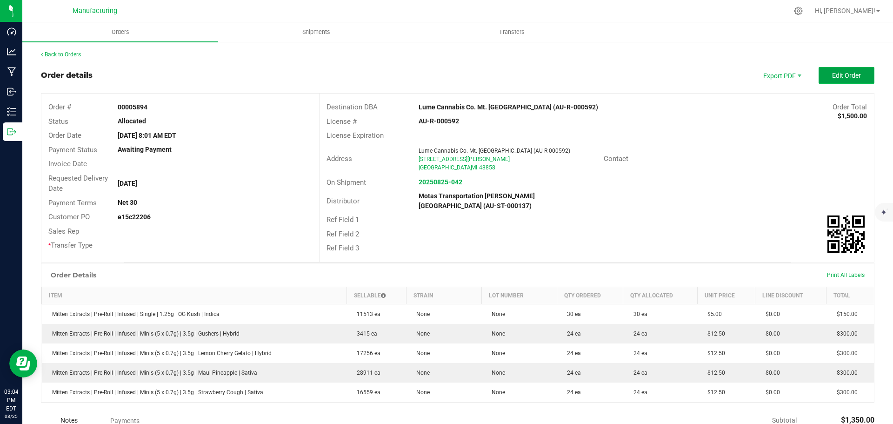
click at [841, 83] on button "Edit Order" at bounding box center [847, 75] width 56 height 17
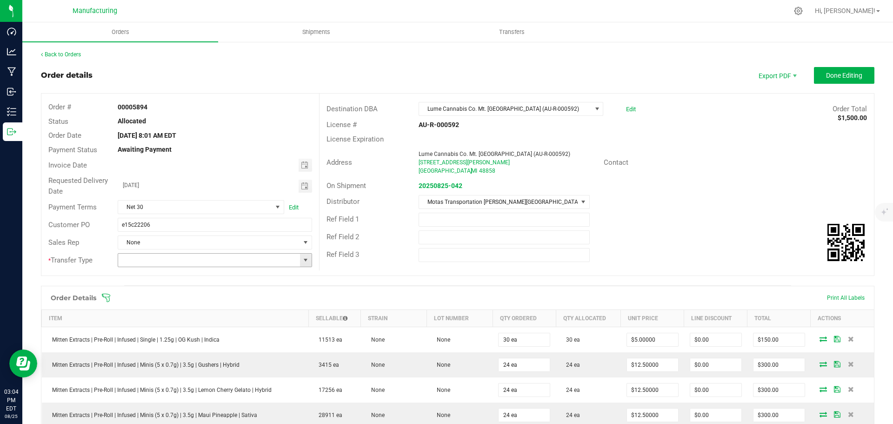
click at [303, 259] on span at bounding box center [305, 259] width 7 height 7
click at [150, 340] on li "Wholesale Transfer" at bounding box center [214, 338] width 192 height 16
type input "Wholesale Transfer"
click at [840, 78] on button "Done Editing" at bounding box center [844, 75] width 60 height 17
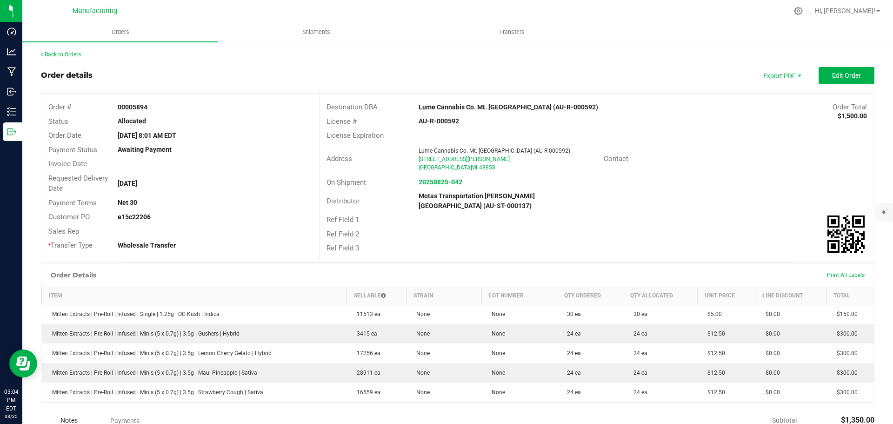
click at [44, 58] on div "Back to Orders" at bounding box center [458, 54] width 834 height 8
click at [59, 54] on link "Back to Orders" at bounding box center [61, 54] width 40 height 7
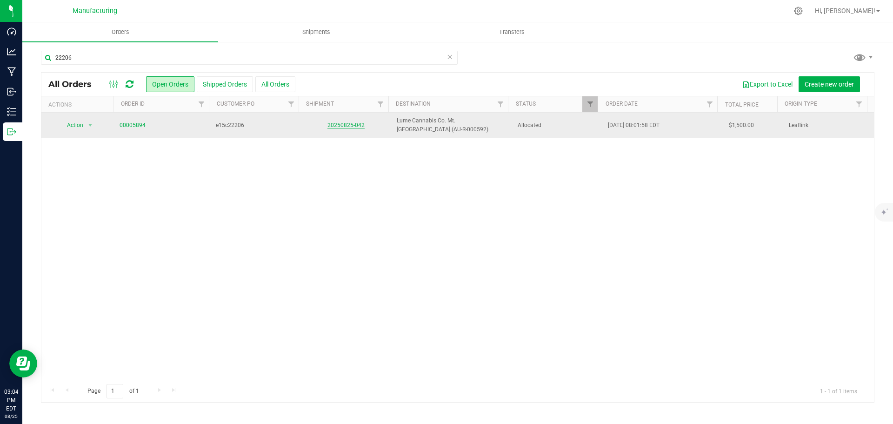
click at [352, 124] on link "20250825-042" at bounding box center [345, 125] width 37 height 7
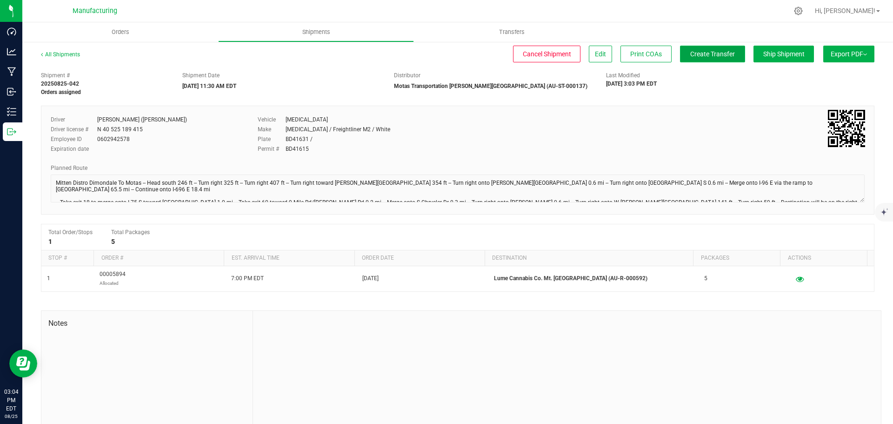
click at [717, 54] on span "Create Transfer" at bounding box center [712, 53] width 45 height 7
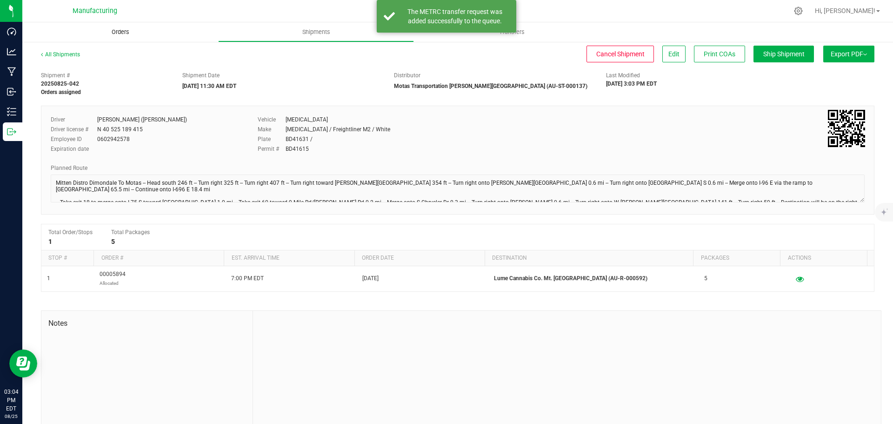
click at [117, 33] on span "Orders" at bounding box center [120, 32] width 43 height 8
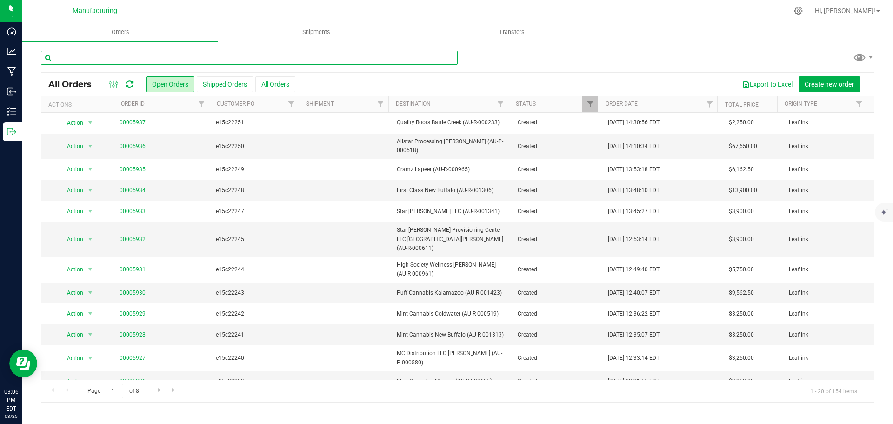
click at [331, 59] on input "text" at bounding box center [249, 58] width 417 height 14
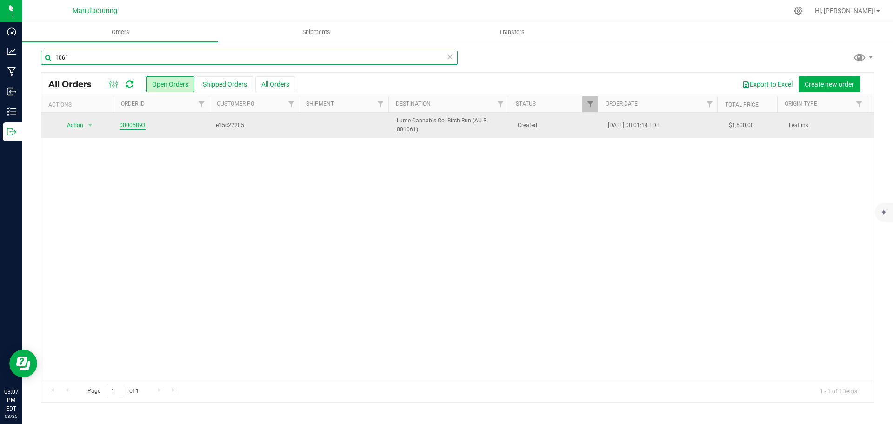
type input "1061"
click at [129, 128] on link "00005893" at bounding box center [133, 125] width 26 height 9
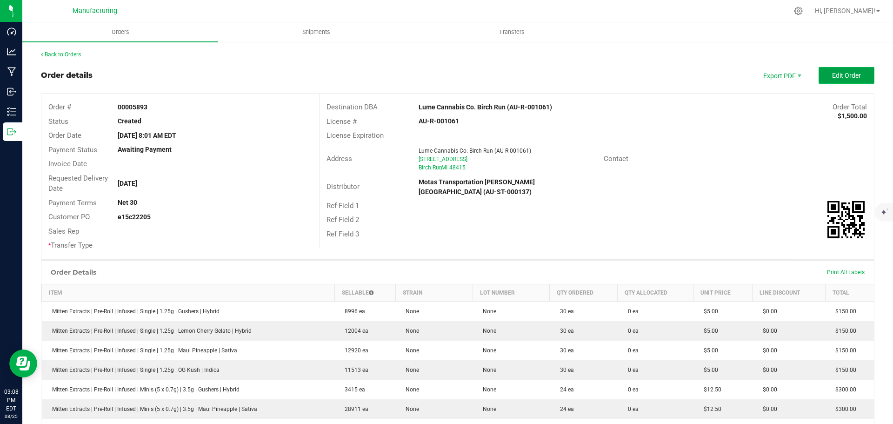
click at [840, 74] on span "Edit Order" at bounding box center [846, 75] width 29 height 7
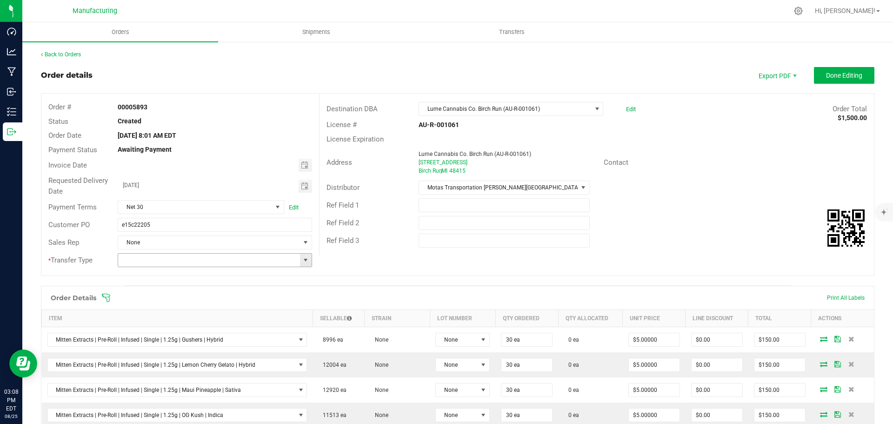
click at [302, 261] on span at bounding box center [305, 259] width 7 height 7
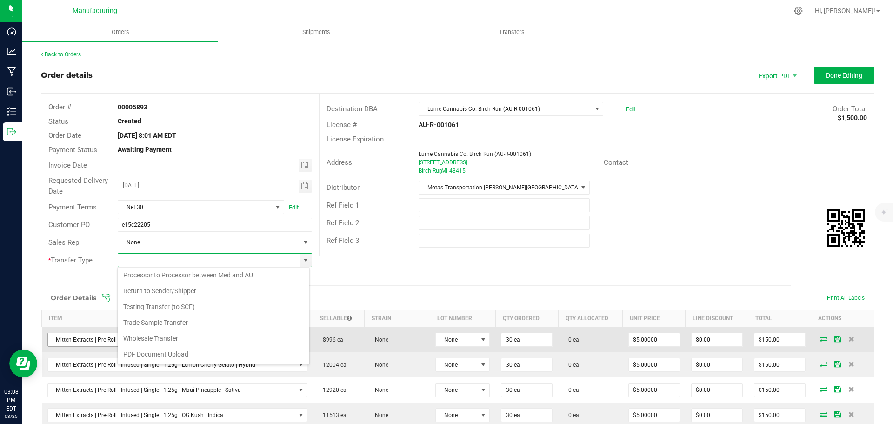
click at [165, 337] on li "Wholesale Transfer" at bounding box center [214, 338] width 192 height 16
type input "Wholesale Transfer"
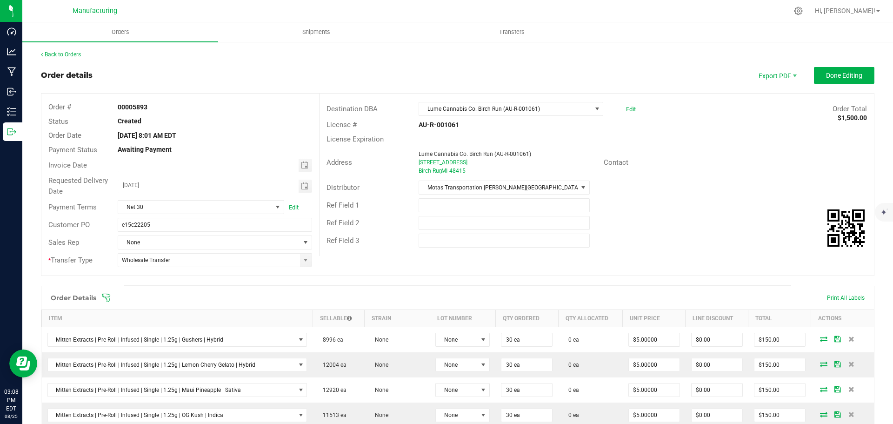
click at [105, 296] on icon at bounding box center [105, 297] width 9 height 9
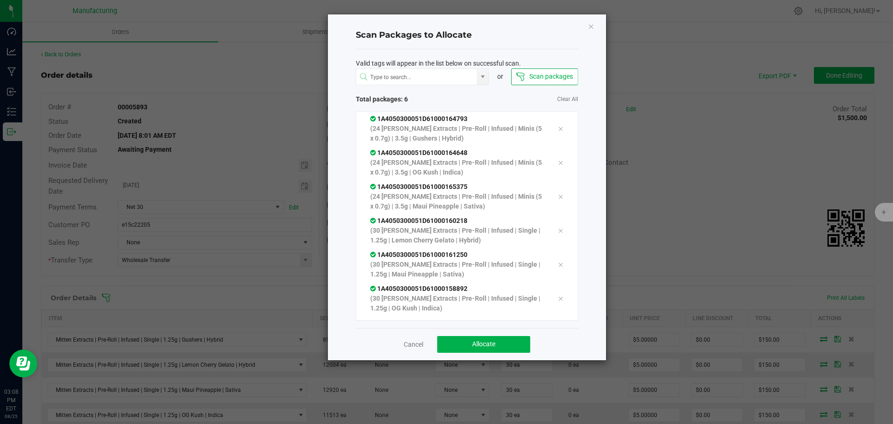
scroll to position [19, 0]
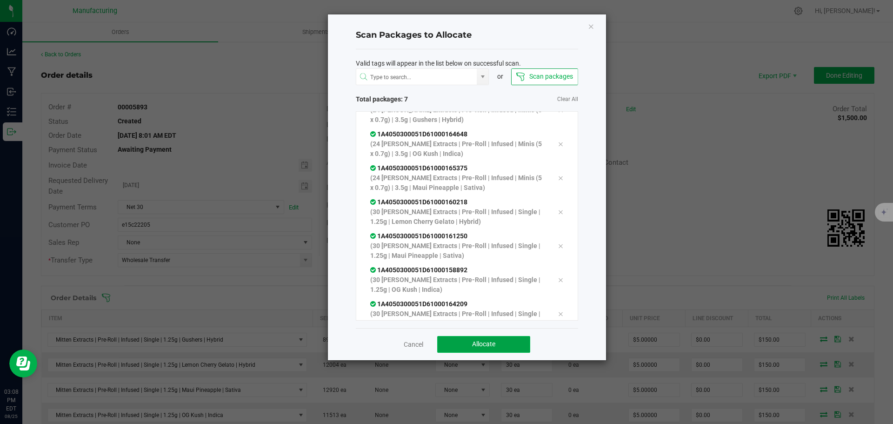
click at [503, 345] on button "Allocate" at bounding box center [483, 344] width 93 height 17
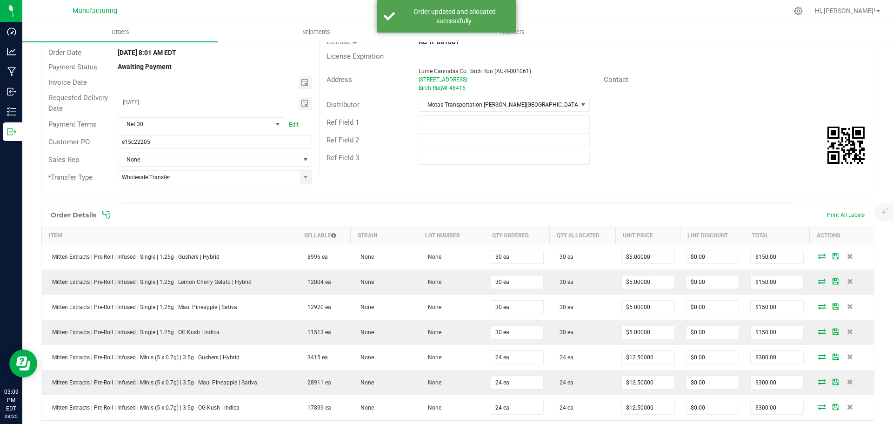
scroll to position [0, 0]
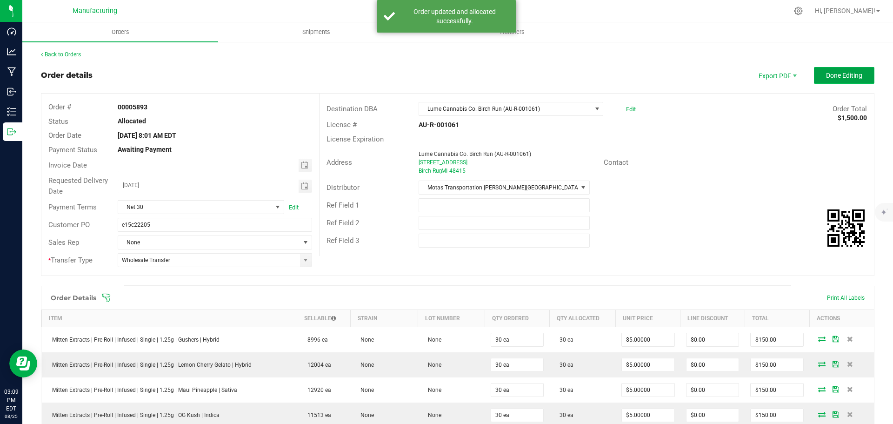
click at [836, 78] on span "Done Editing" at bounding box center [844, 75] width 36 height 7
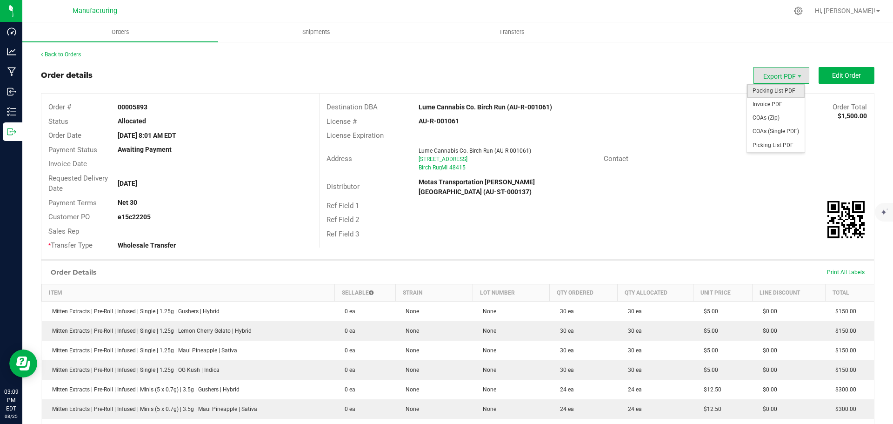
click at [775, 89] on span "Packing List PDF" at bounding box center [776, 90] width 58 height 13
click at [62, 56] on link "Back to Orders" at bounding box center [61, 54] width 40 height 7
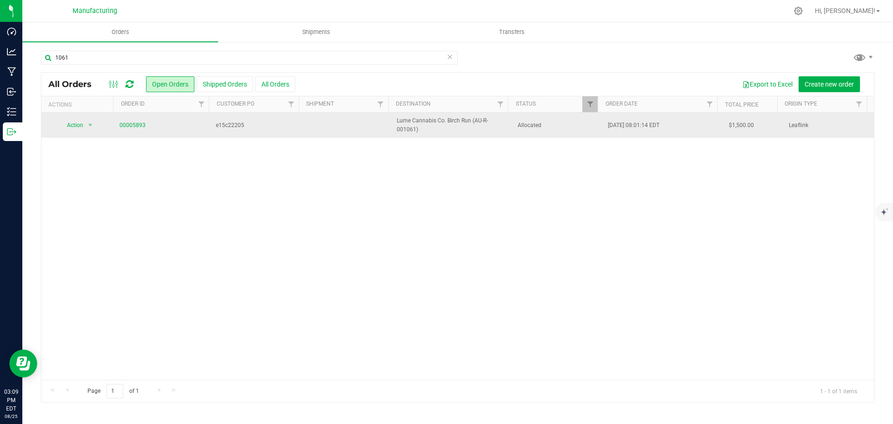
click at [578, 124] on span "Allocated" at bounding box center [558, 125] width 80 height 9
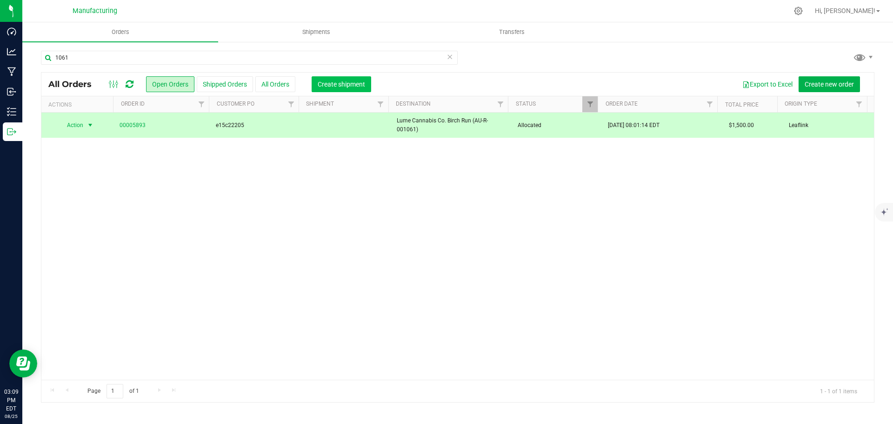
click at [345, 81] on span "Create shipment" at bounding box center [341, 83] width 47 height 7
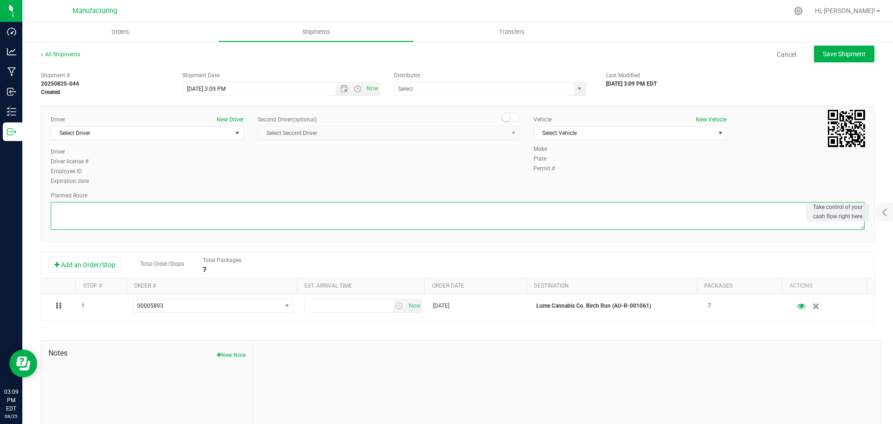
click at [644, 224] on textarea at bounding box center [458, 216] width 814 height 28
paste textarea "Mitten Distro Dimondale To Motas -- Head south 246 ft -- Turn right 325 ft -- T…"
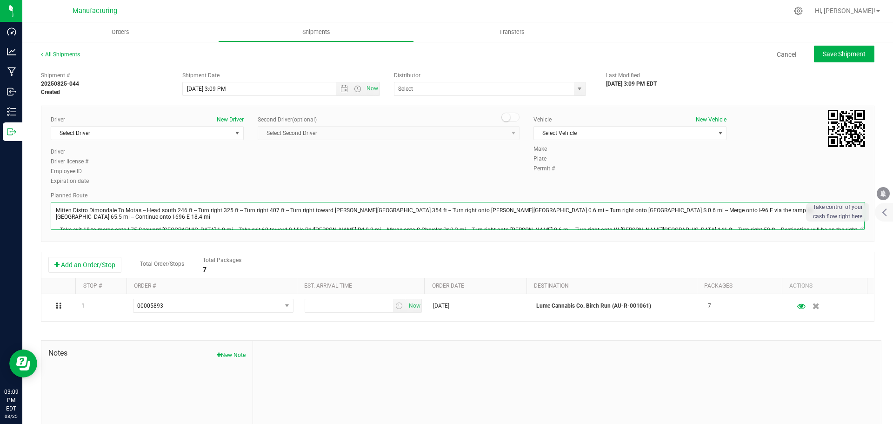
scroll to position [10, 0]
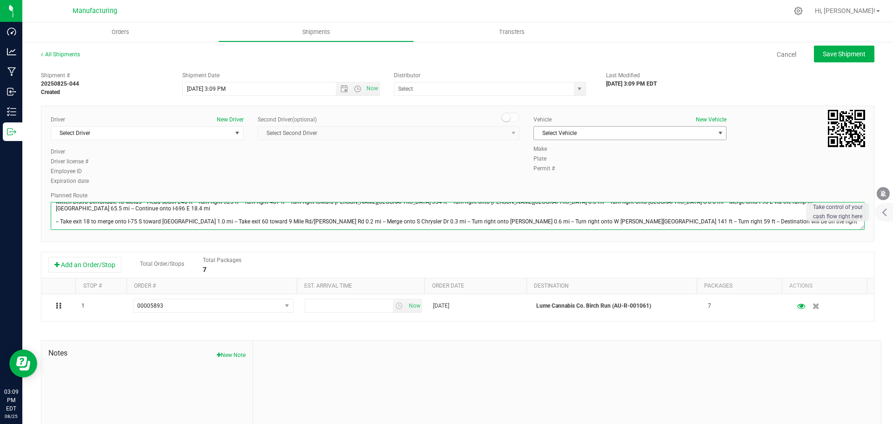
type textarea "Mitten Distro Dimondale To Motas -- Head south 246 ft -- Turn right 325 ft -- T…"
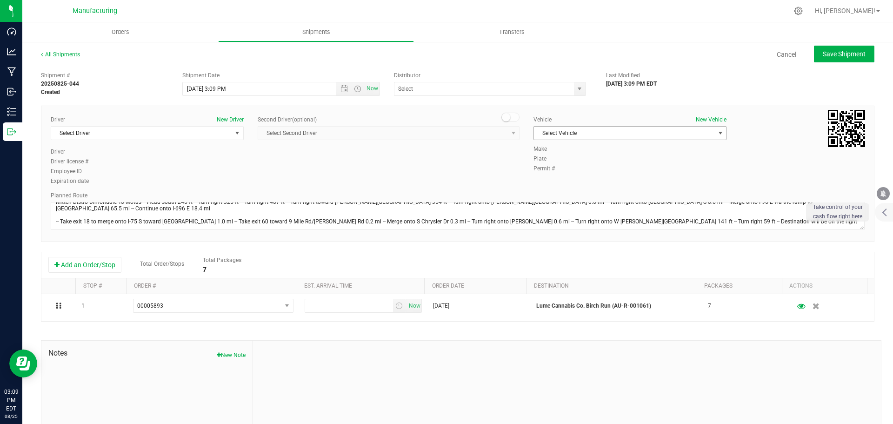
click at [611, 132] on span "Select Vehicle" at bounding box center [624, 133] width 180 height 13
click at [558, 174] on li "[MEDICAL_DATA]" at bounding box center [625, 177] width 190 height 14
click at [576, 96] on div "Shipment # 20250825-044 Created Shipment Date [DATE] 3:09 PM Now Distributor J&…" at bounding box center [458, 81] width 848 height 29
click at [576, 87] on span "select" at bounding box center [579, 88] width 7 height 7
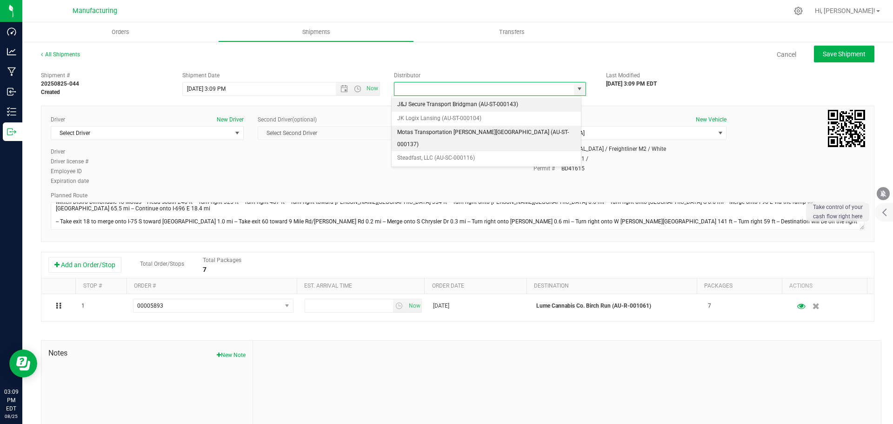
click at [469, 130] on li "Motas Transportation [PERSON_NAME][GEOGRAPHIC_DATA] (AU-ST-000137)" at bounding box center [486, 139] width 189 height 26
type input "Motas Transportation [PERSON_NAME][GEOGRAPHIC_DATA] (AU-ST-000137)"
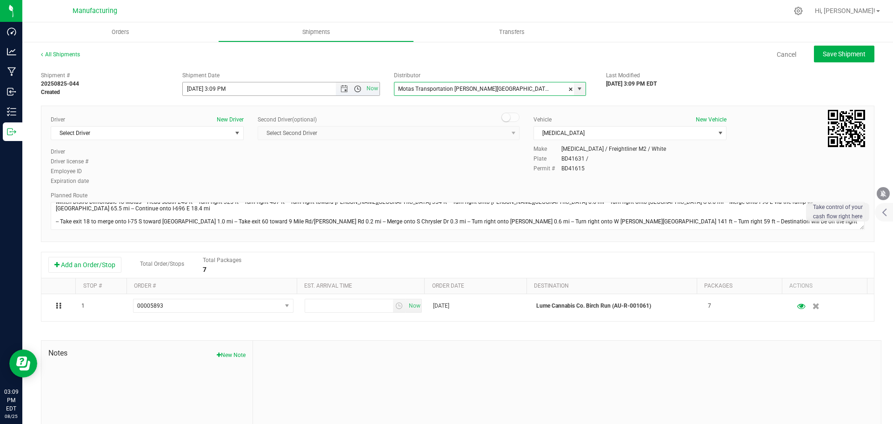
click at [354, 90] on span "Open the time view" at bounding box center [357, 88] width 7 height 7
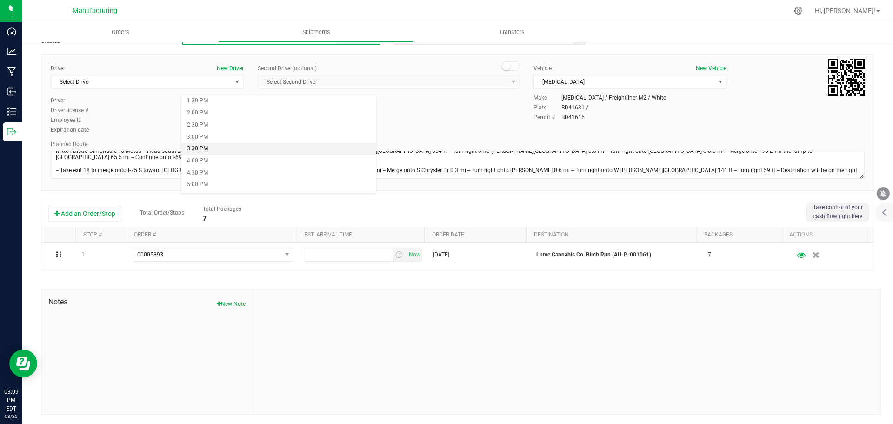
scroll to position [233, 0]
click at [209, 147] on li "11:30 AM" at bounding box center [278, 146] width 194 height 12
click at [216, 79] on span "Select Driver" at bounding box center [141, 81] width 180 height 13
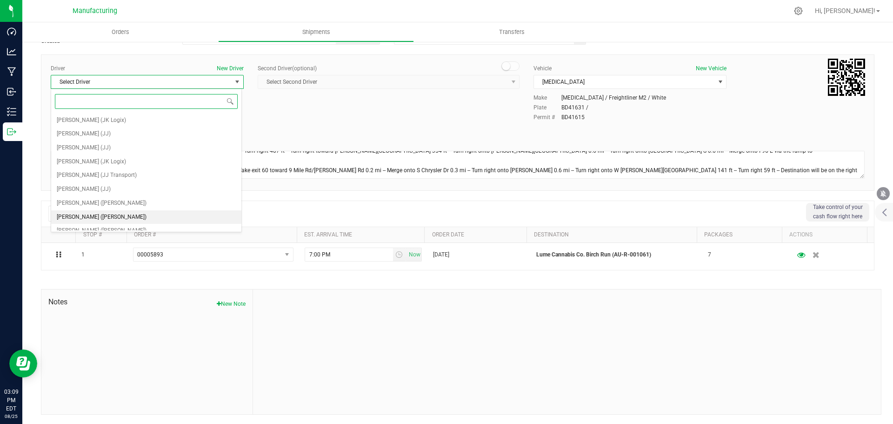
click at [95, 214] on span "[PERSON_NAME] ([PERSON_NAME])" at bounding box center [102, 217] width 90 height 12
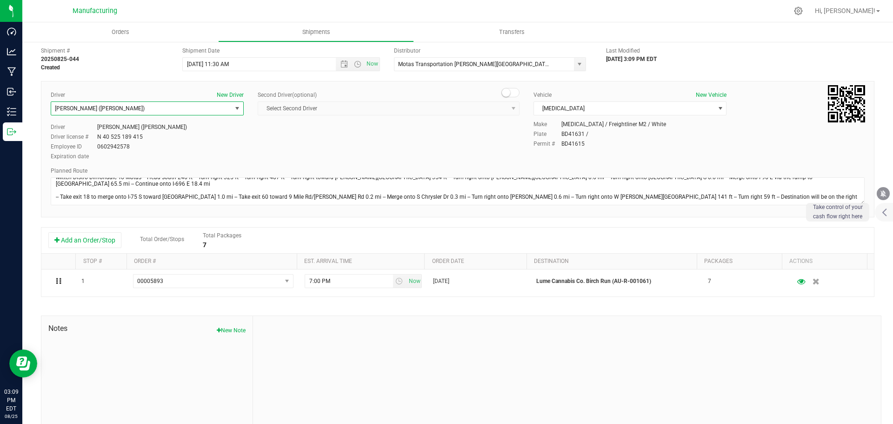
scroll to position [0, 0]
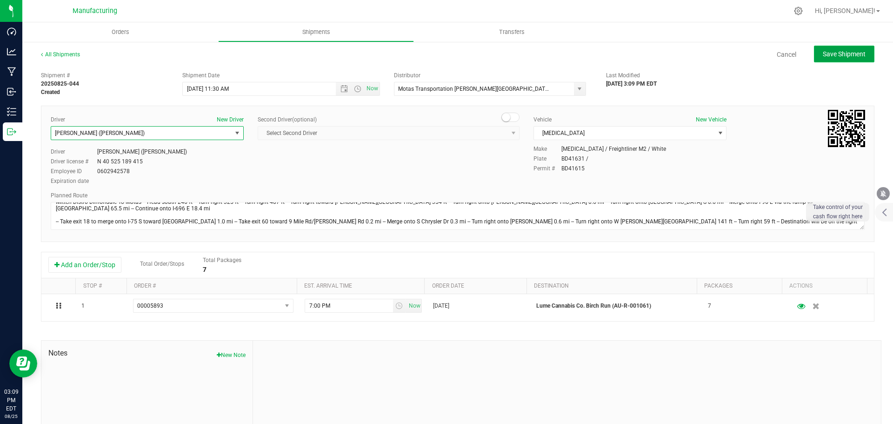
click at [831, 54] on span "Save Shipment" at bounding box center [844, 53] width 43 height 7
type input "[DATE] 3:30 PM"
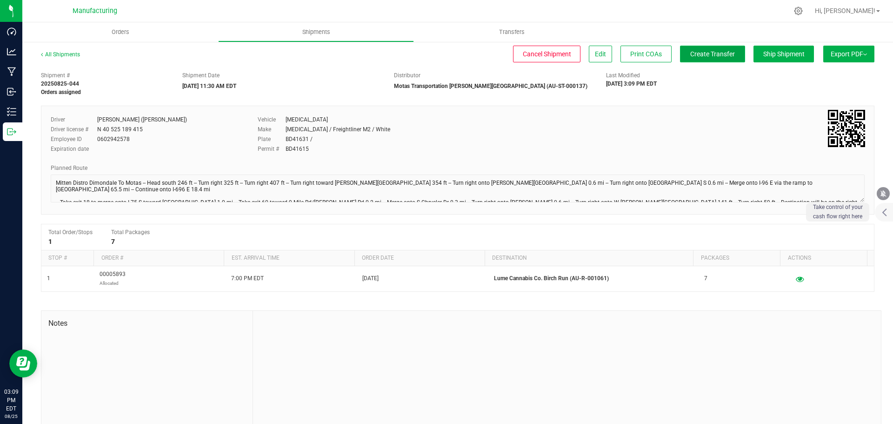
click at [720, 54] on span "Create Transfer" at bounding box center [712, 53] width 45 height 7
click at [124, 33] on span "Orders" at bounding box center [120, 32] width 43 height 8
